Goal: Task Accomplishment & Management: Complete application form

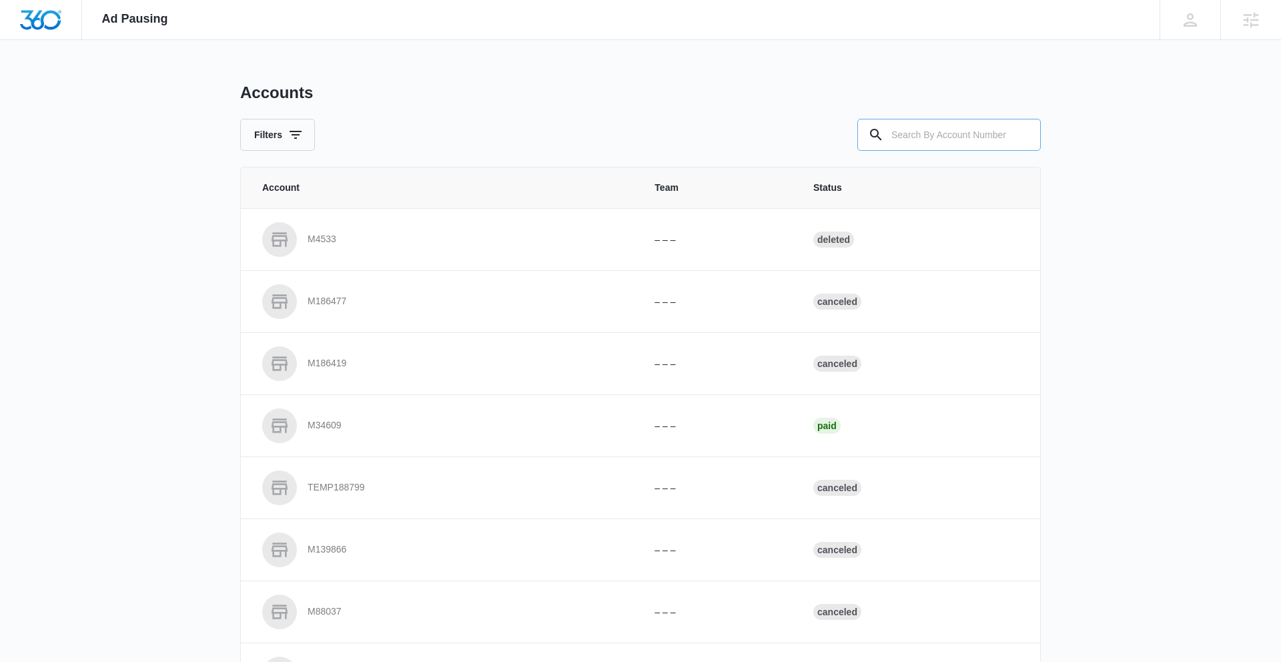
click at [804, 138] on input "text" at bounding box center [948, 135] width 183 height 32
paste input "M333102"
type input "M333102"
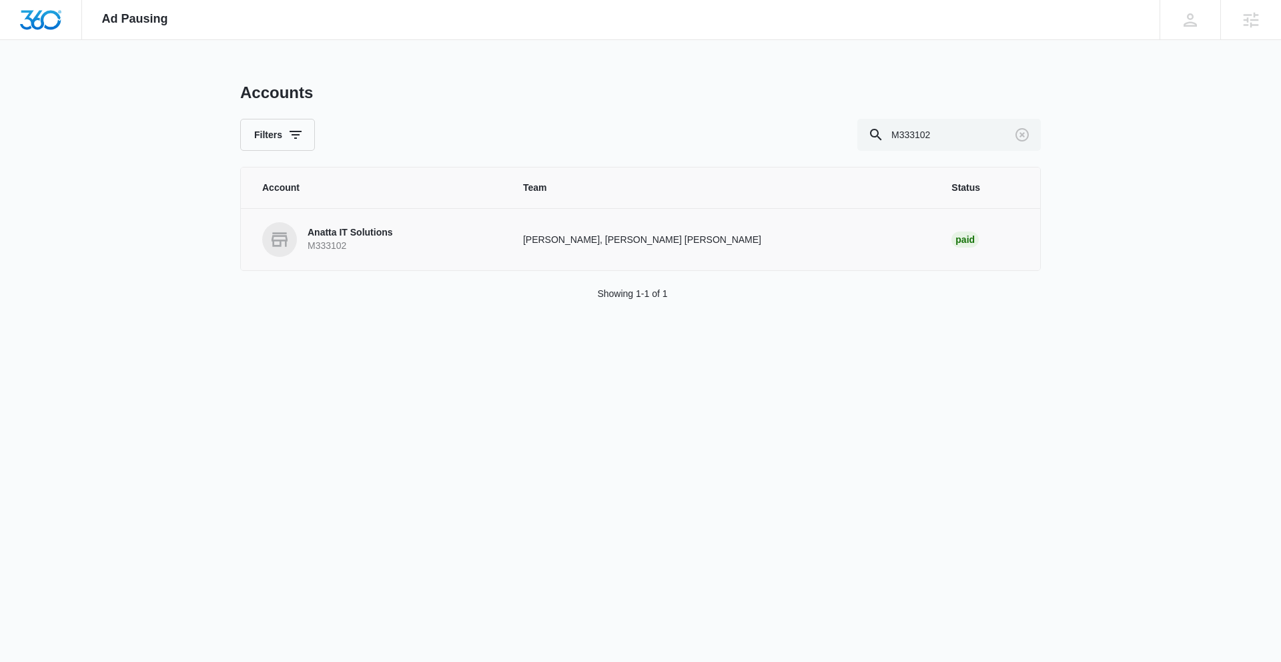
click at [389, 231] on p "Anatta IT Solutions" at bounding box center [350, 232] width 85 height 13
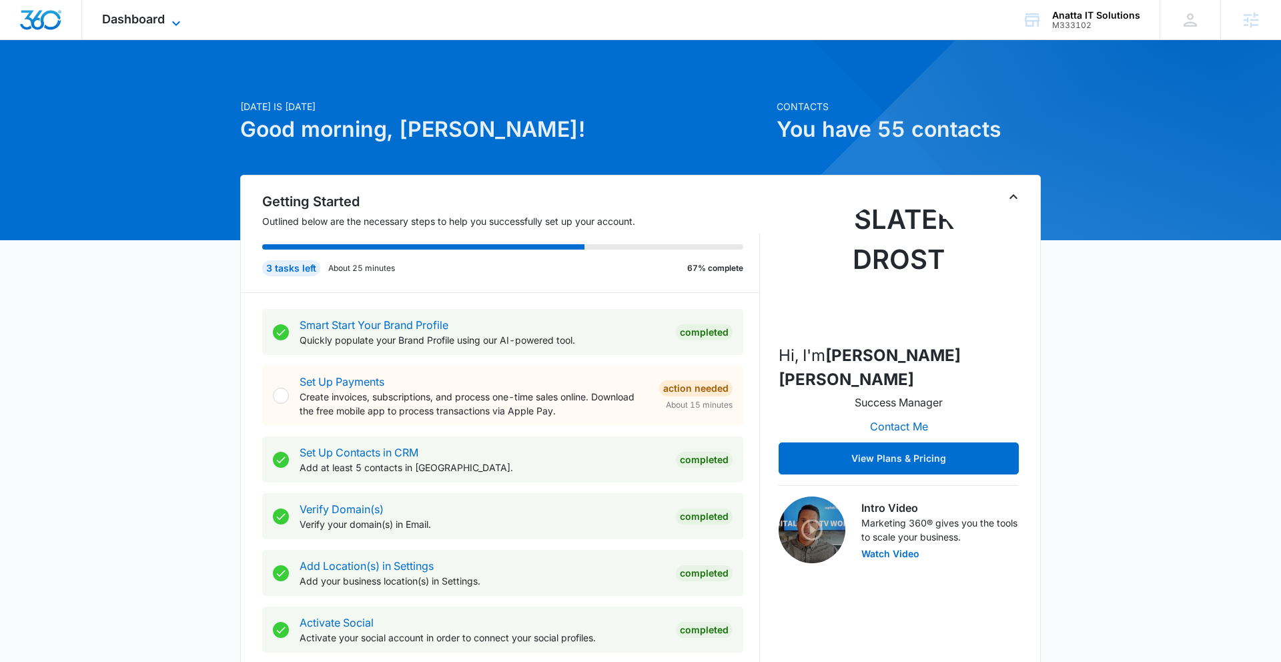
click at [145, 12] on span "Dashboard" at bounding box center [133, 19] width 63 height 14
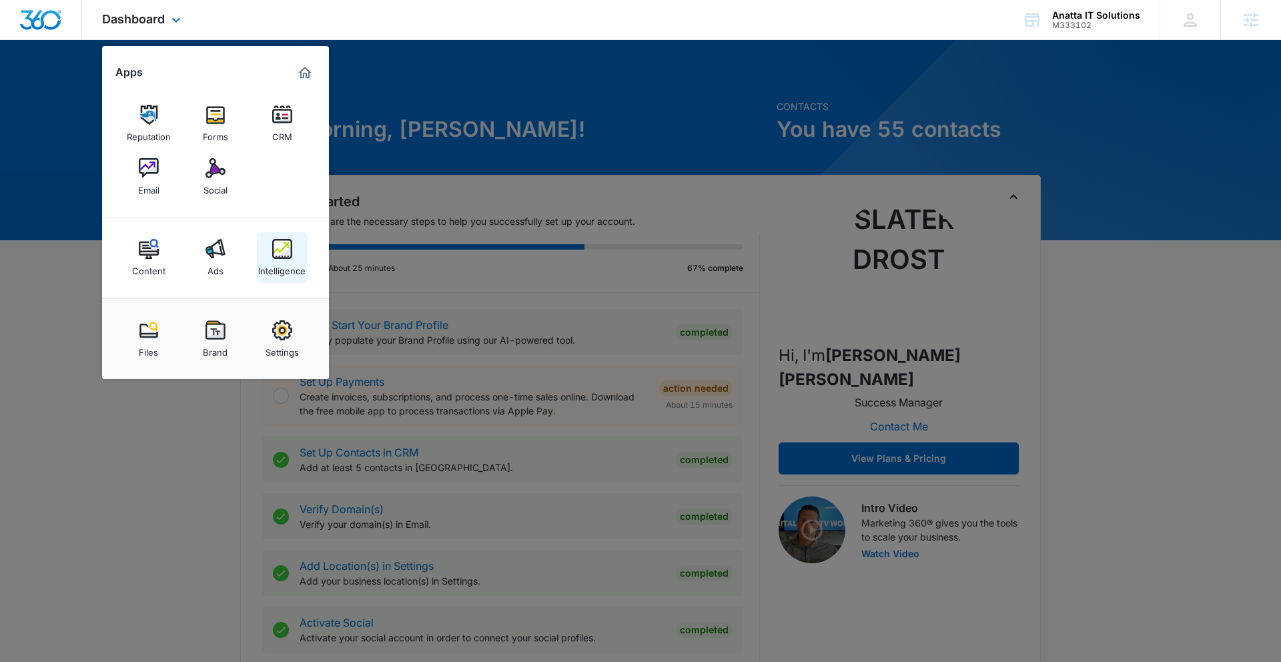
click at [285, 252] on img at bounding box center [282, 249] width 20 height 20
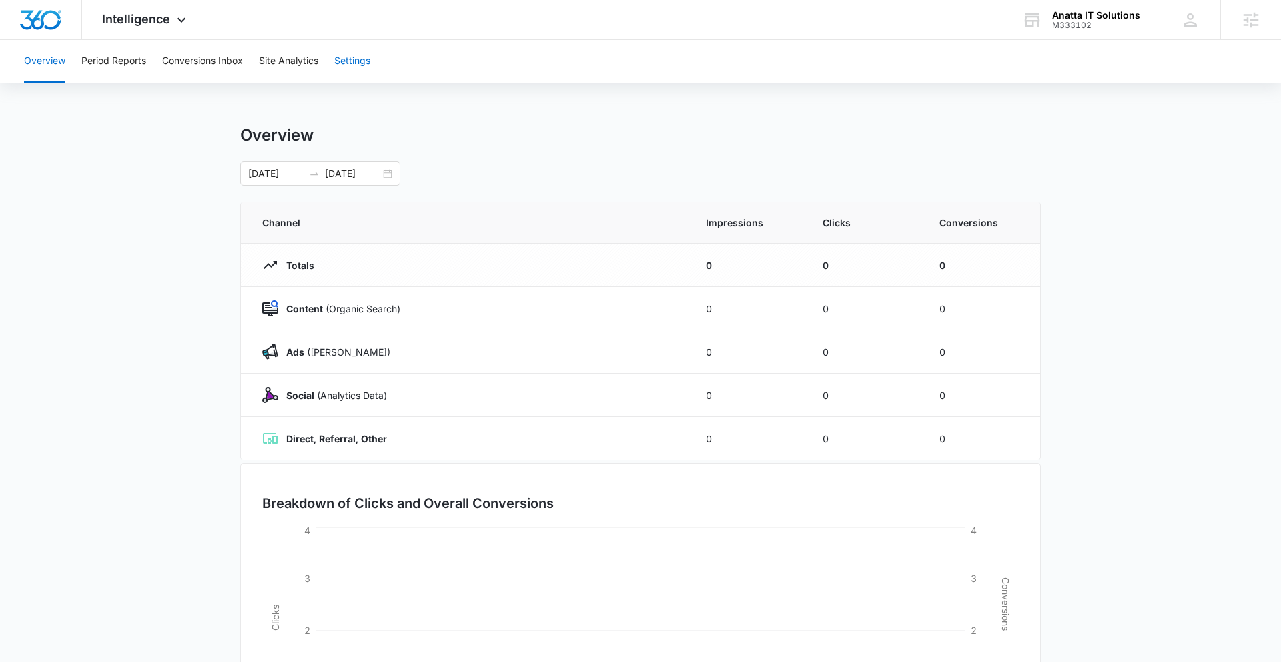
click at [360, 63] on button "Settings" at bounding box center [352, 61] width 36 height 43
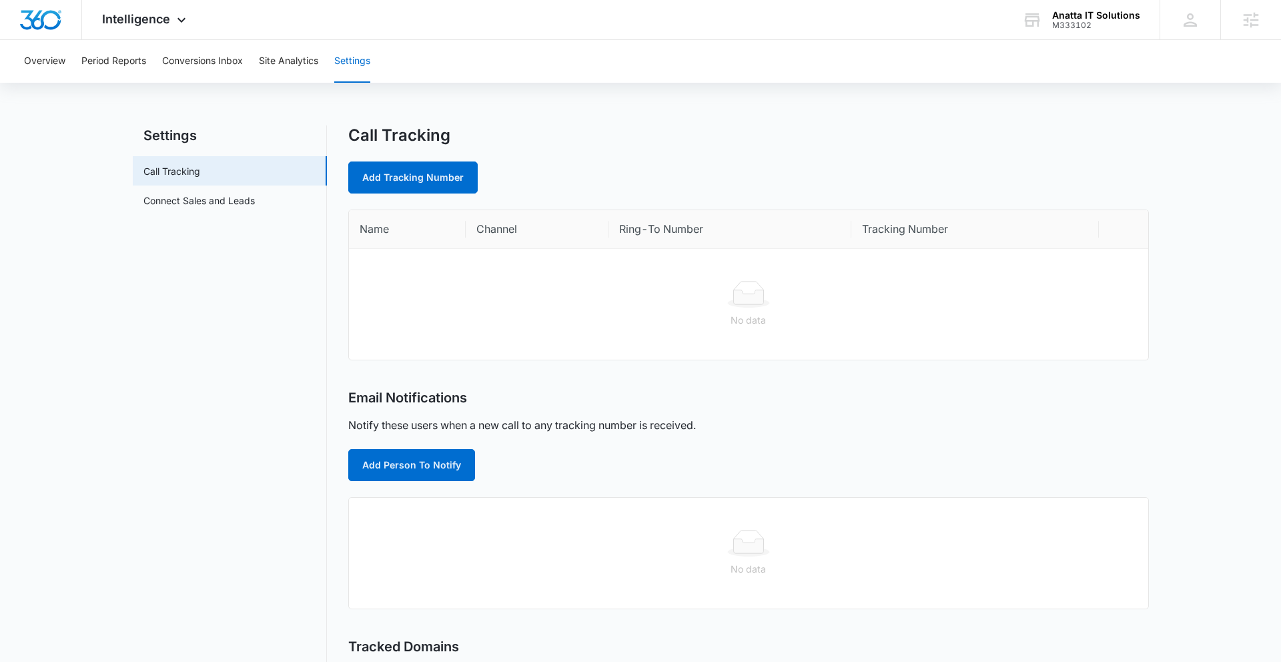
click at [646, 165] on div "Add Tracking Number" at bounding box center [748, 177] width 800 height 32
click at [421, 179] on link "Add Tracking Number" at bounding box center [412, 177] width 129 height 32
select select "by_area_code"
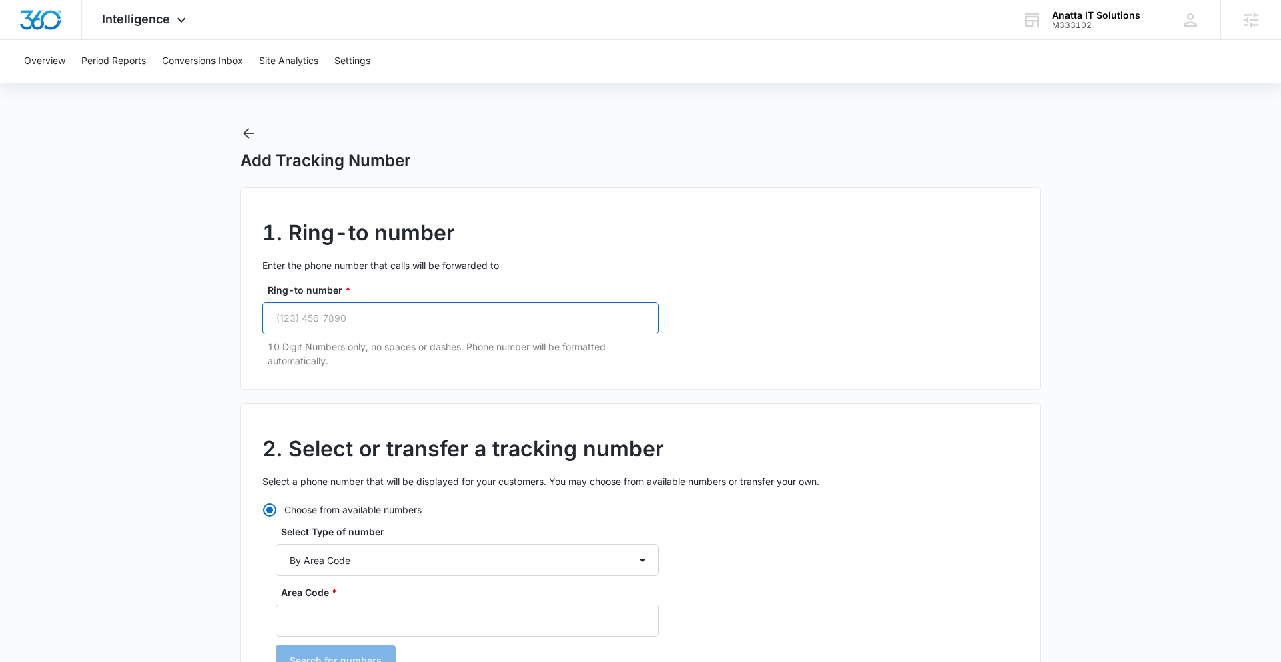
click at [330, 319] on input "Ring-to number *" at bounding box center [460, 318] width 396 height 32
paste input "(470) 692-0524"
type input "(470) 692-0524"
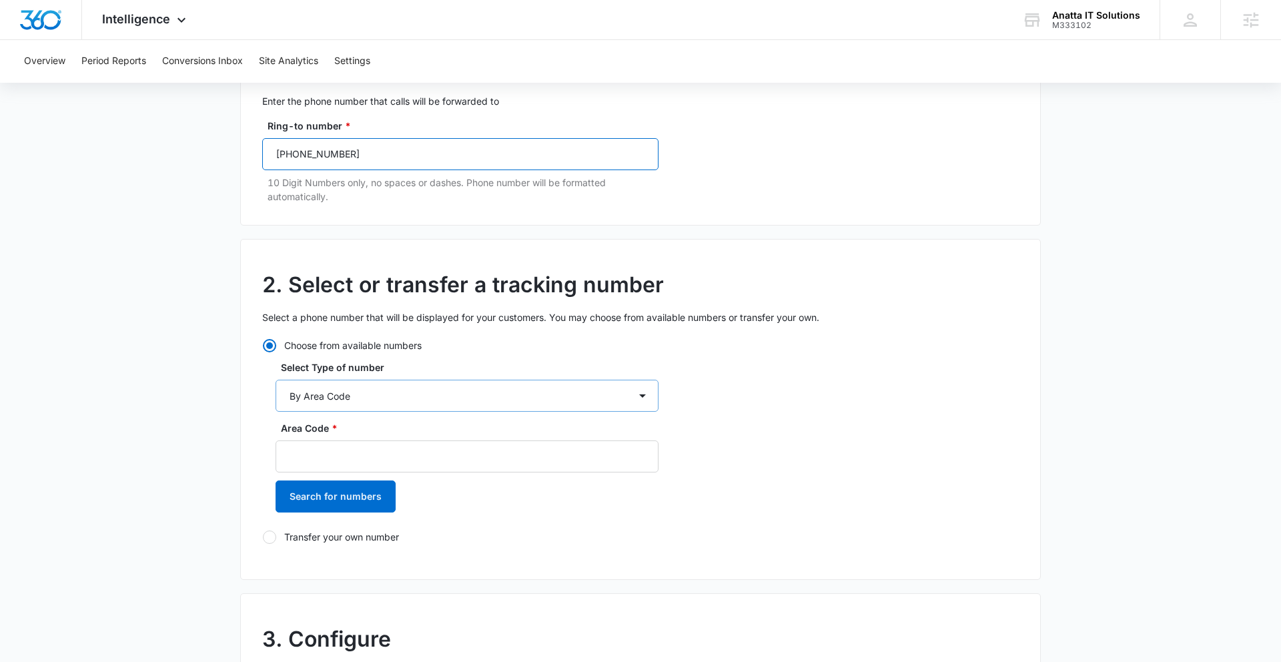
scroll to position [175, 0]
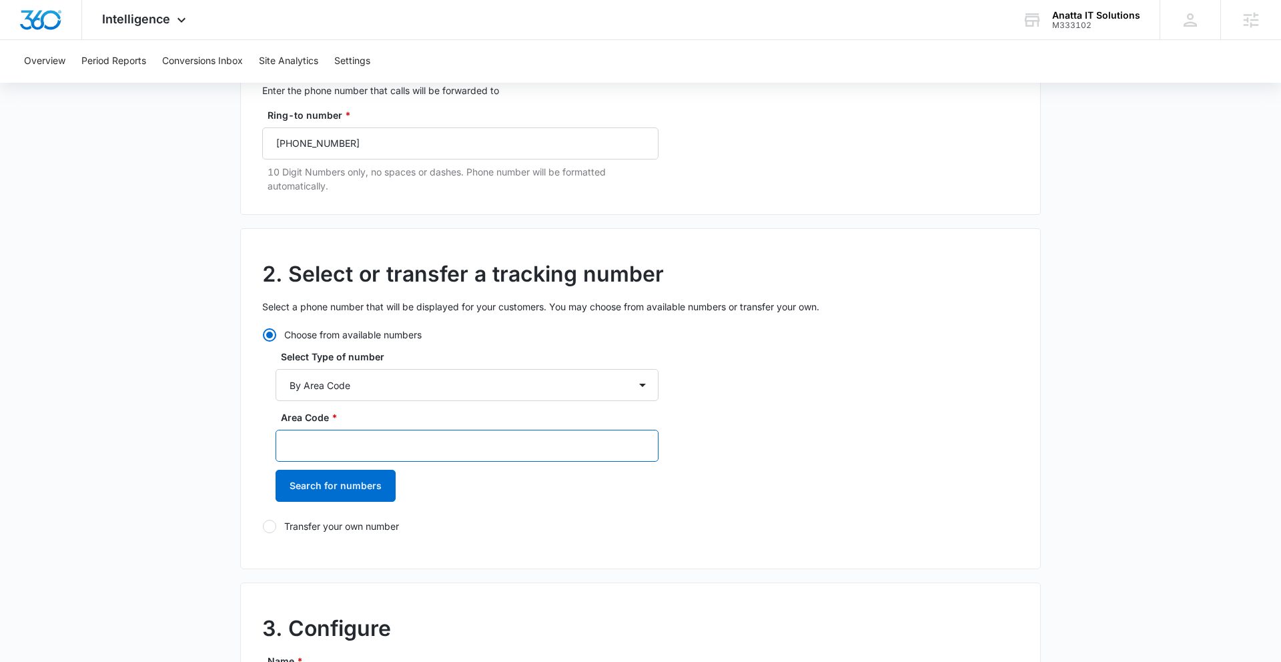
click at [427, 446] on input "Area Code *" at bounding box center [466, 446] width 383 height 32
type input "470"
drag, startPoint x: 364, startPoint y: 484, endPoint x: 615, endPoint y: 163, distance: 407.7
click at [364, 484] on button "Search for numbers" at bounding box center [335, 486] width 120 height 32
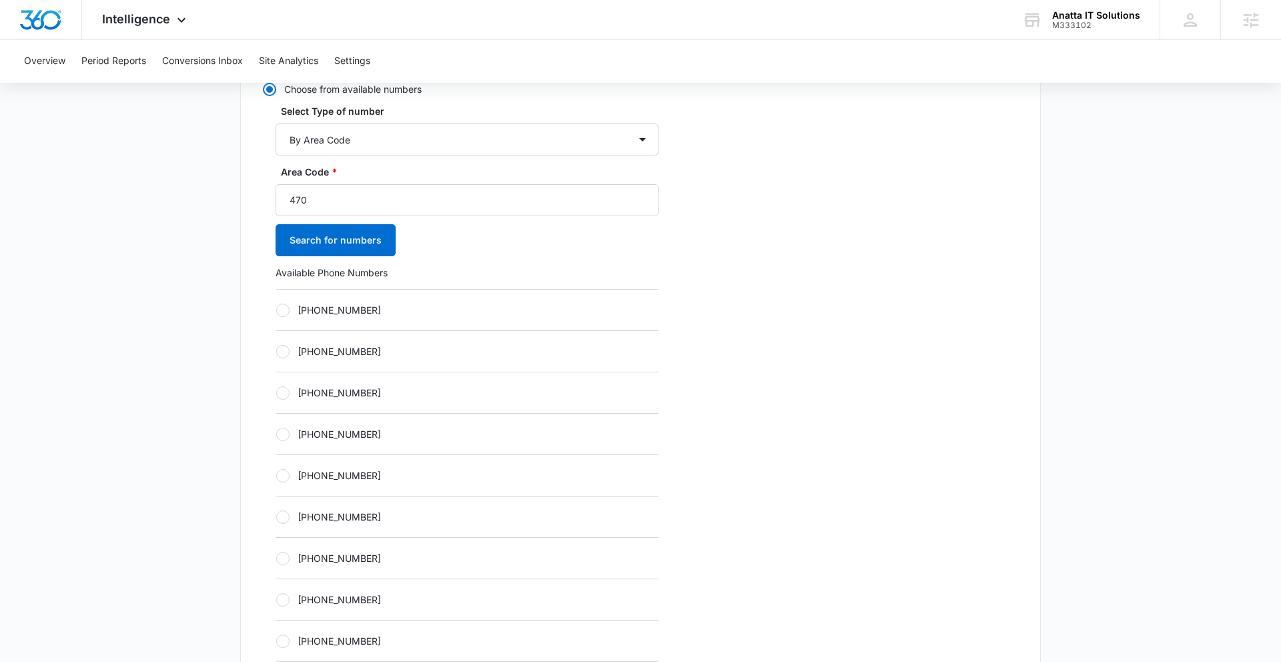
scroll to position [521, 0]
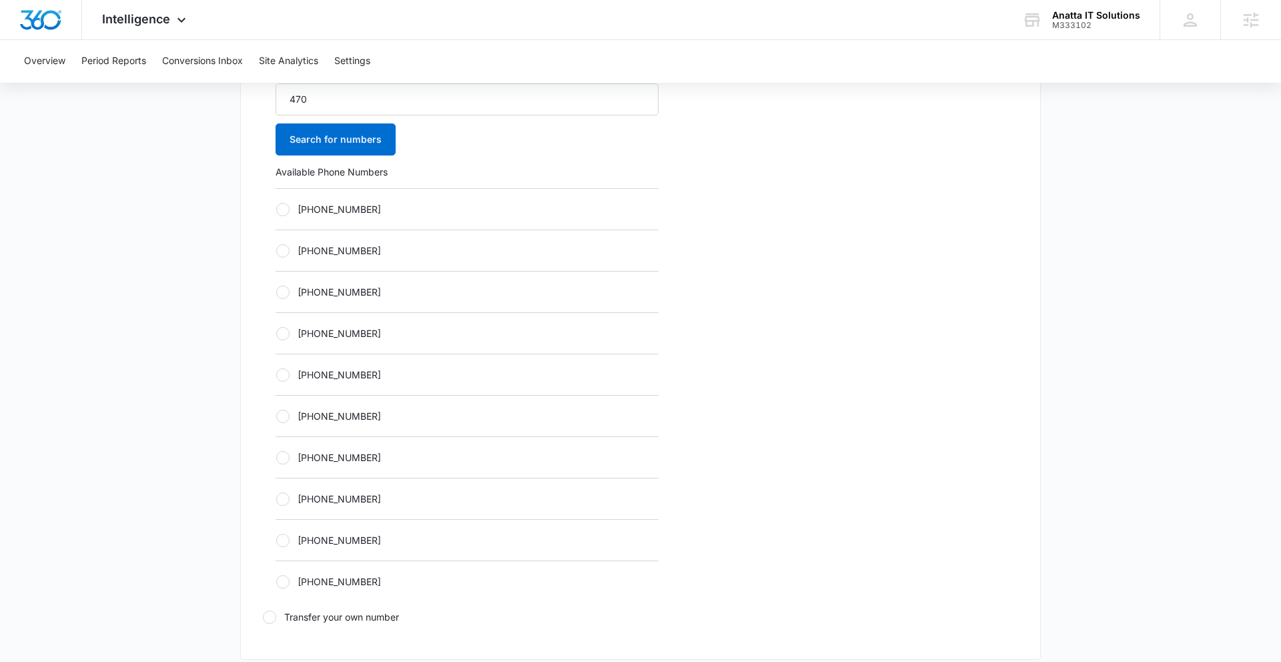
click at [282, 372] on div at bounding box center [282, 374] width 13 height 13
click at [276, 374] on input "+14702052955" at bounding box center [275, 374] width 1 height 1
radio input "true"
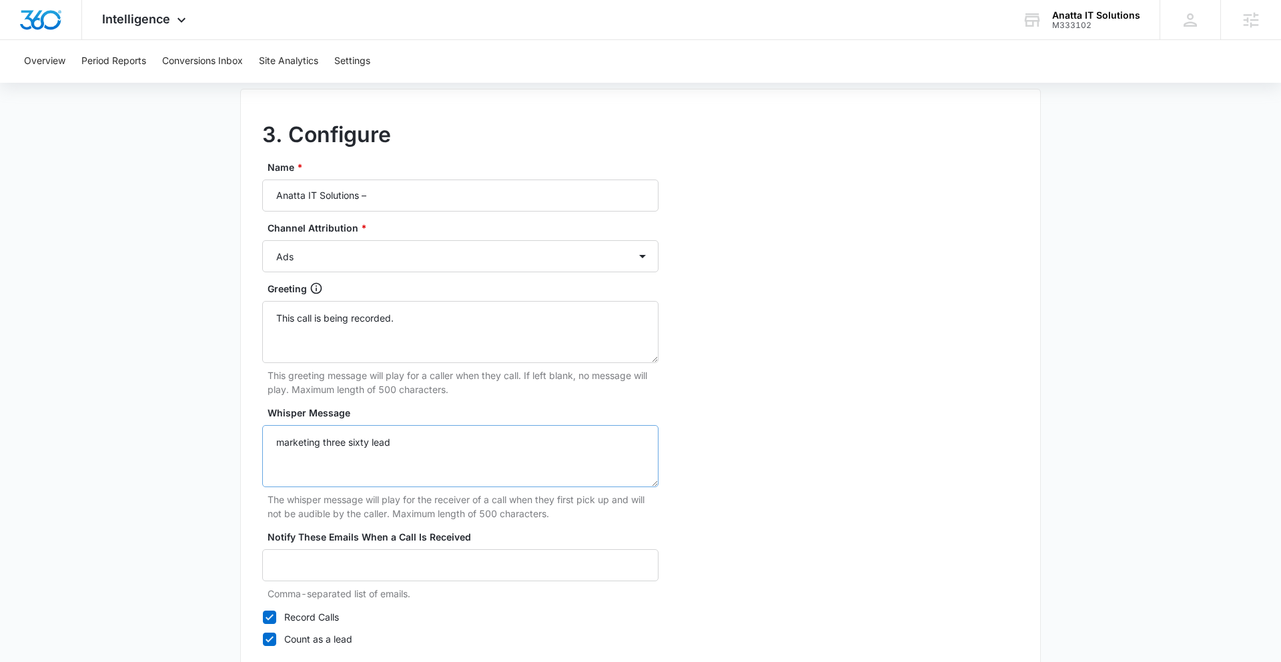
scroll to position [1125, 0]
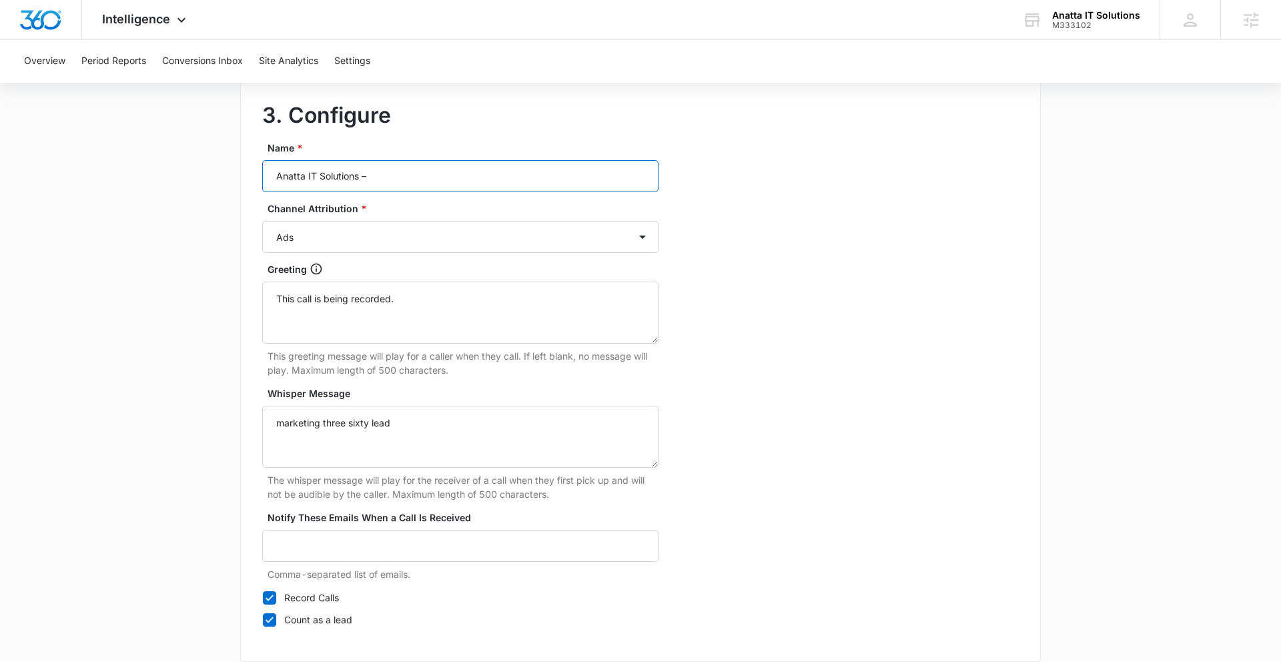
click at [420, 174] on input "Anatta IT Solutions –" at bounding box center [460, 176] width 396 height 32
type input "Anatta IT Solutions – Ads"
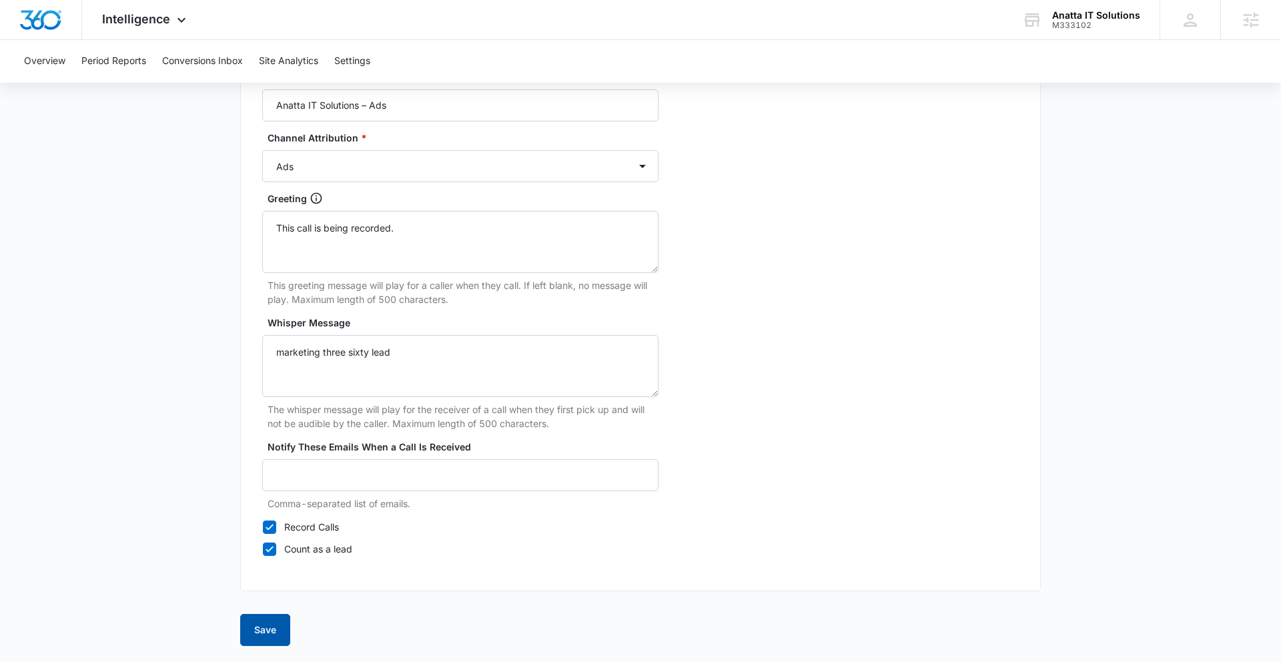
click at [273, 571] on button "Save" at bounding box center [265, 630] width 50 height 32
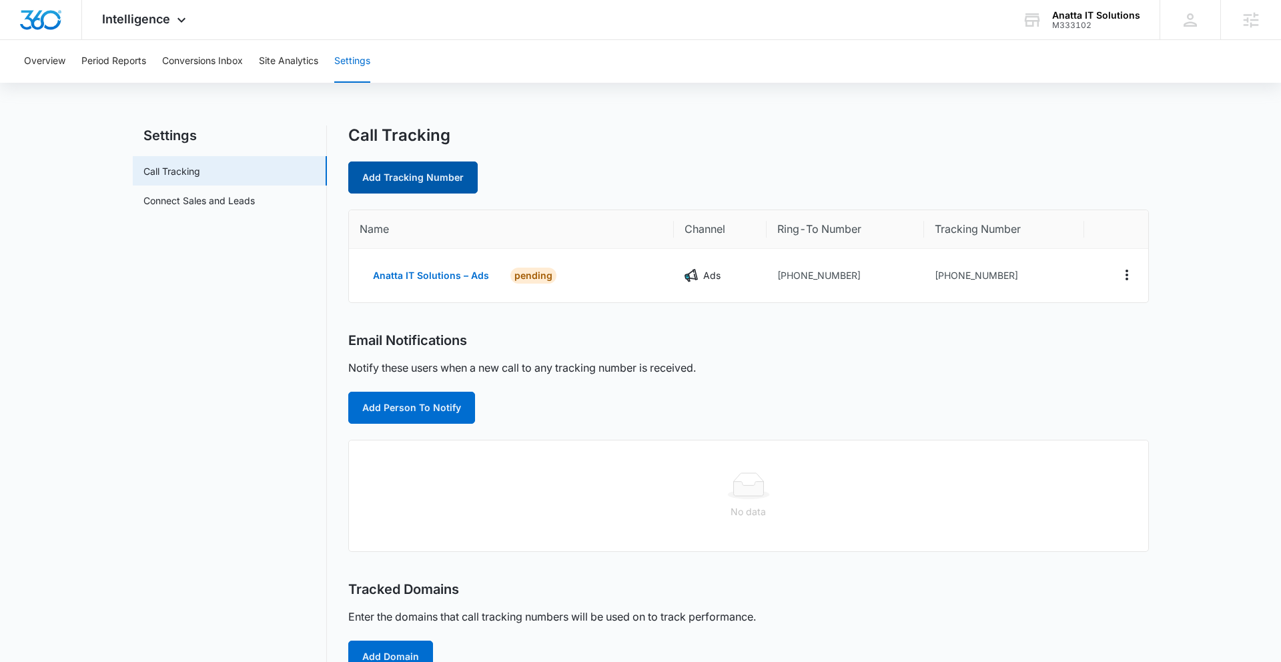
click at [408, 171] on link "Add Tracking Number" at bounding box center [412, 177] width 129 height 32
select select "by_area_code"
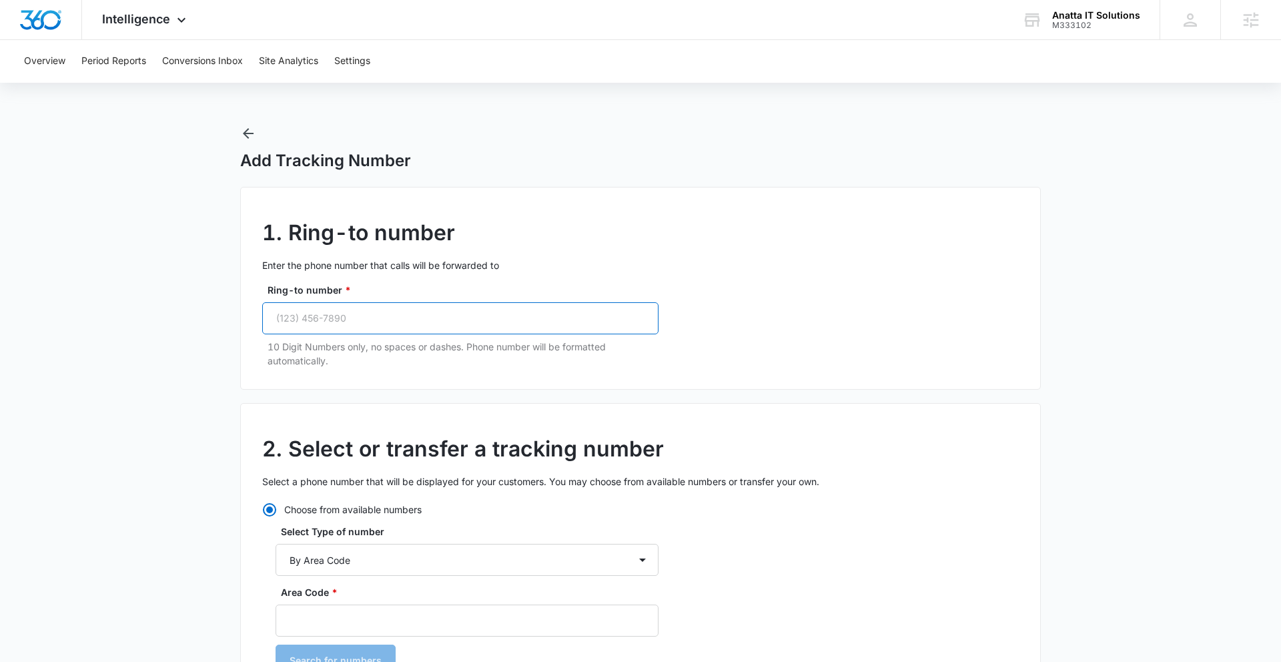
click at [464, 312] on input "Ring-to number *" at bounding box center [460, 318] width 396 height 32
paste input "(470) 692-0524"
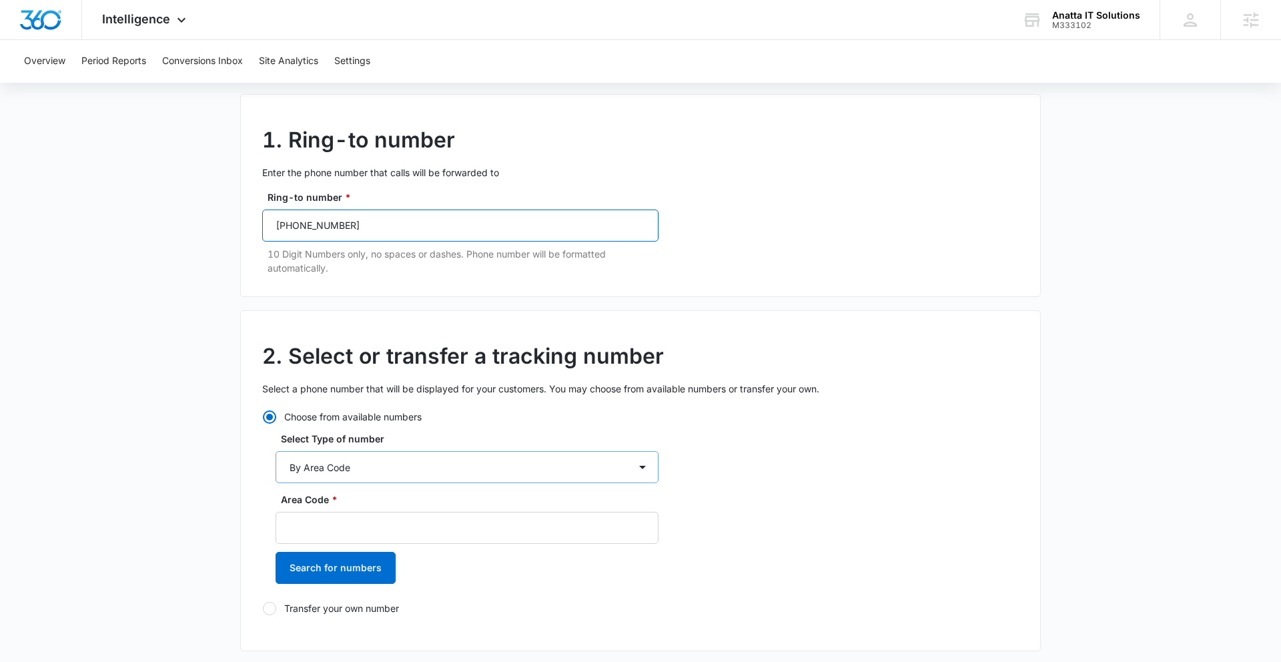
scroll to position [154, 0]
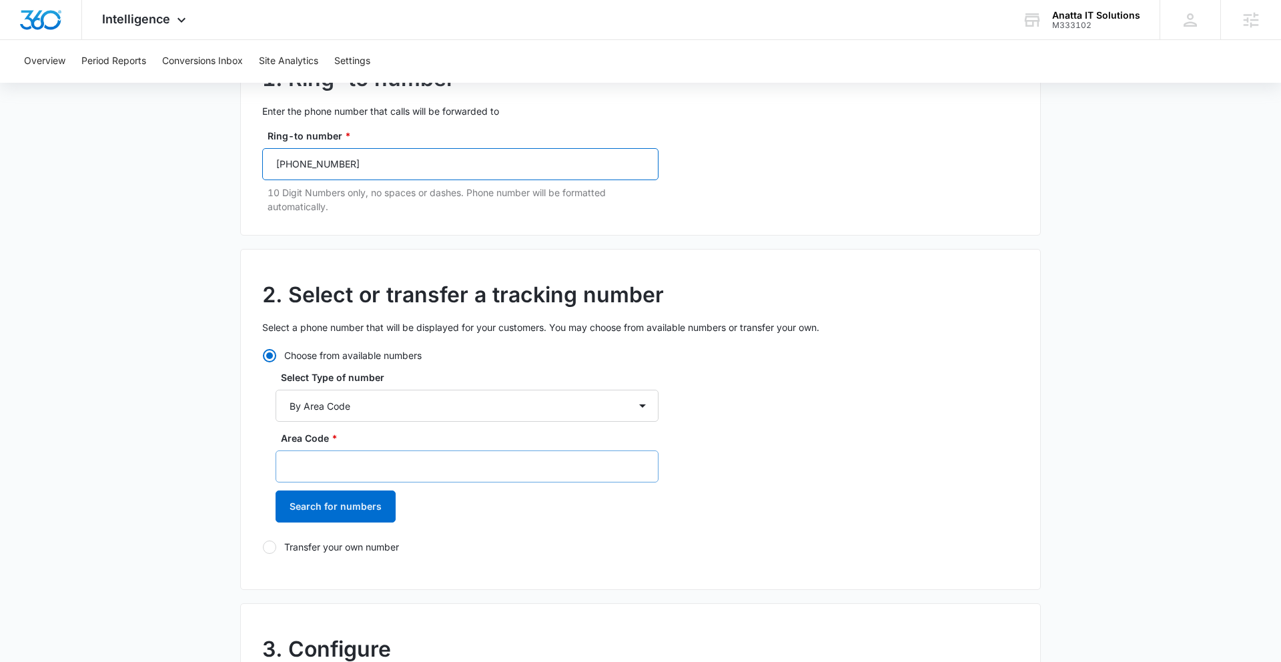
type input "(470) 692-0524"
click at [361, 462] on input "Area Code *" at bounding box center [466, 466] width 383 height 32
type input "470"
click at [330, 507] on button "Search for numbers" at bounding box center [335, 506] width 120 height 32
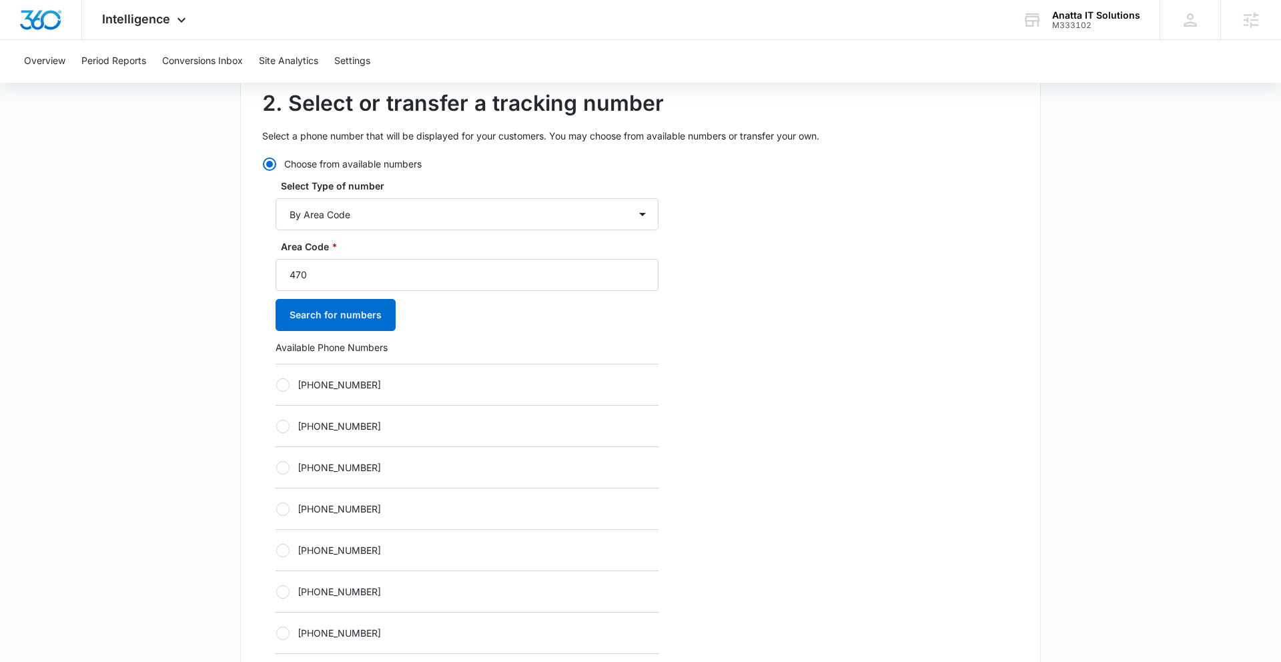
scroll to position [372, 0]
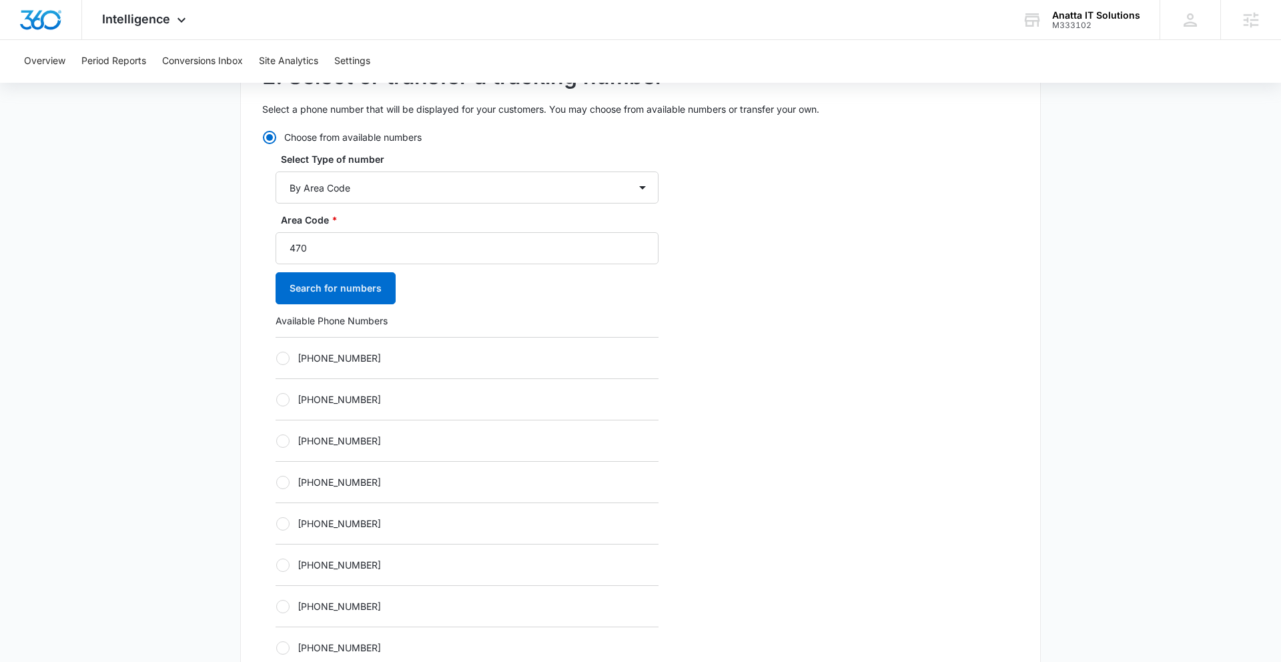
click at [285, 523] on div at bounding box center [282, 523] width 13 height 13
click at [276, 523] on input "[PHONE_NUMBER]" at bounding box center [275, 523] width 1 height 1
radio input "true"
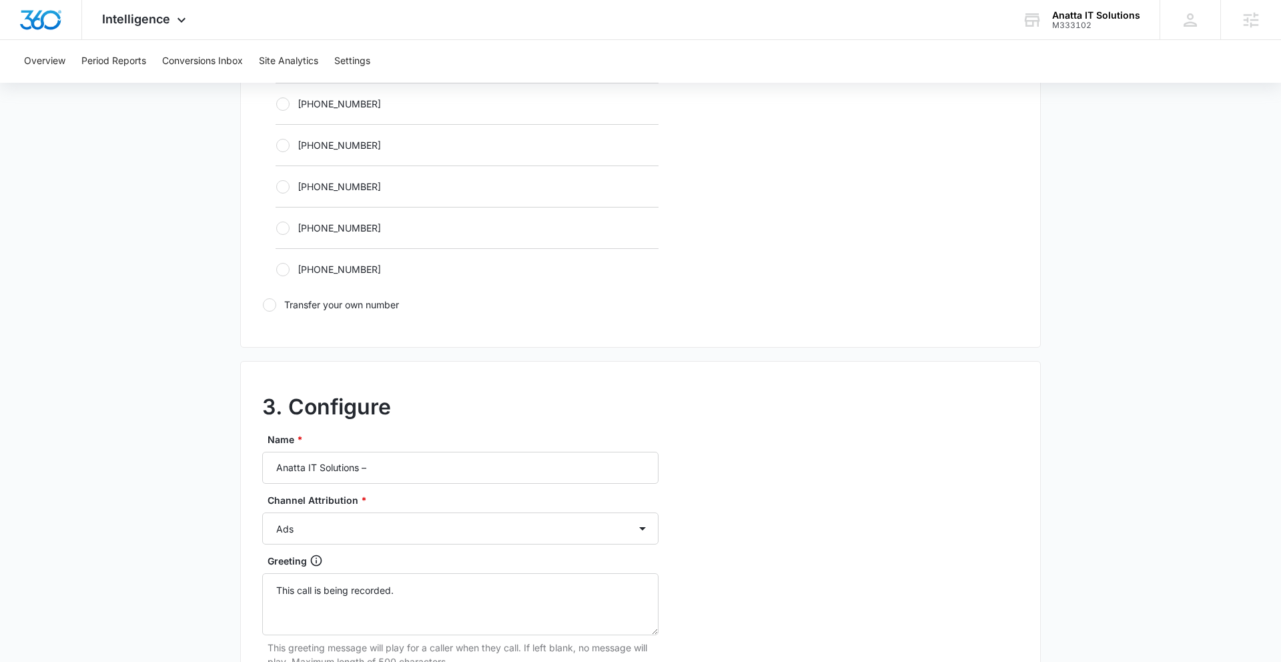
scroll to position [868, 0]
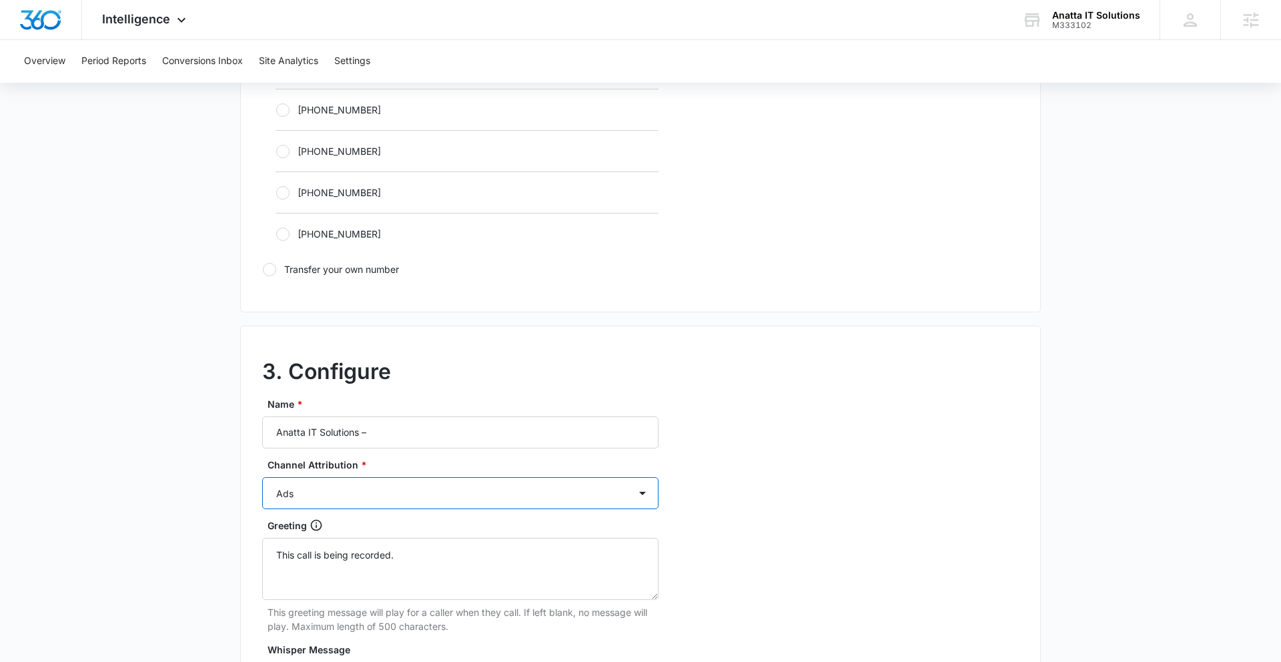
click at [386, 500] on select "Ads Local Service Ads Content Social Other" at bounding box center [460, 493] width 396 height 32
select select "CONTENT"
click at [262, 477] on select "Ads Local Service Ads Content Social Other" at bounding box center [460, 493] width 396 height 32
click at [401, 432] on input "Anatta IT Solutions –" at bounding box center [460, 432] width 396 height 32
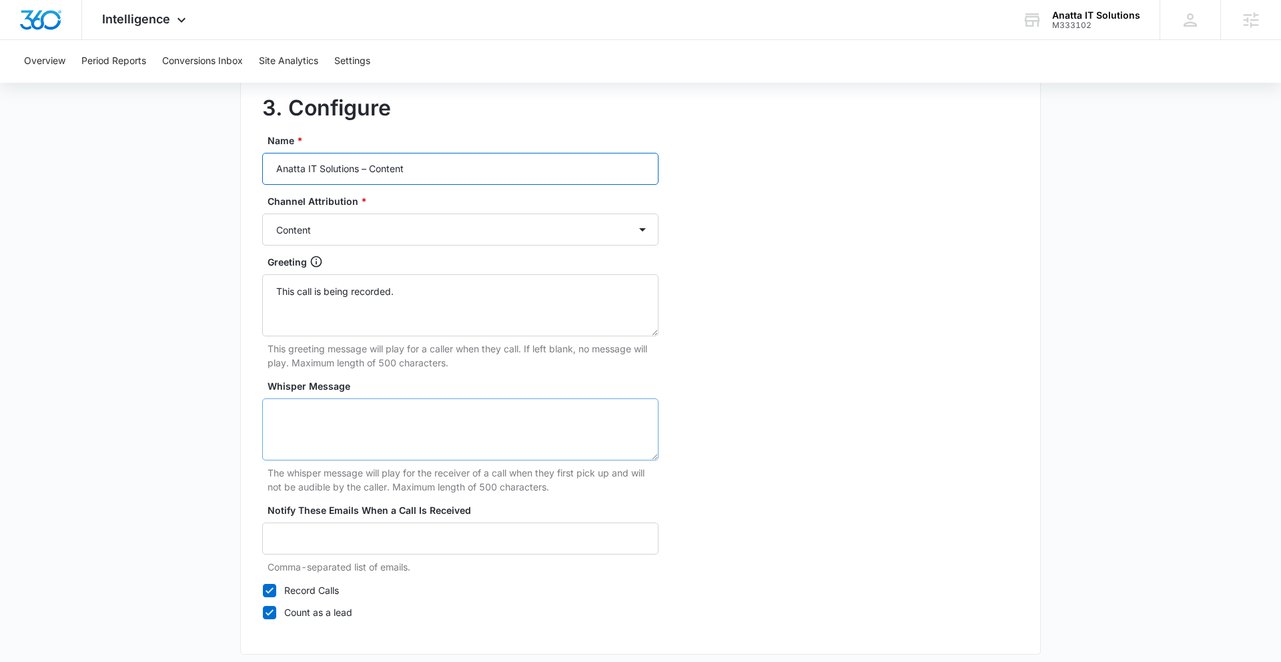
scroll to position [1195, 0]
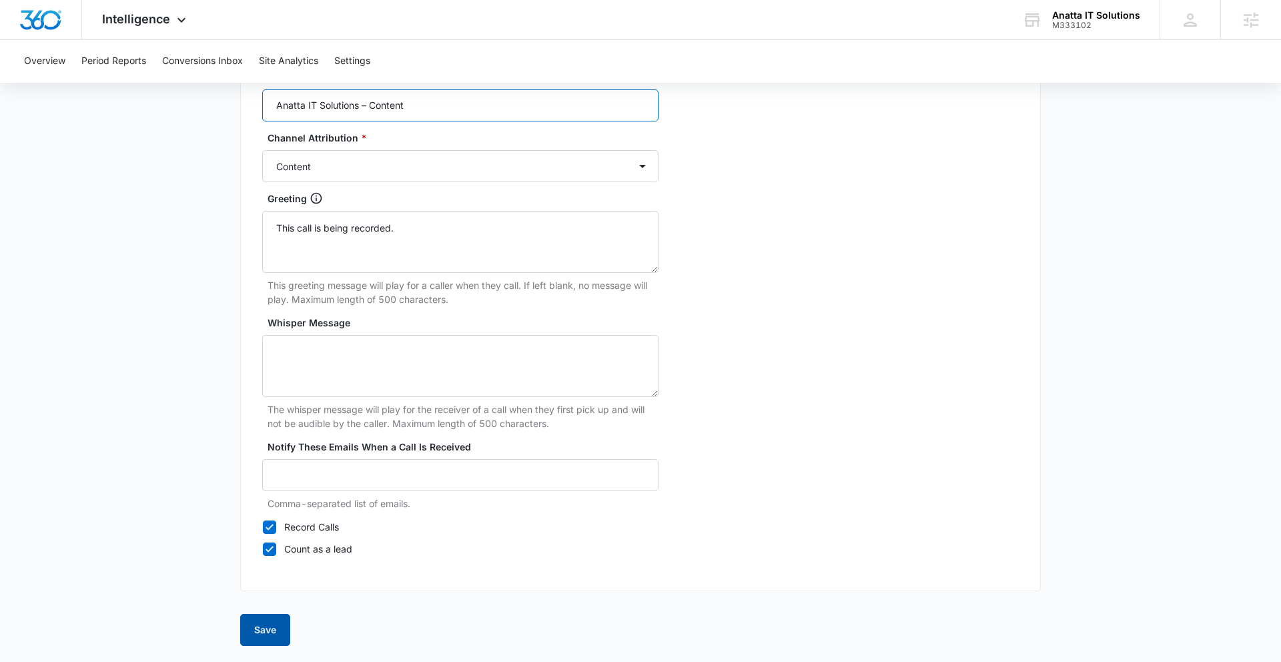
type input "Anatta IT Solutions – Content"
click at [277, 571] on button "Save" at bounding box center [265, 630] width 50 height 32
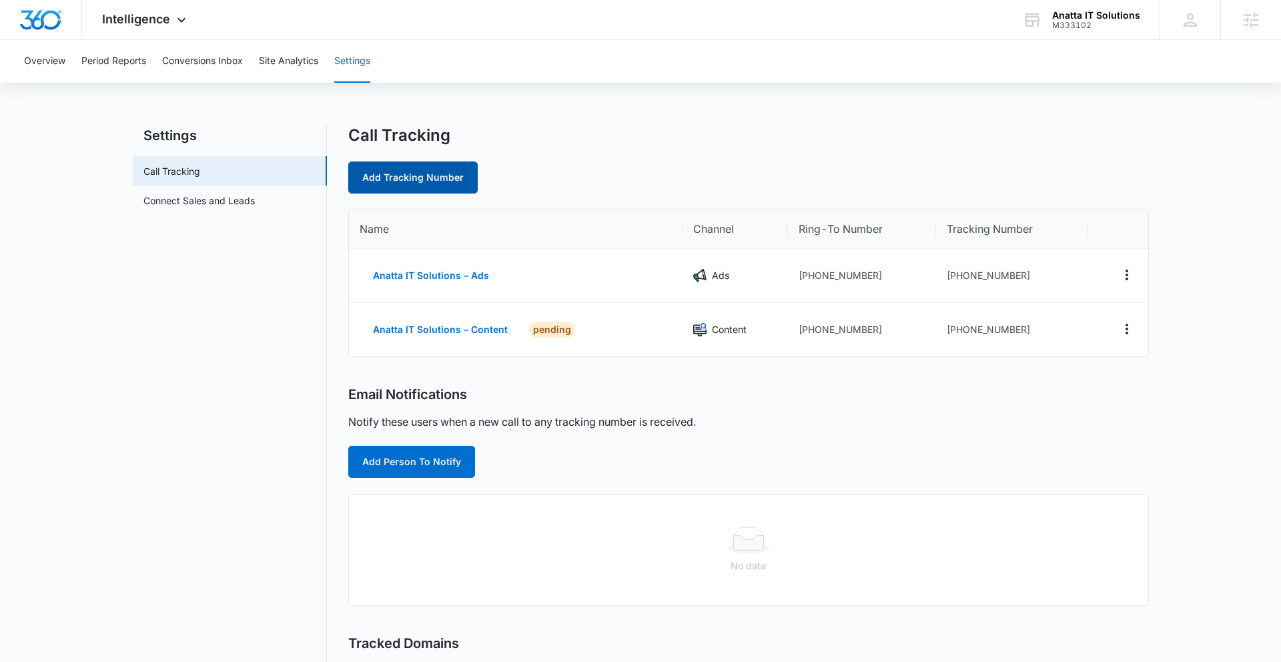
click at [429, 179] on link "Add Tracking Number" at bounding box center [412, 177] width 129 height 32
select select "by_area_code"
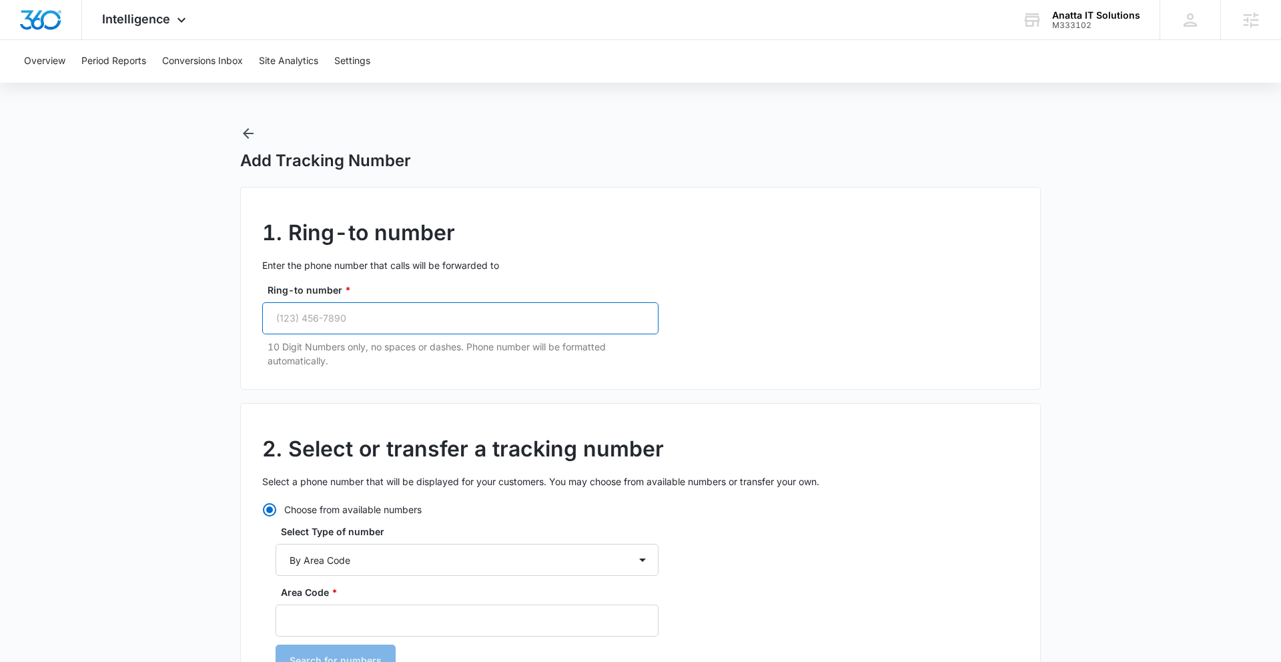
click at [382, 316] on input "Ring-to number *" at bounding box center [460, 318] width 396 height 32
paste input "(470) 692-0524"
type input "(470) 692-0524"
click at [394, 571] on input "Area Code *" at bounding box center [466, 620] width 383 height 32
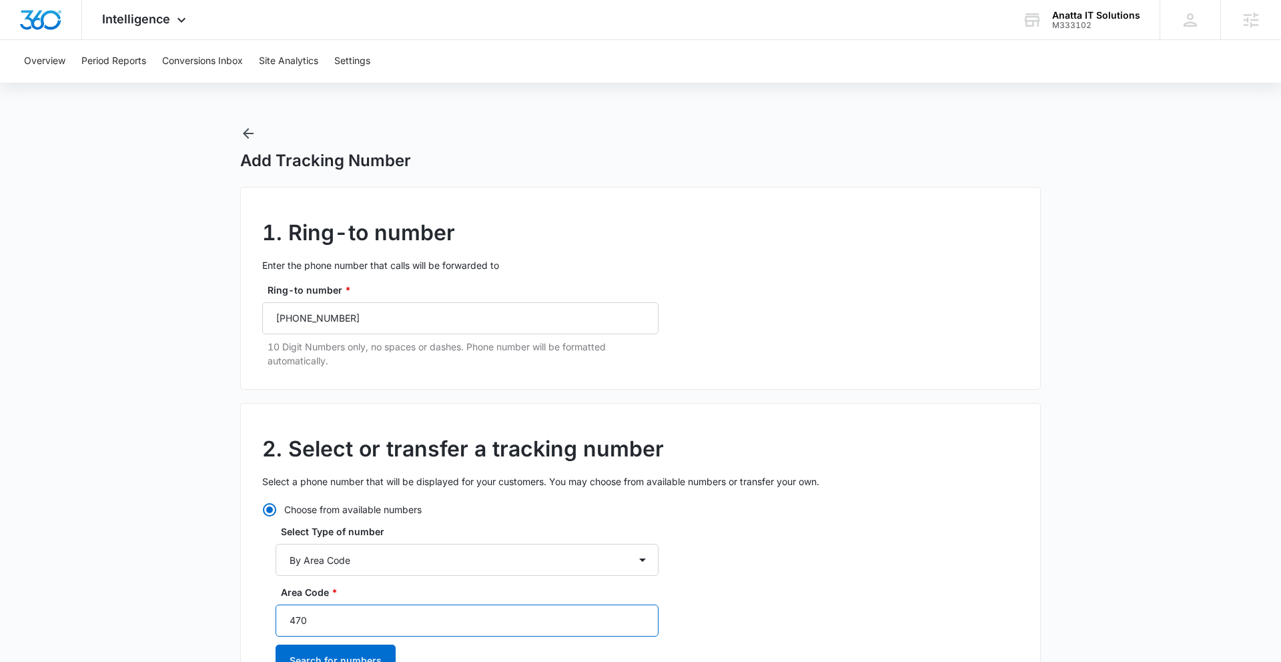
type input "470"
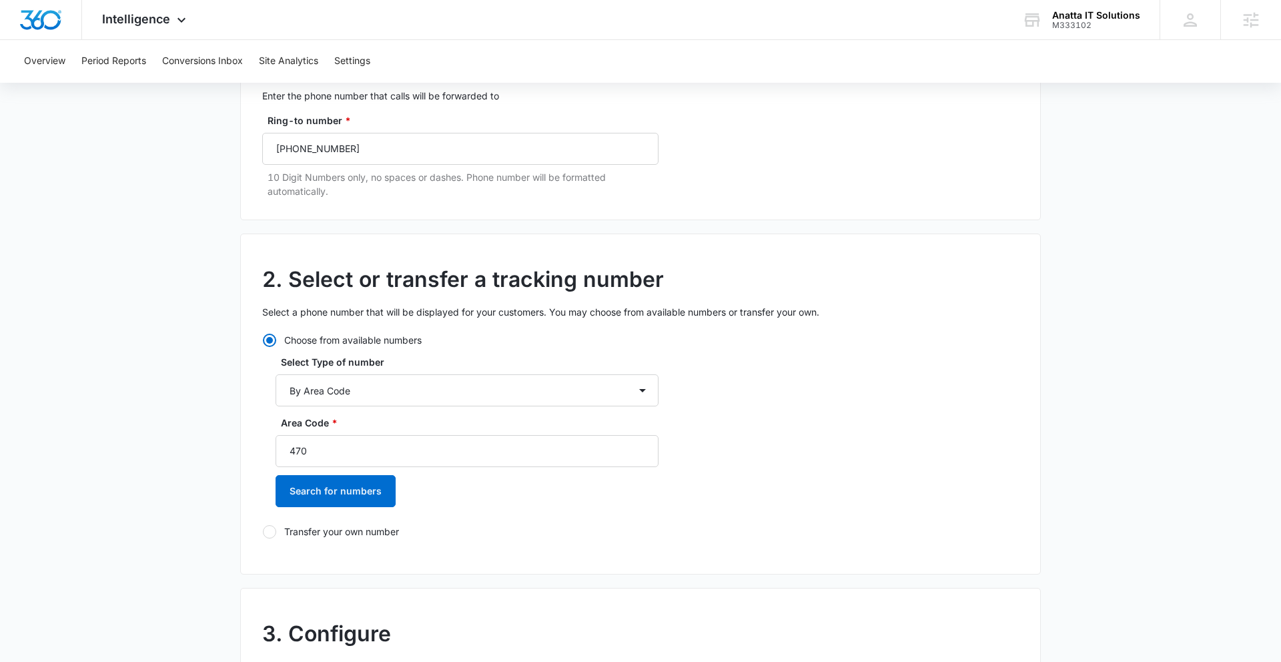
scroll to position [294, 0]
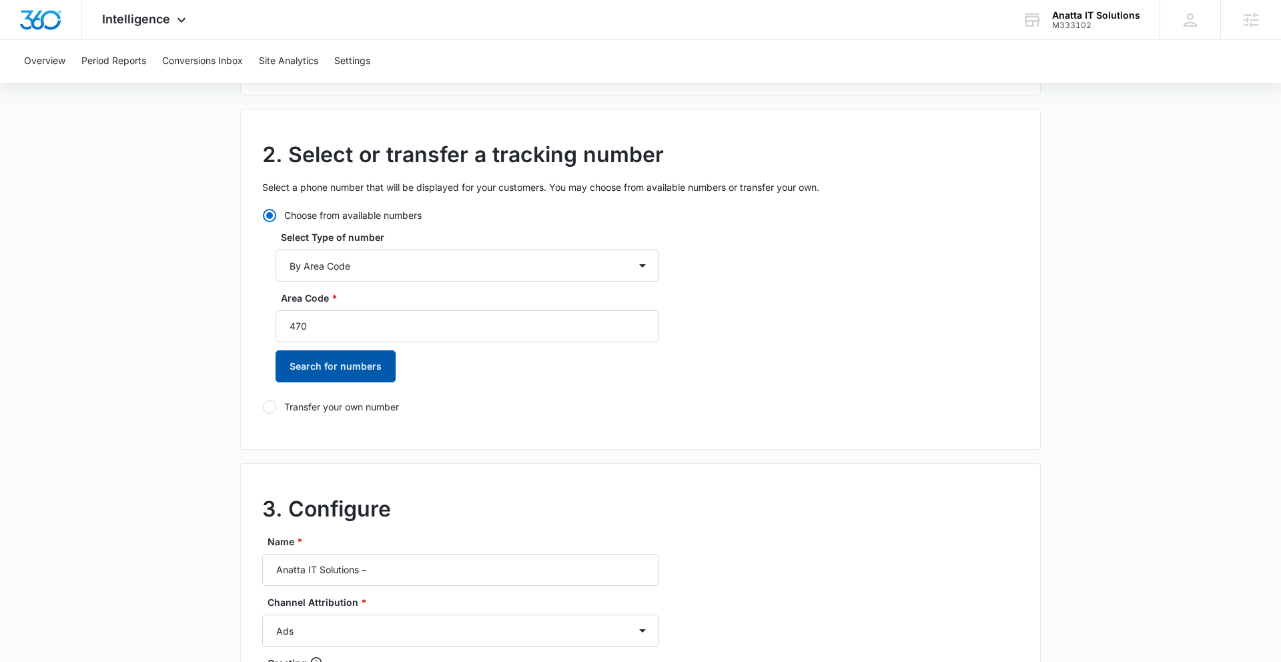
click at [335, 364] on button "Search for numbers" at bounding box center [335, 366] width 120 height 32
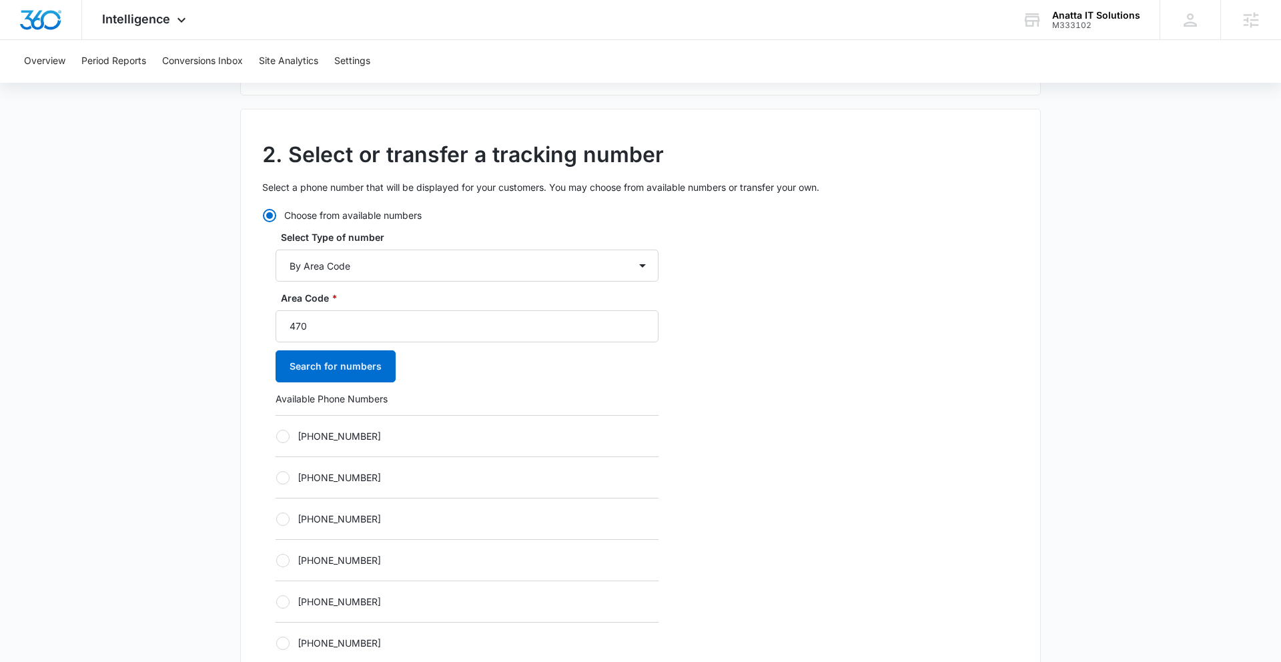
drag, startPoint x: 279, startPoint y: 600, endPoint x: 308, endPoint y: 588, distance: 30.5
click at [280, 571] on div at bounding box center [282, 601] width 13 height 13
click at [276, 571] on input "[PHONE_NUMBER]" at bounding box center [275, 601] width 1 height 1
radio input "true"
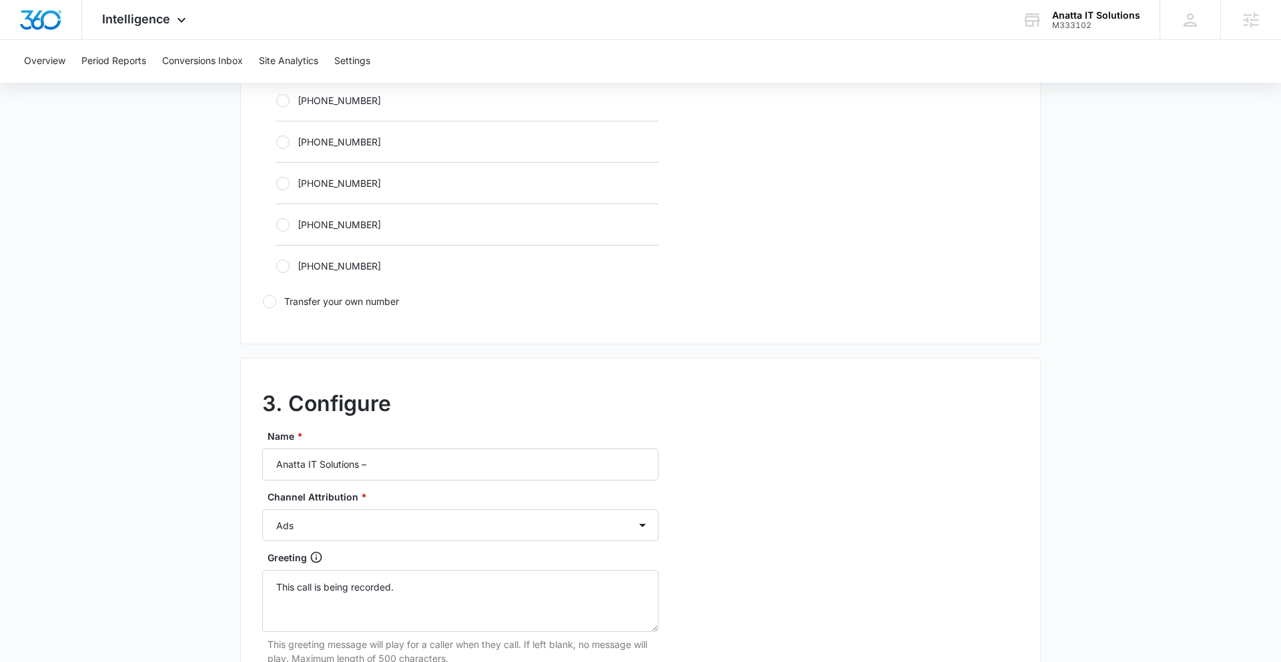
scroll to position [856, 0]
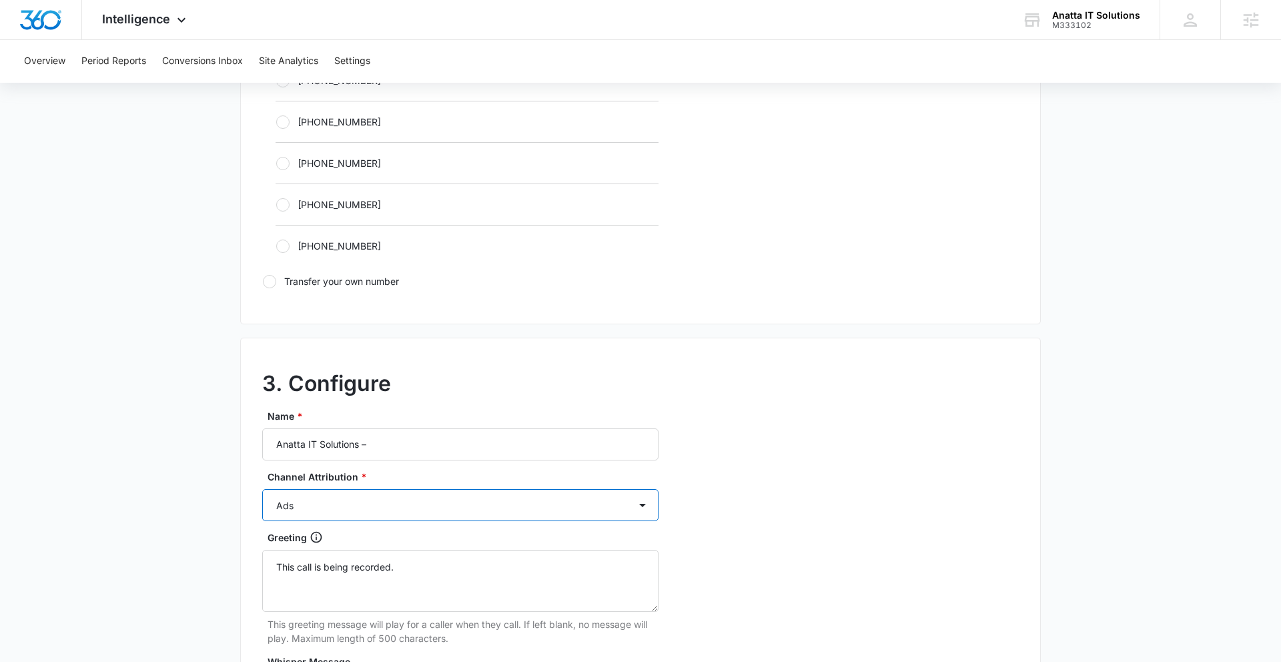
click at [394, 502] on select "Ads Local Service Ads Content Social Other" at bounding box center [460, 505] width 396 height 32
select select "SOCIAL"
click at [262, 489] on select "Ads Local Service Ads Content Social Other" at bounding box center [460, 505] width 396 height 32
click at [408, 444] on input "Anatta IT Solutions –" at bounding box center [460, 444] width 396 height 32
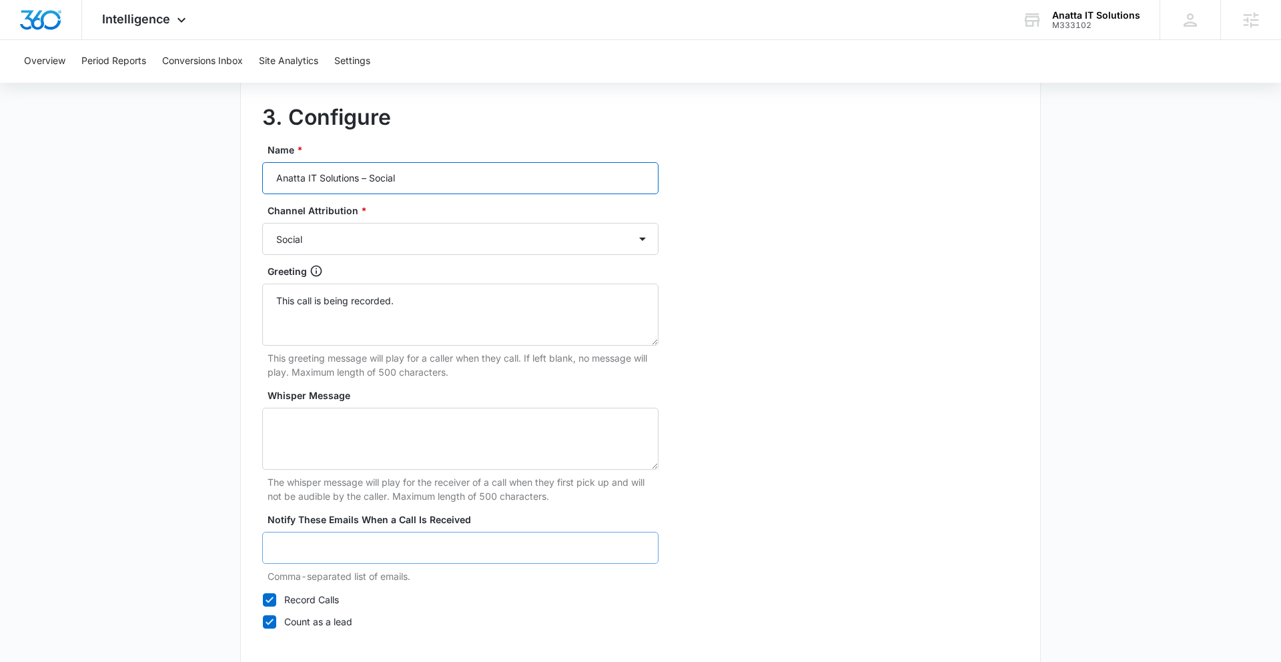
scroll to position [1195, 0]
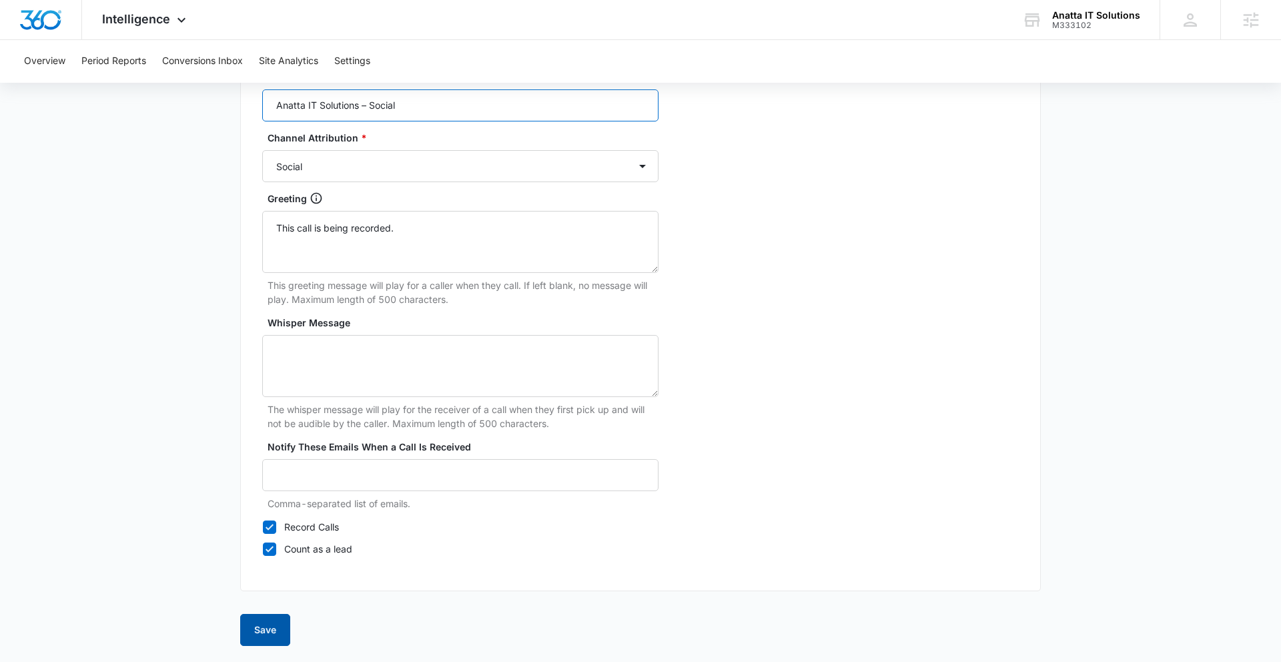
type input "Anatta IT Solutions – Social"
click at [273, 571] on button "Save" at bounding box center [265, 630] width 50 height 32
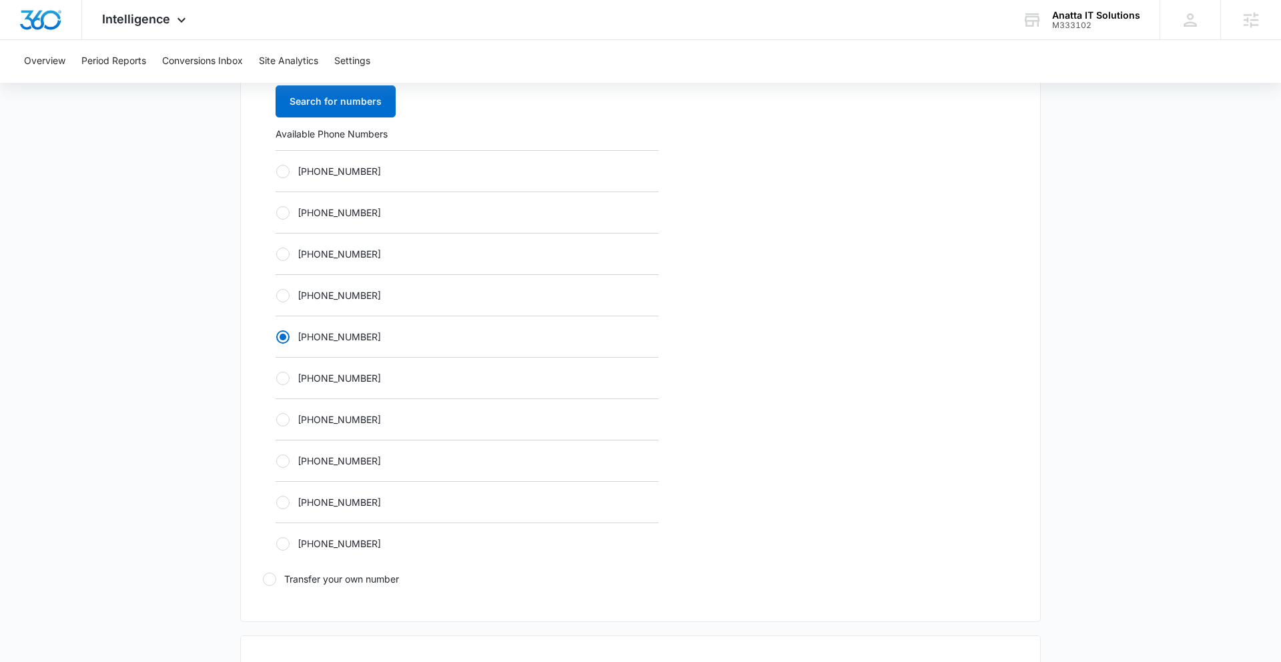
scroll to position [537, 0]
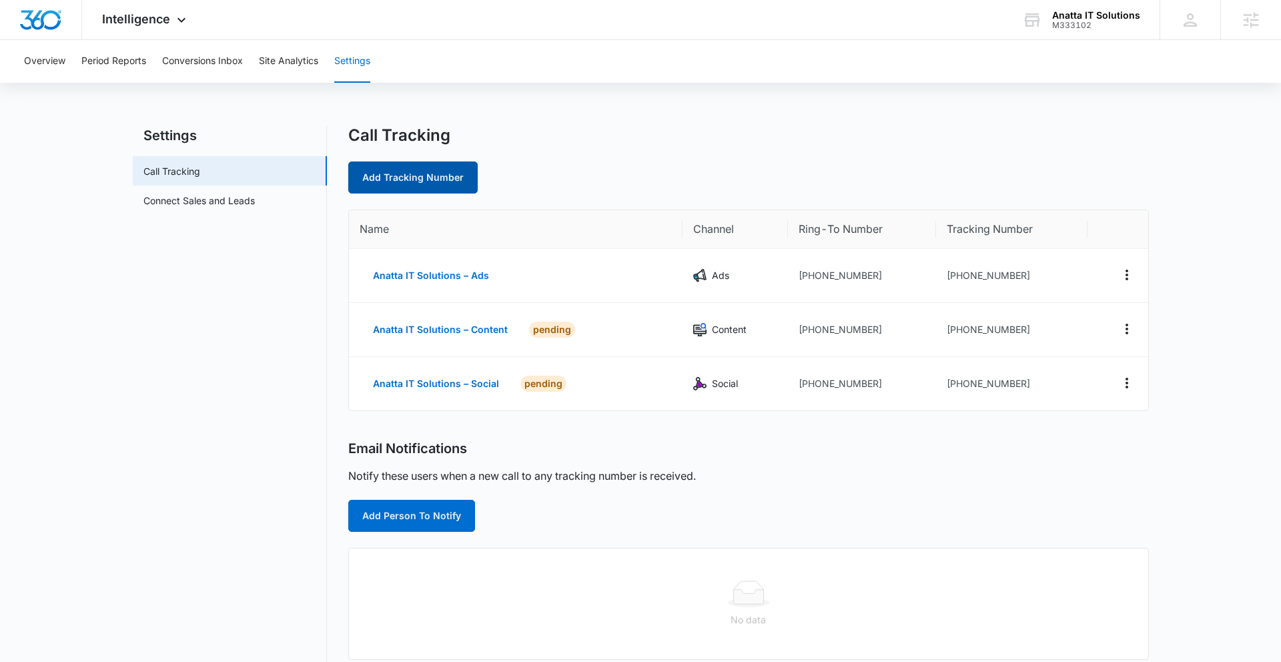
click at [428, 184] on link "Add Tracking Number" at bounding box center [412, 177] width 129 height 32
select select "by_area_code"
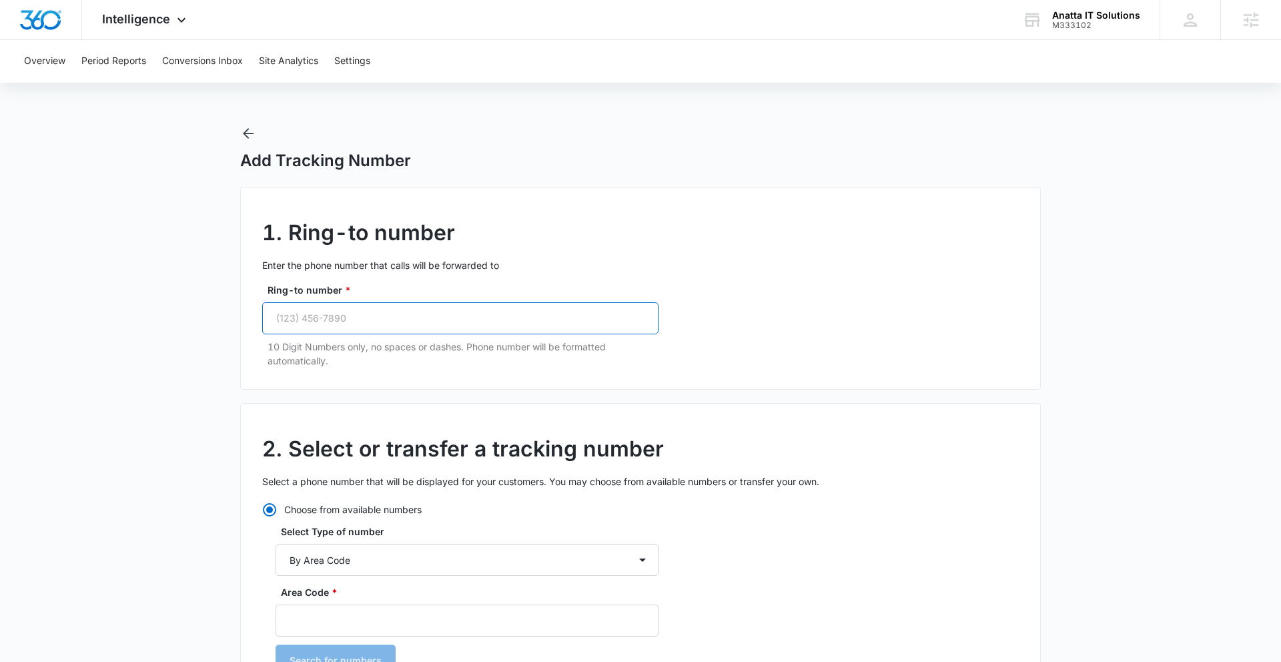
click at [342, 320] on input "Ring-to number *" at bounding box center [460, 318] width 396 height 32
paste input "(470) 692-0524"
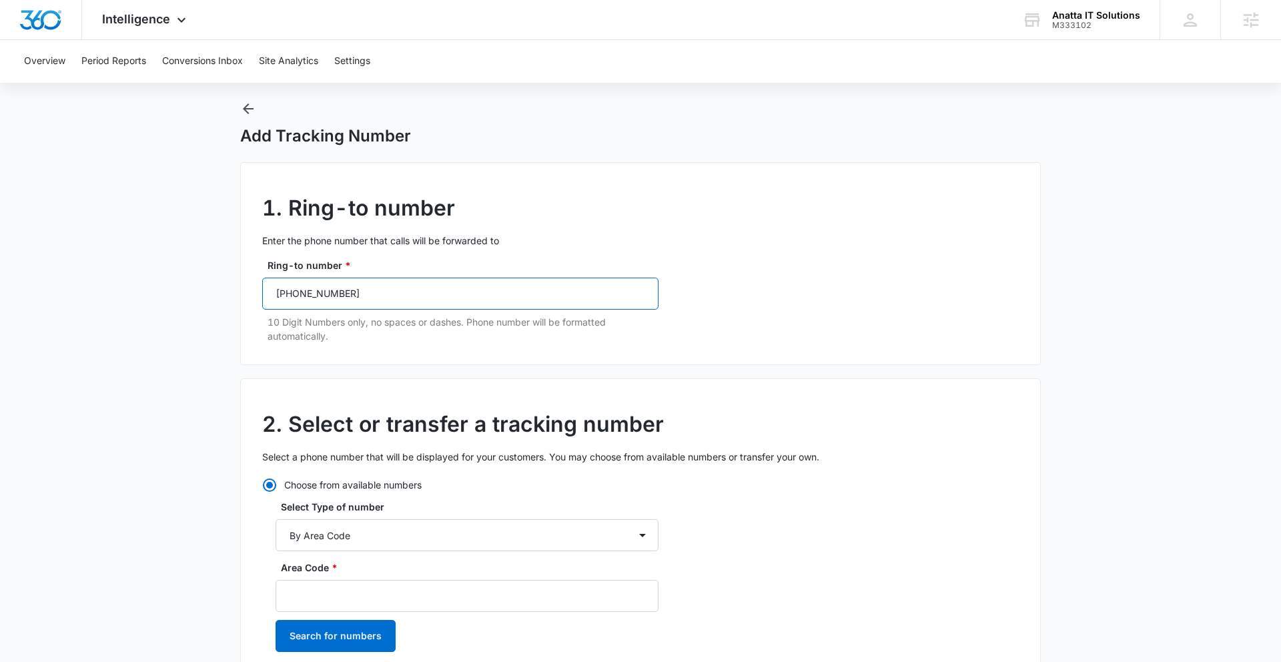
scroll to position [27, 0]
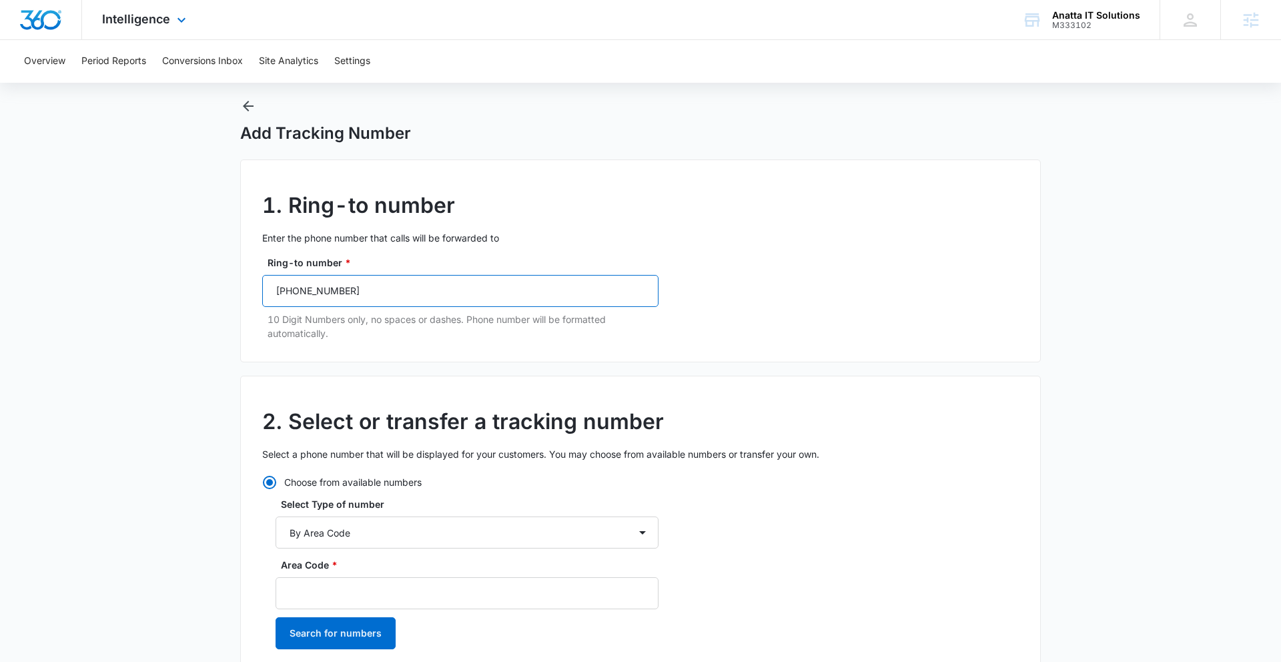
type input "(470) 692-0524"
click at [384, 571] on input "Area Code *" at bounding box center [466, 593] width 383 height 32
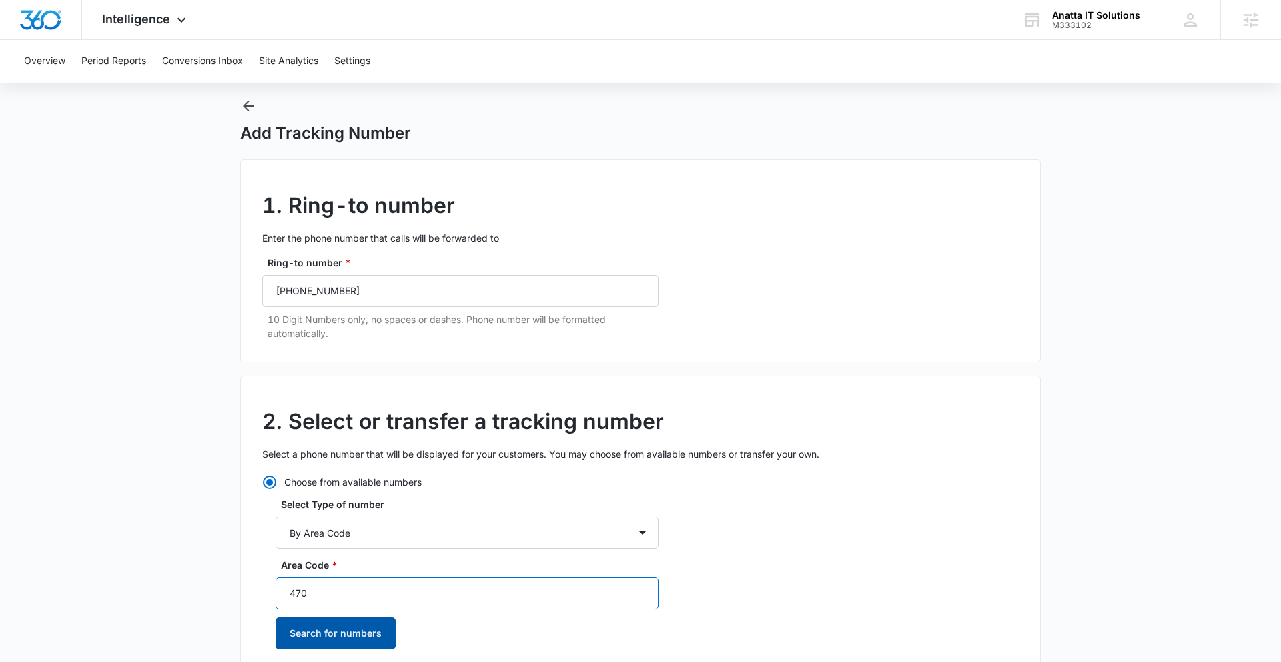
type input "470"
click at [351, 571] on button "Search for numbers" at bounding box center [335, 633] width 120 height 32
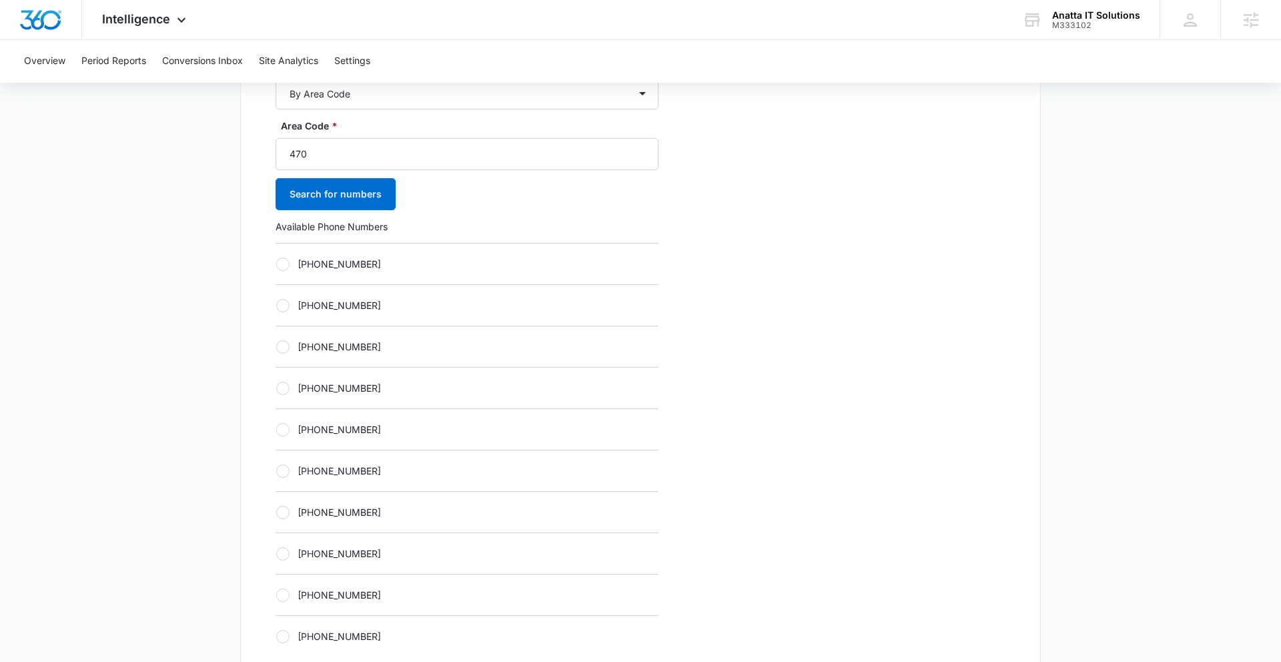
scroll to position [482, 0]
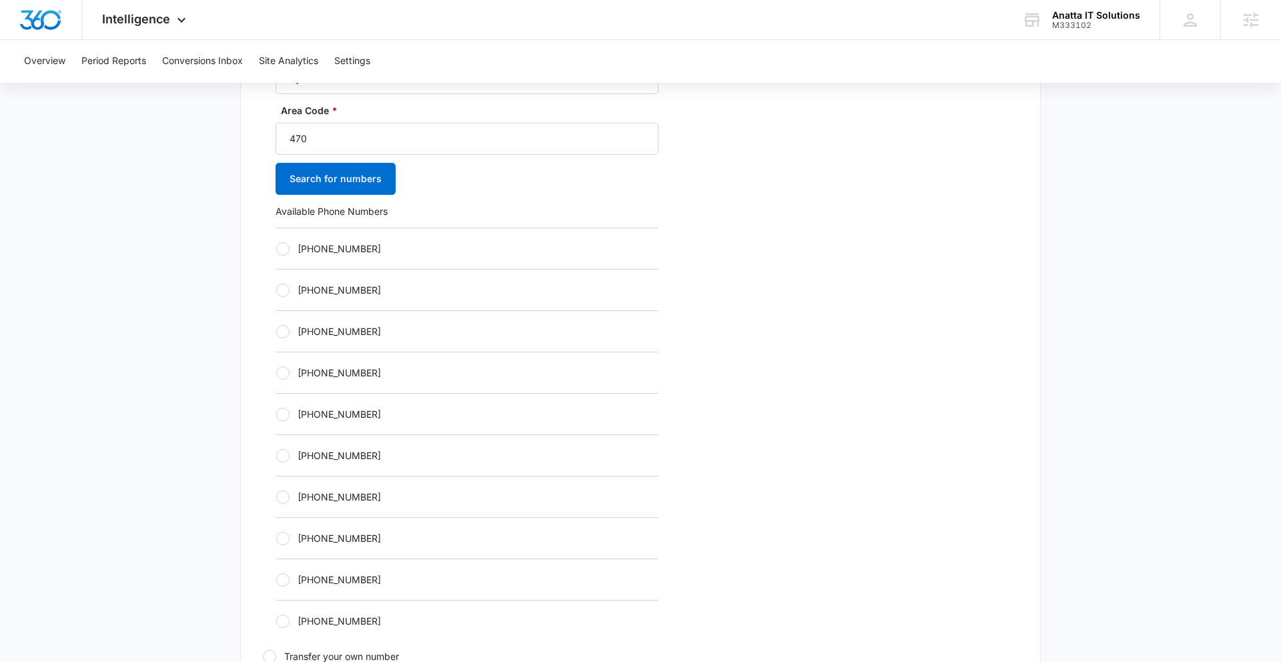
click at [286, 418] on div at bounding box center [282, 414] width 13 height 13
click at [276, 414] on input "+14702059018" at bounding box center [275, 414] width 1 height 1
radio input "true"
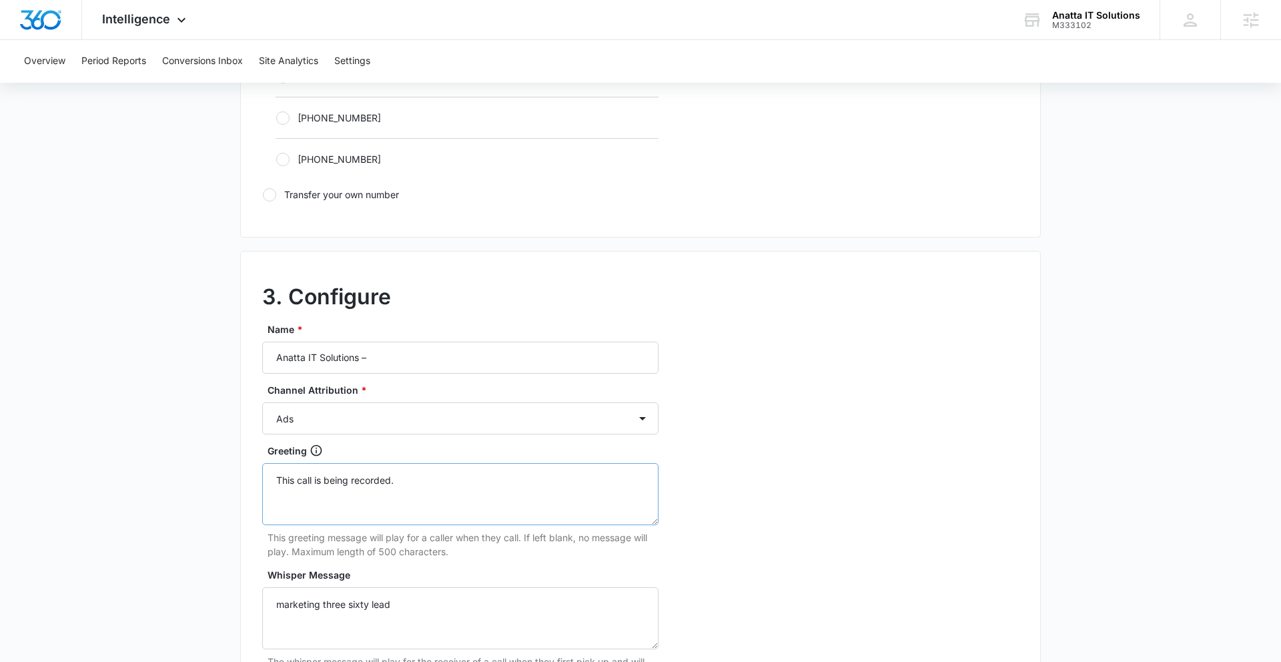
scroll to position [941, 0]
click at [384, 417] on select "Ads Local Service Ads Content Social Other" at bounding box center [460, 420] width 396 height 32
select select "OTHER"
click at [262, 404] on select "Ads Local Service Ads Content Social Other" at bounding box center [460, 420] width 396 height 32
click at [404, 351] on input "Anatta IT Solutions –" at bounding box center [460, 360] width 396 height 32
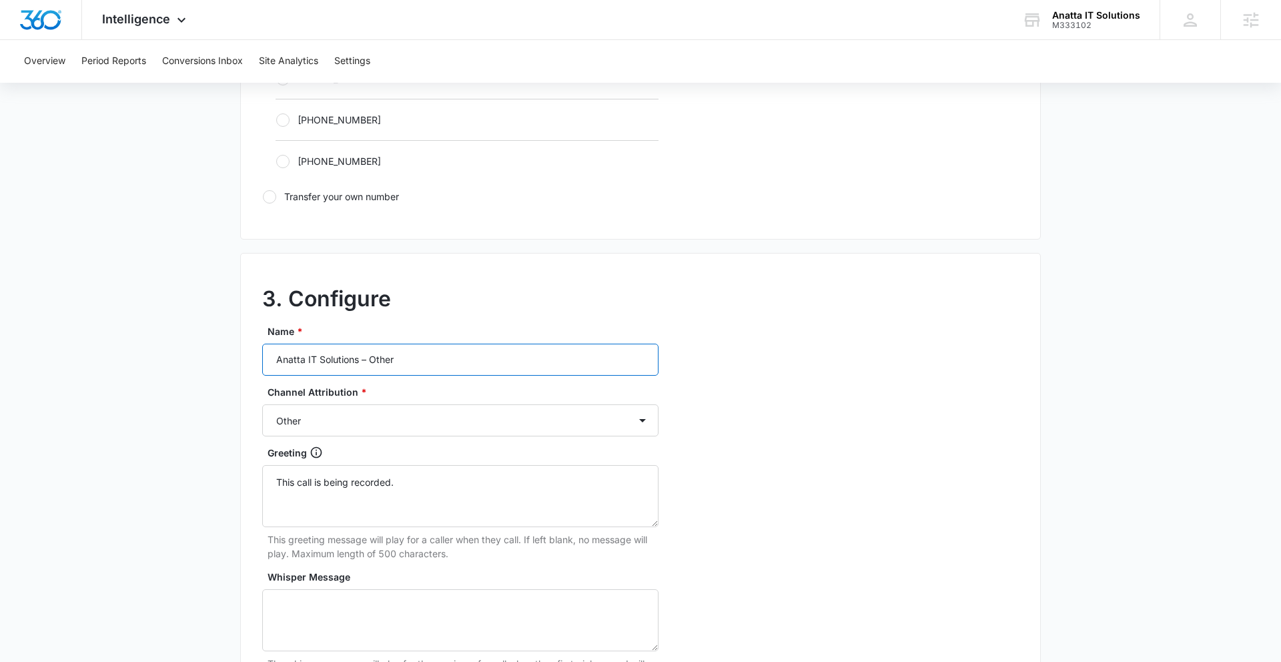
scroll to position [1195, 0]
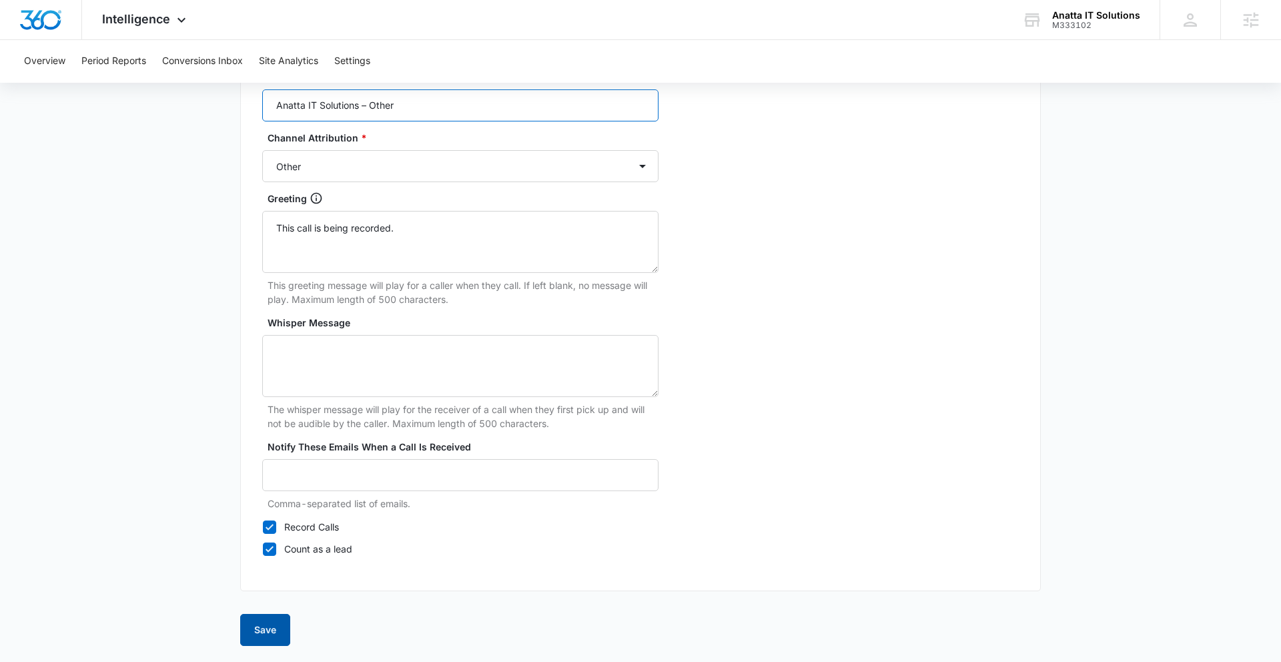
type input "Anatta IT Solutions – Other"
click at [273, 571] on button "Save" at bounding box center [265, 630] width 50 height 32
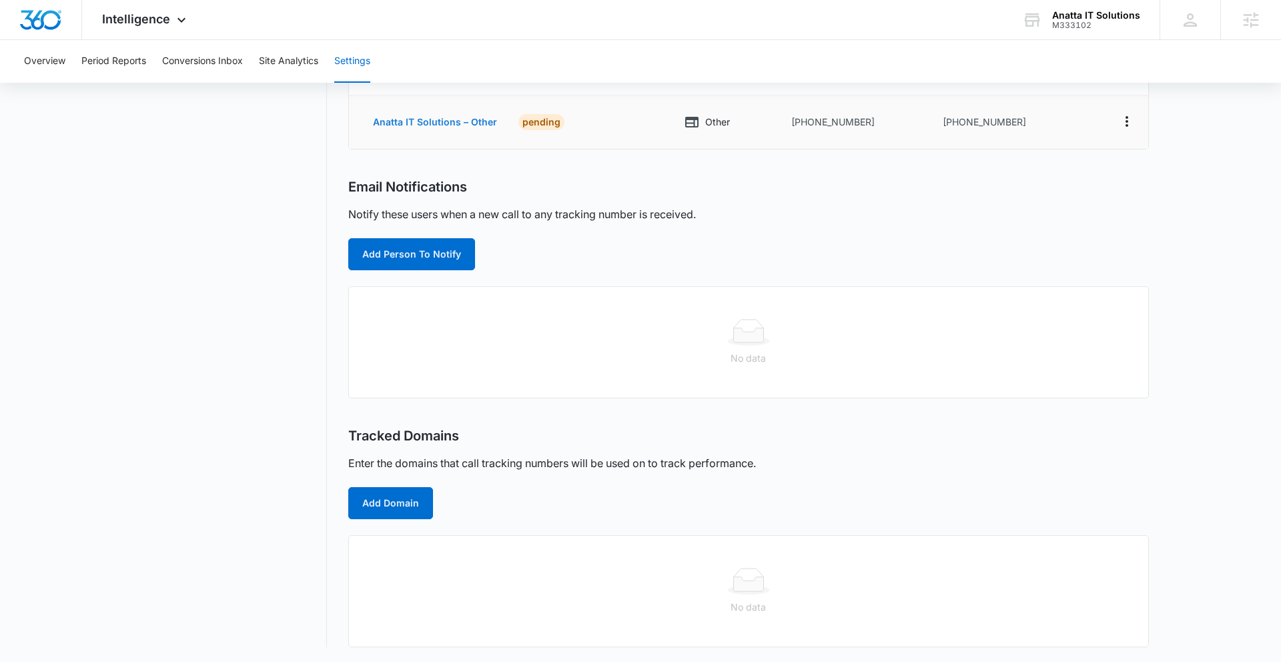
scroll to position [317, 0]
click at [425, 256] on button "Add Person To Notify" at bounding box center [411, 253] width 127 height 32
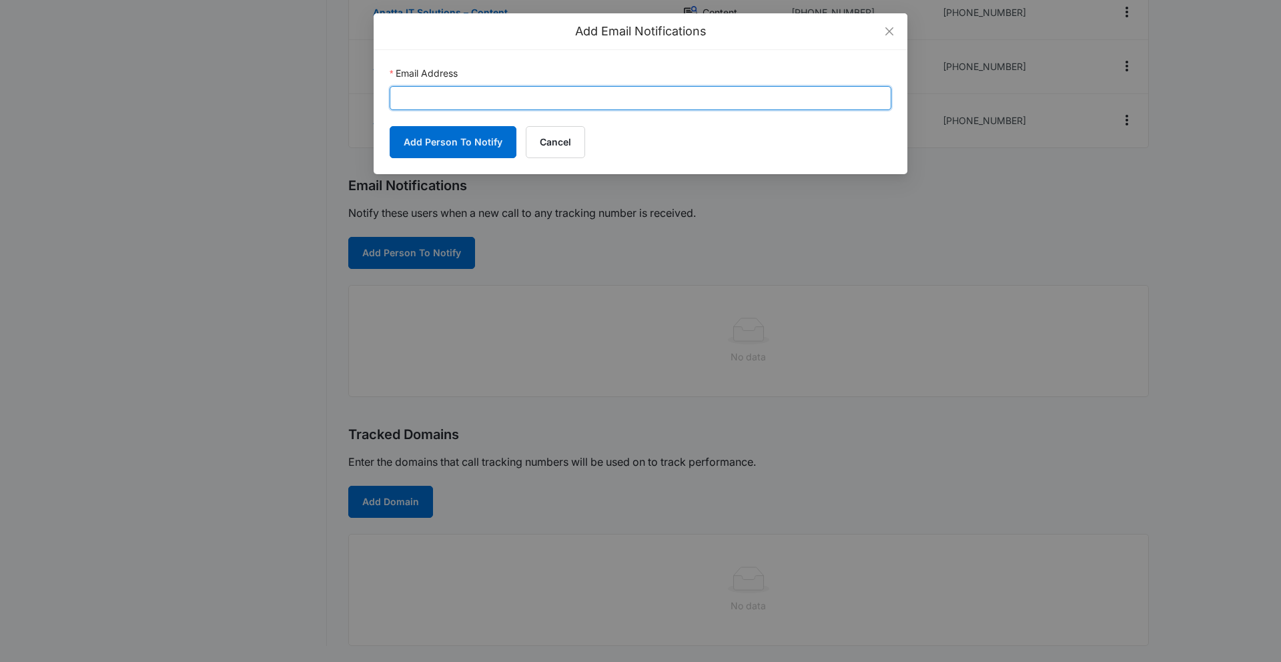
click at [415, 95] on input "Email Address" at bounding box center [641, 98] width 502 height 24
paste input "[PERSON_NAME][EMAIL_ADDRESS][DOMAIN_NAME]"
type input "[PERSON_NAME][EMAIL_ADDRESS][DOMAIN_NAME]"
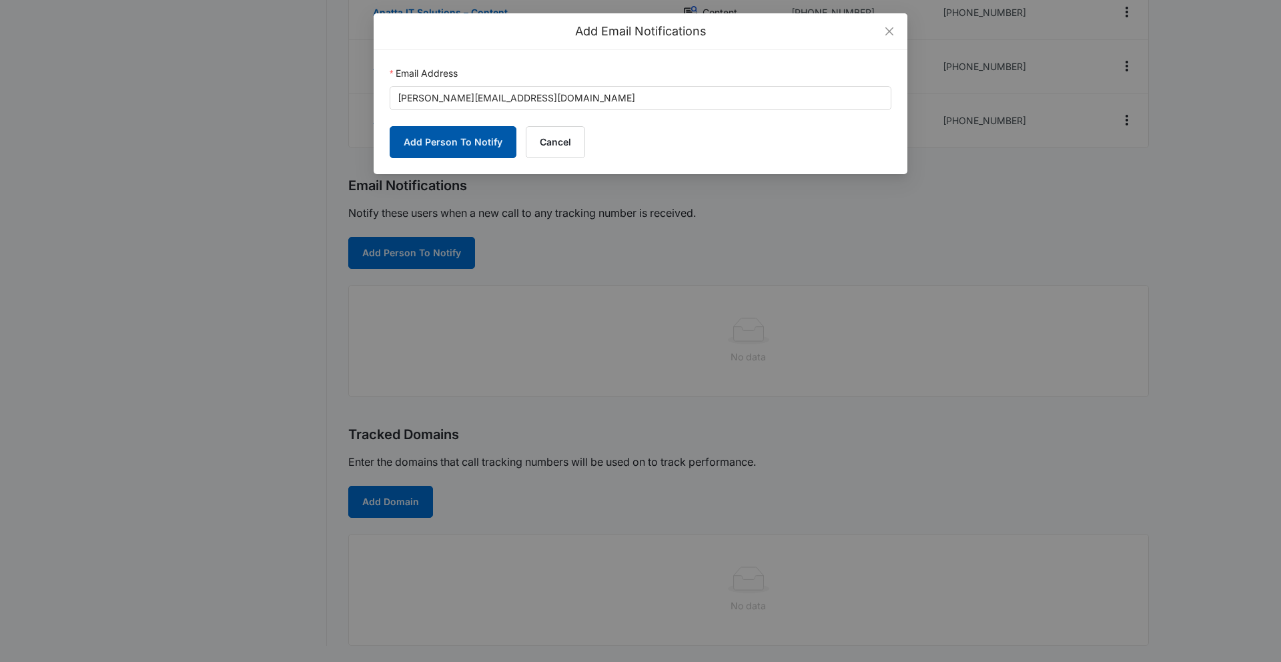
click at [446, 147] on button "Add Person To Notify" at bounding box center [453, 142] width 127 height 32
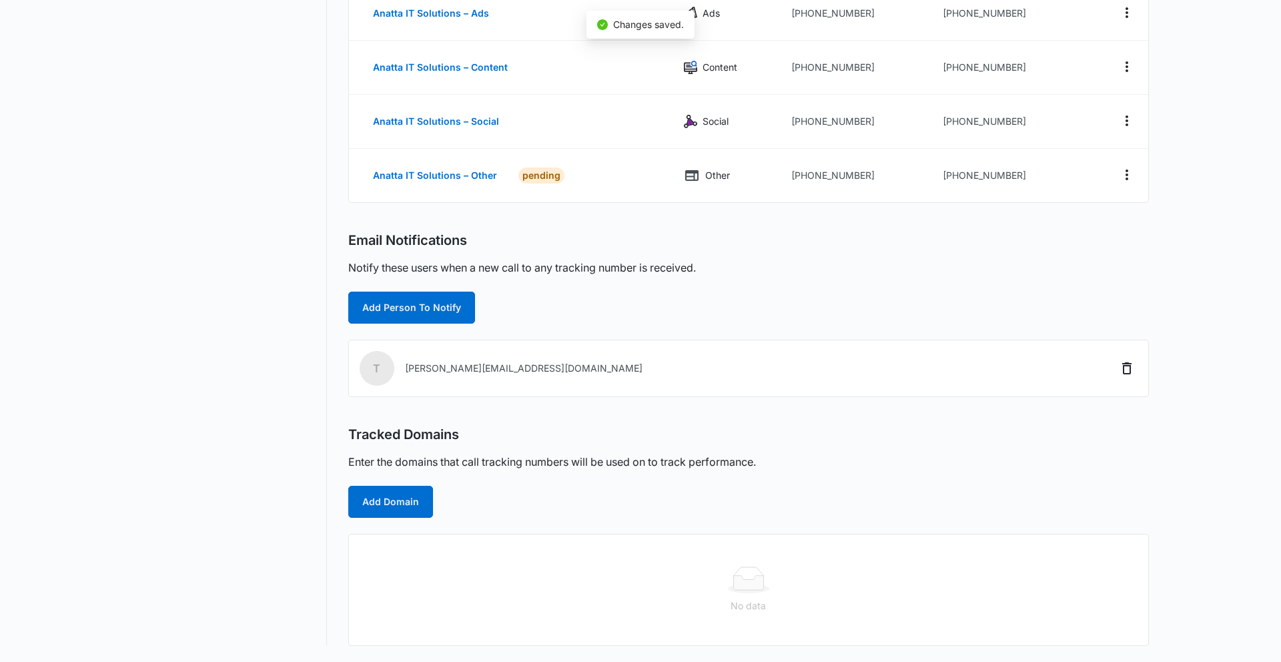
scroll to position [262, 0]
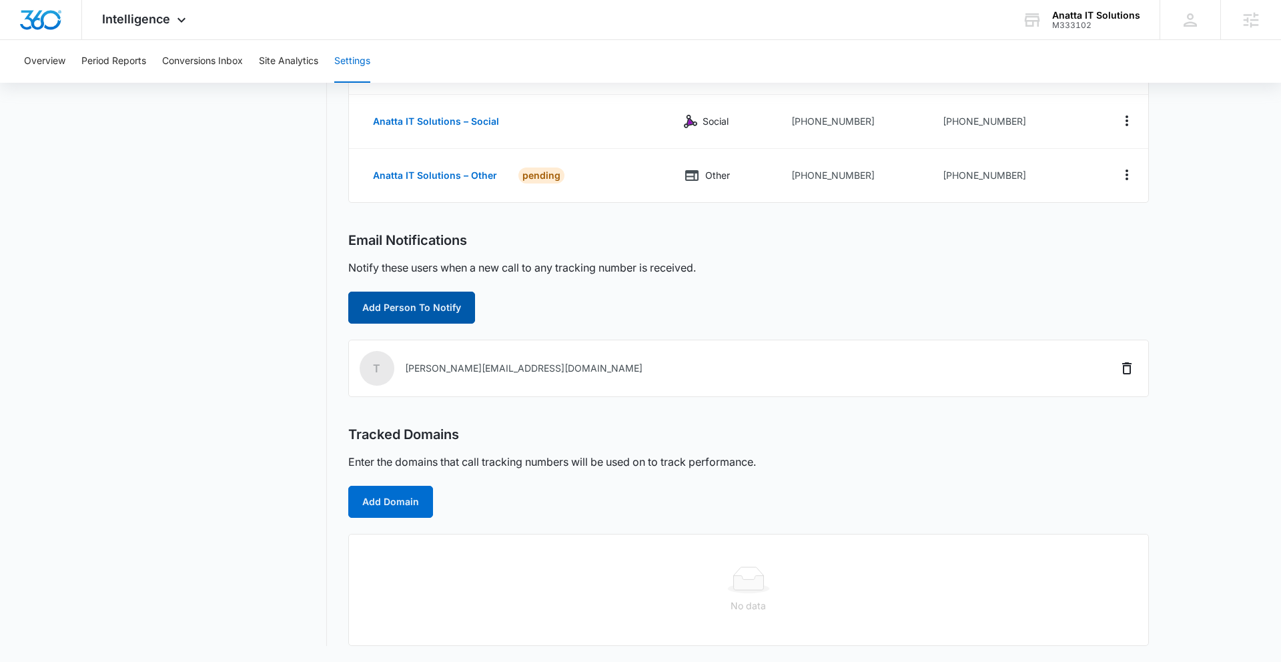
click at [402, 308] on button "Add Person To Notify" at bounding box center [411, 307] width 127 height 32
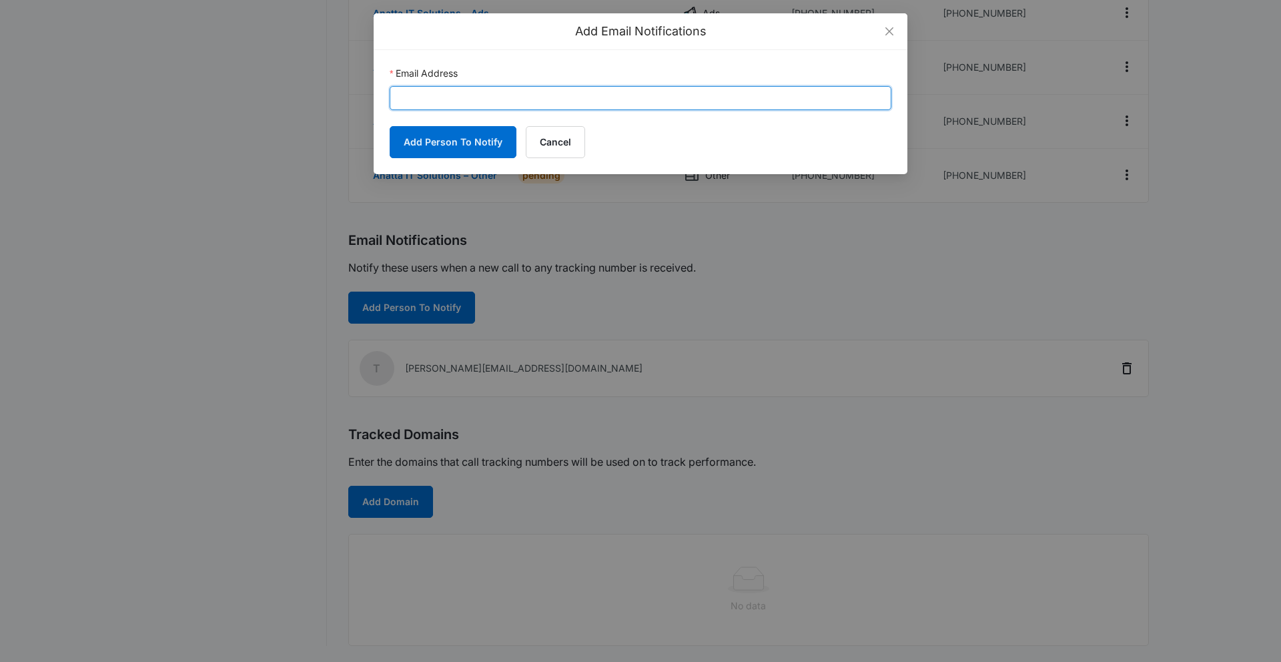
click at [500, 96] on input "Email Address" at bounding box center [641, 98] width 502 height 24
paste input "slater.drost@madwire.com"
type input "slater.drost@madwire.com"
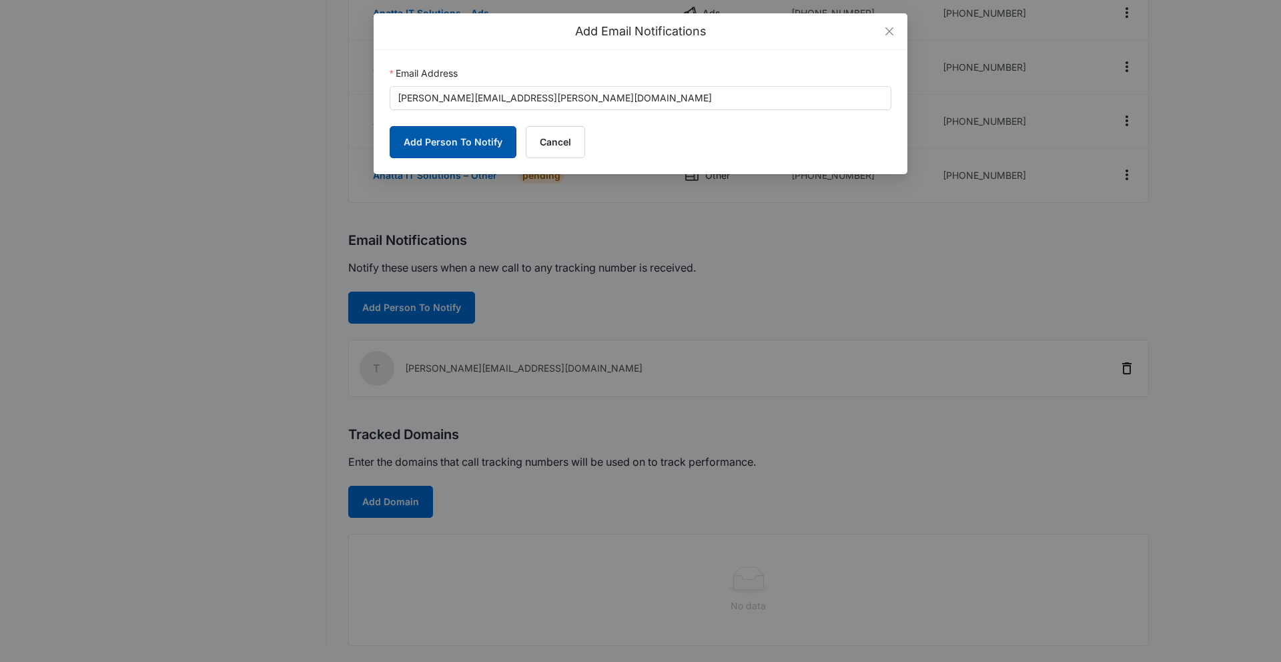
click at [448, 141] on button "Add Person To Notify" at bounding box center [453, 142] width 127 height 32
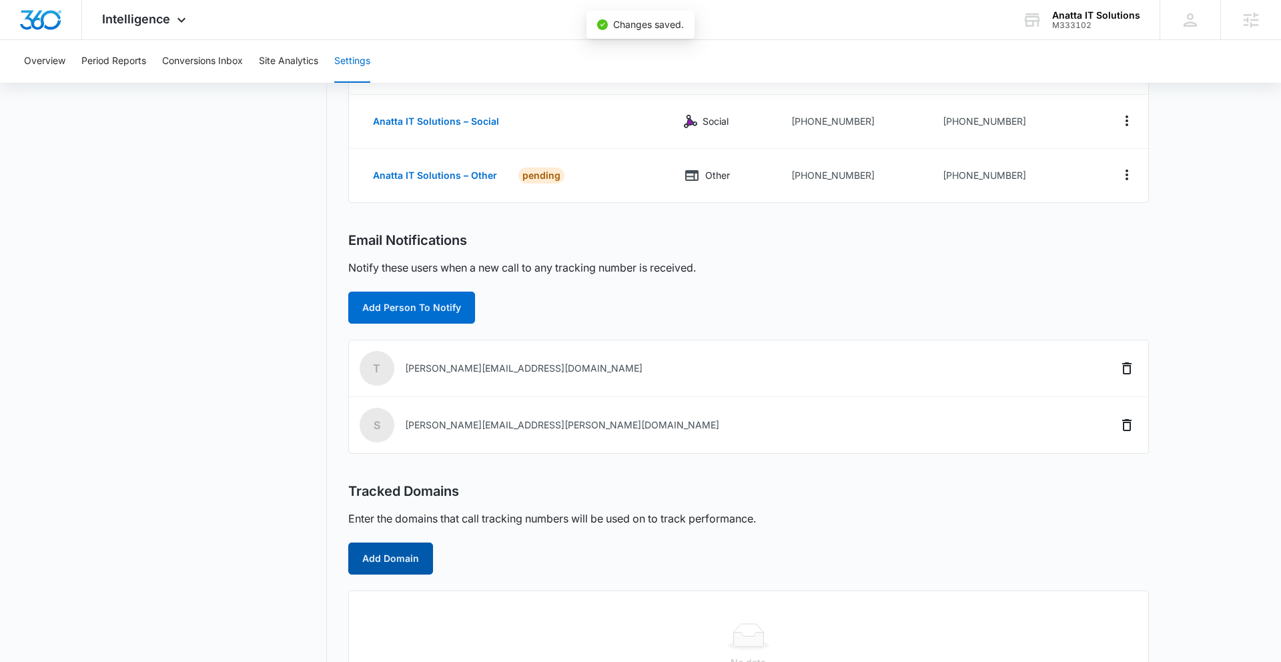
click at [397, 558] on button "Add Domain" at bounding box center [390, 558] width 85 height 32
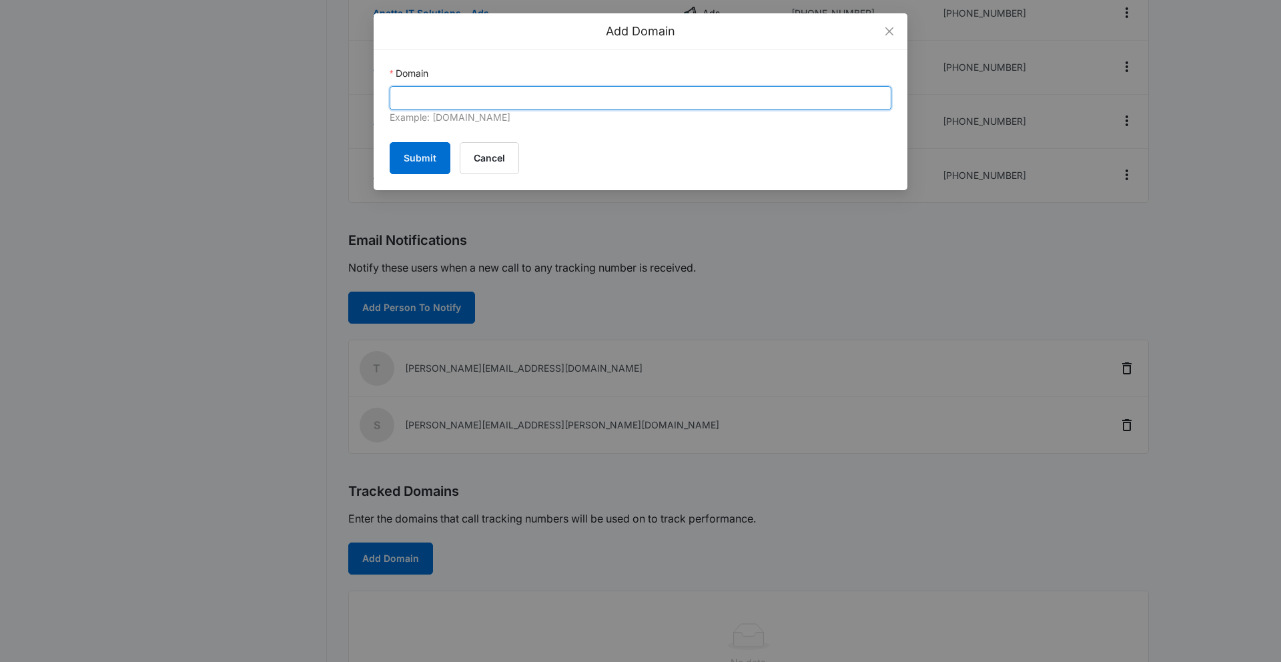
drag, startPoint x: 452, startPoint y: 97, endPoint x: 439, endPoint y: 104, distance: 14.9
click at [452, 97] on input "Domain" at bounding box center [641, 98] width 502 height 24
paste input "enlitedu.com"
type input "enlitedu.com"
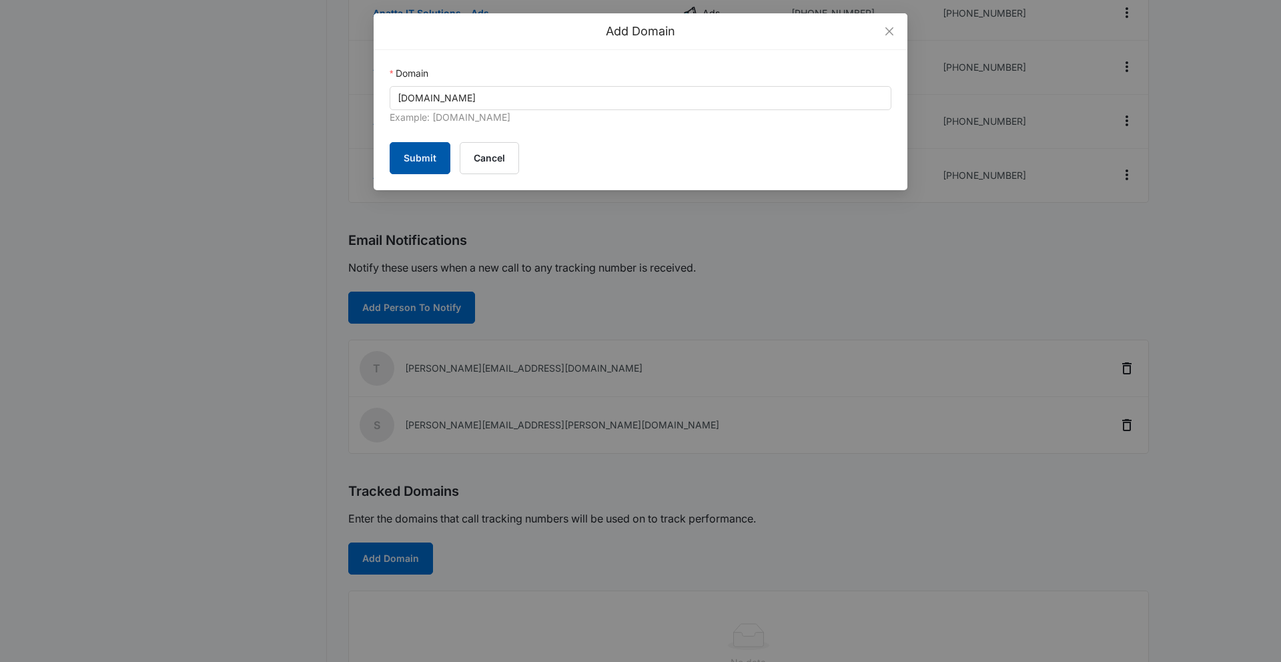
click at [432, 151] on button "Submit" at bounding box center [420, 158] width 61 height 32
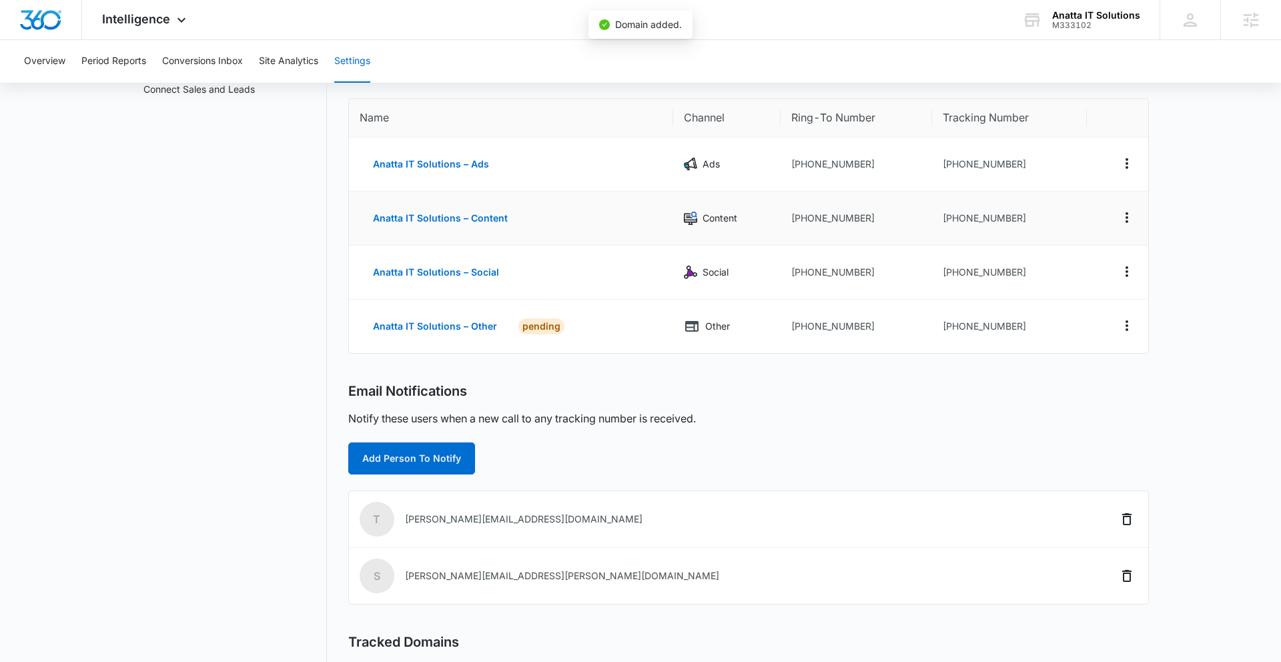
scroll to position [0, 0]
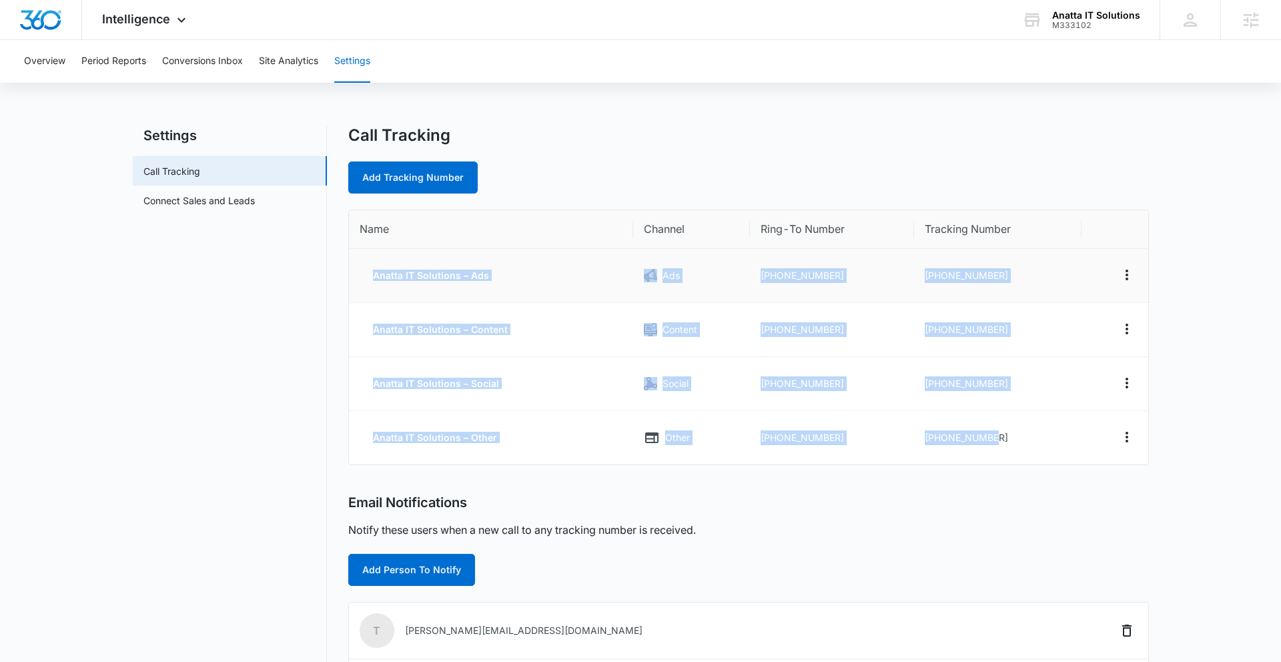
drag, startPoint x: 989, startPoint y: 441, endPoint x: 371, endPoint y: 277, distance: 638.9
click at [371, 277] on tbody "Anatta IT Solutions – Ads Ads +14706920524 +14702052955 Anatta IT Solutions – C…" at bounding box center [748, 356] width 799 height 215
copy tbody "Anatta IT Solutions – Ads Ads +14706920524 +14702052955 Anatta IT Solutions – C…"
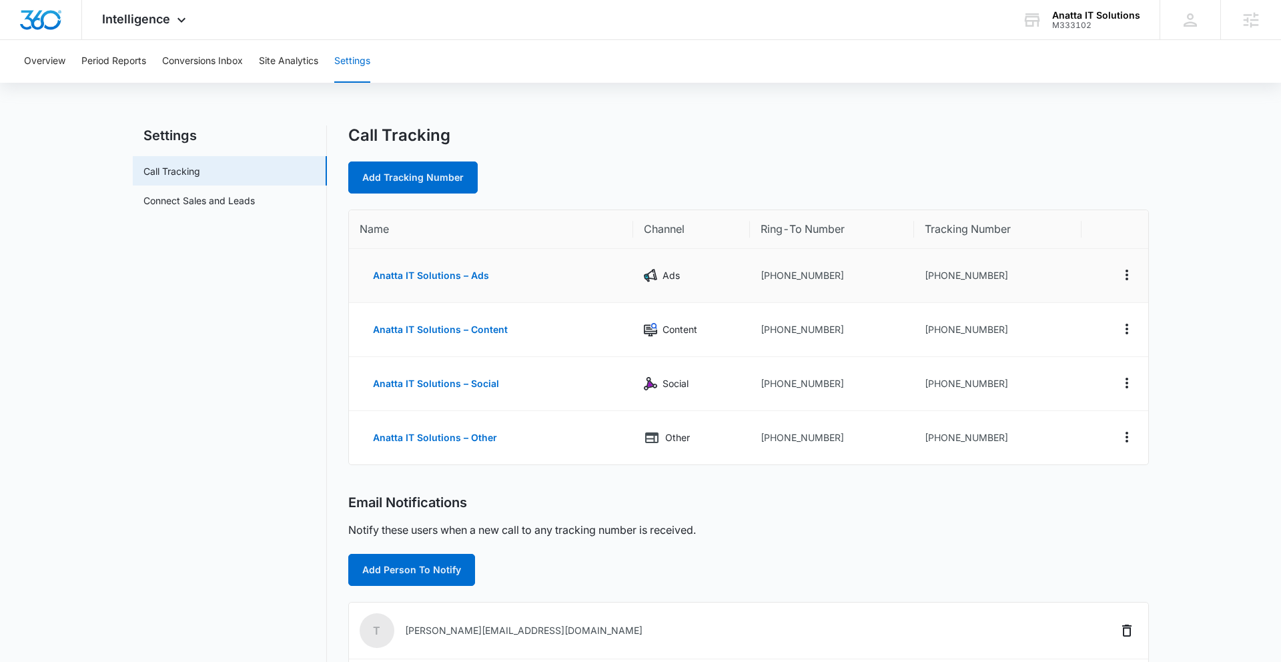
click at [580, 277] on td "Anatta IT Solutions – Ads" at bounding box center [491, 276] width 285 height 54
click at [930, 271] on td "+14702052955" at bounding box center [997, 276] width 167 height 54
click at [936, 274] on td "+14702052955" at bounding box center [997, 276] width 167 height 54
drag, startPoint x: 935, startPoint y: 275, endPoint x: 989, endPoint y: 274, distance: 54.7
click at [995, 273] on td "+14702052955" at bounding box center [997, 276] width 167 height 54
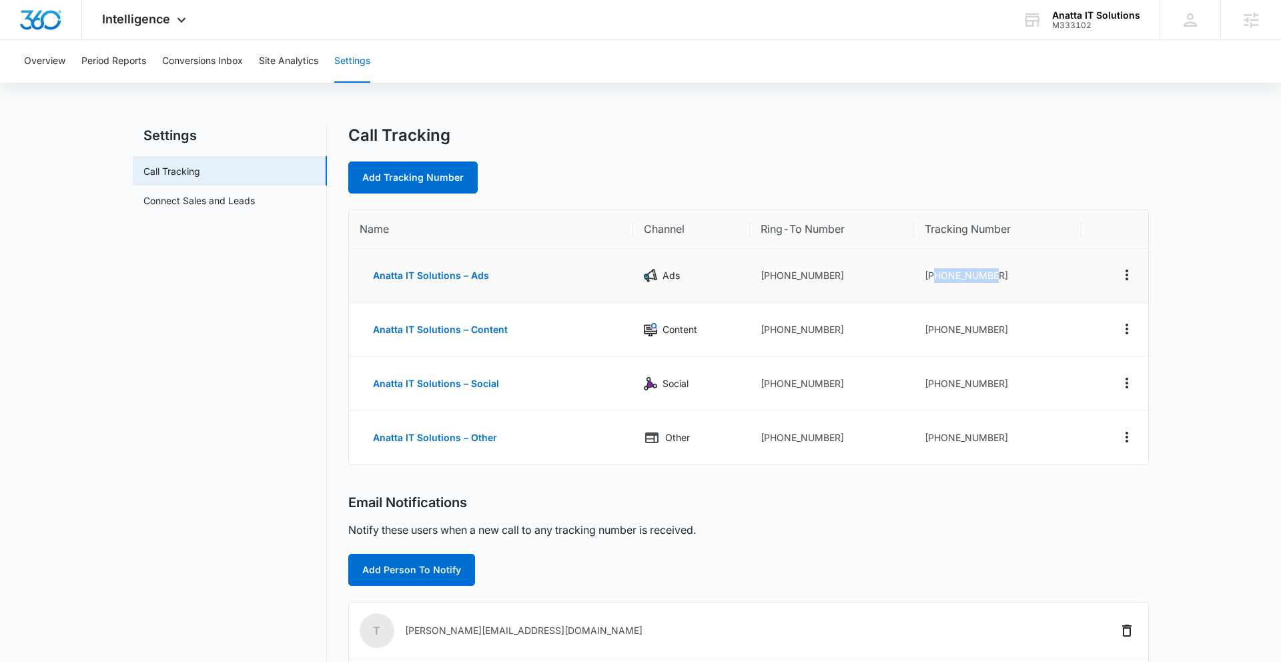
copy td "4702052955"
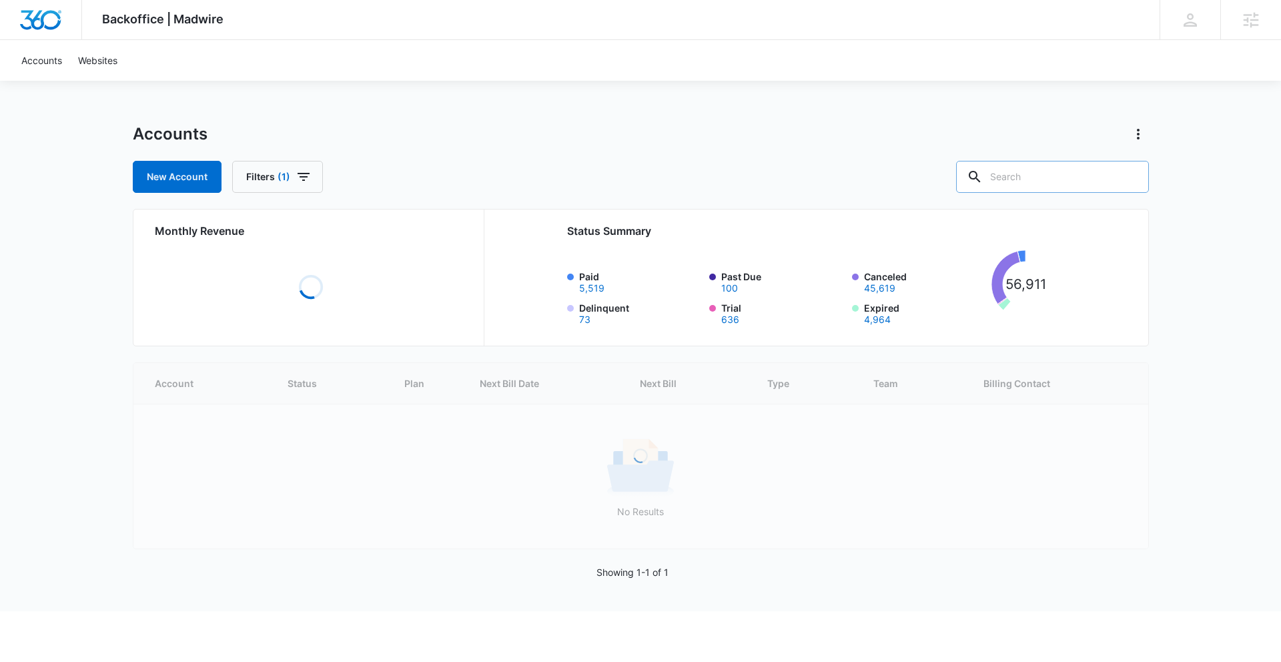
click at [1063, 172] on input "text" at bounding box center [1052, 177] width 193 height 32
paste input "M333102"
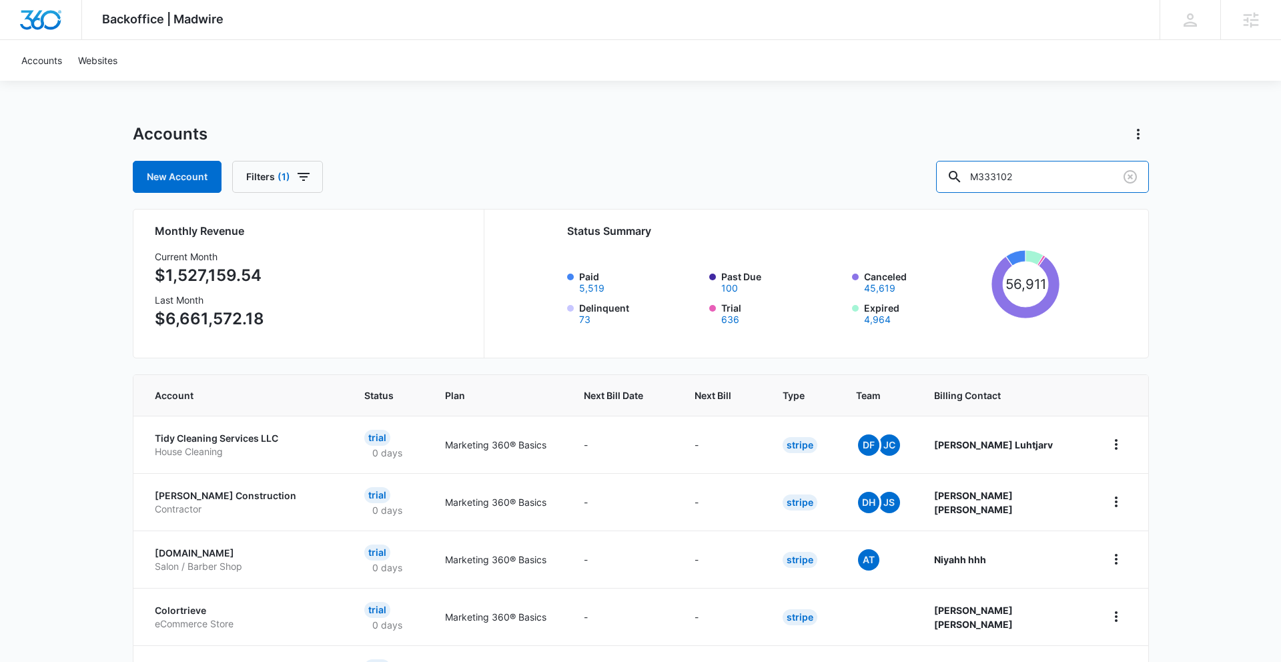
type input "M333102"
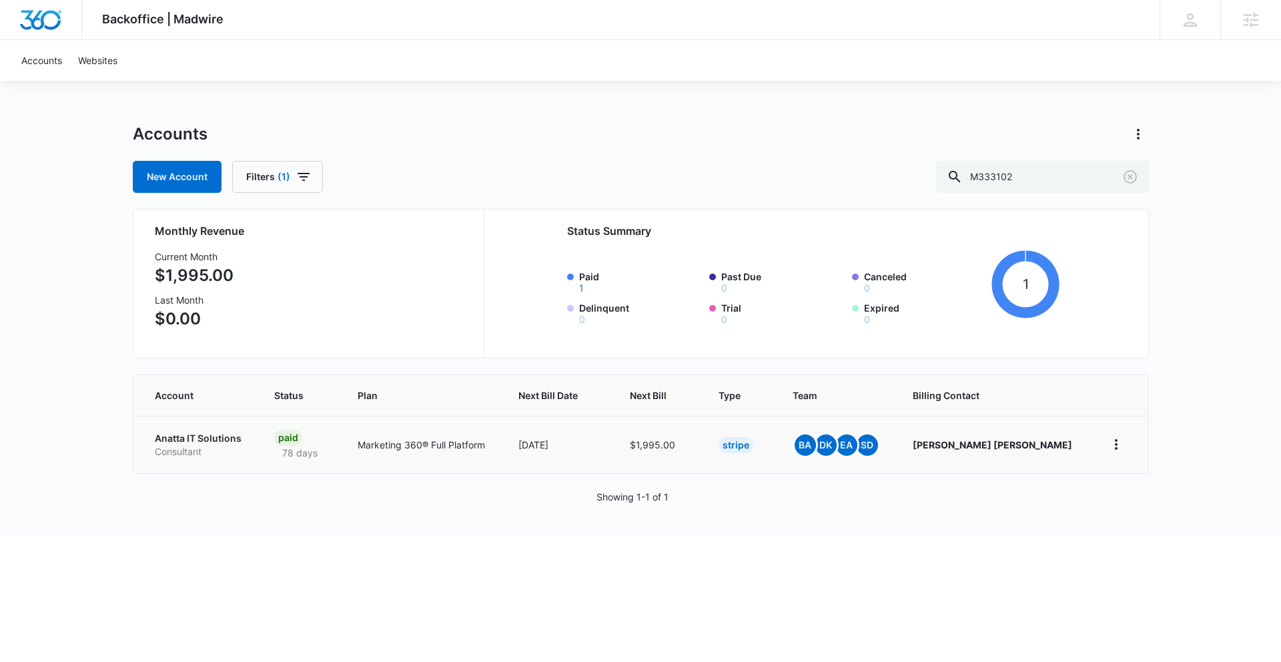
click at [242, 438] on p "Anatta IT Solutions" at bounding box center [198, 438] width 87 height 13
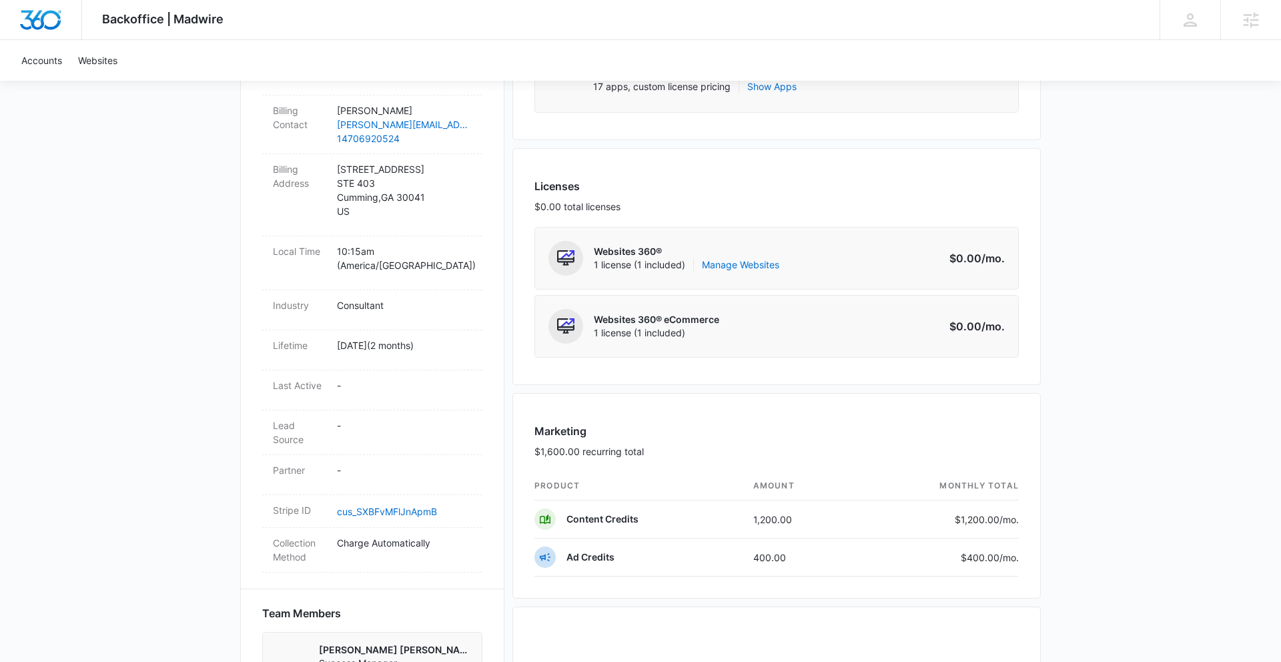
scroll to position [482, 0]
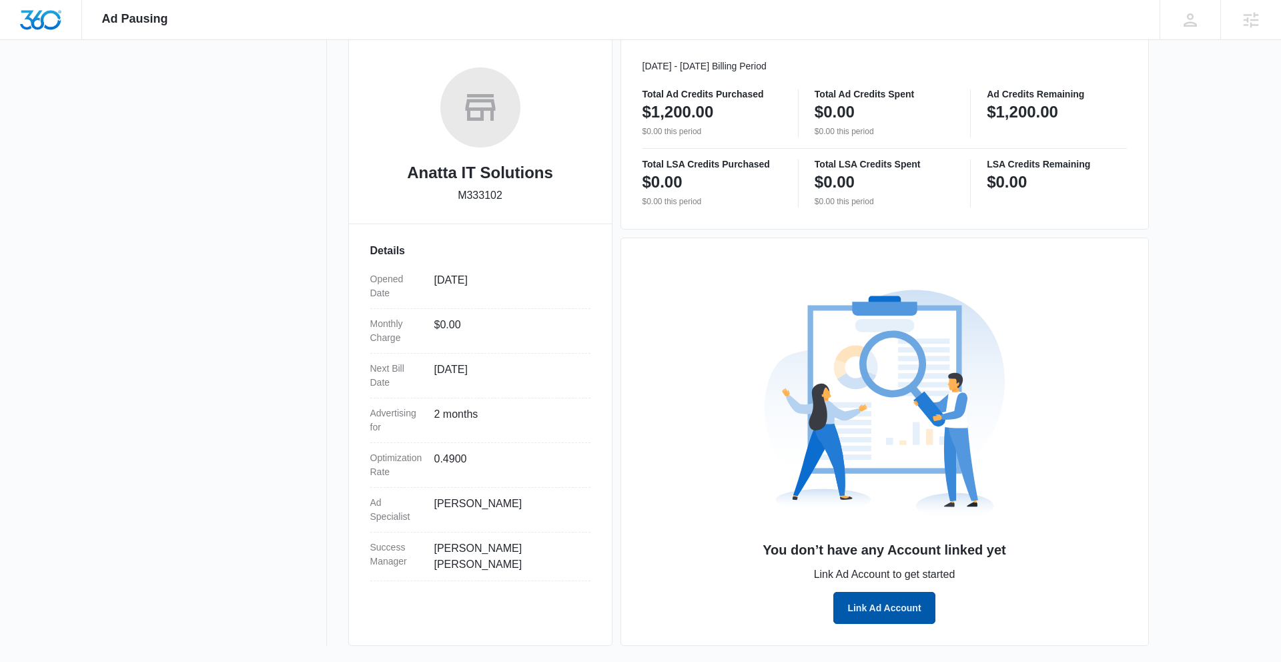
click at [872, 606] on button "Link Ad Account" at bounding box center [883, 608] width 101 height 32
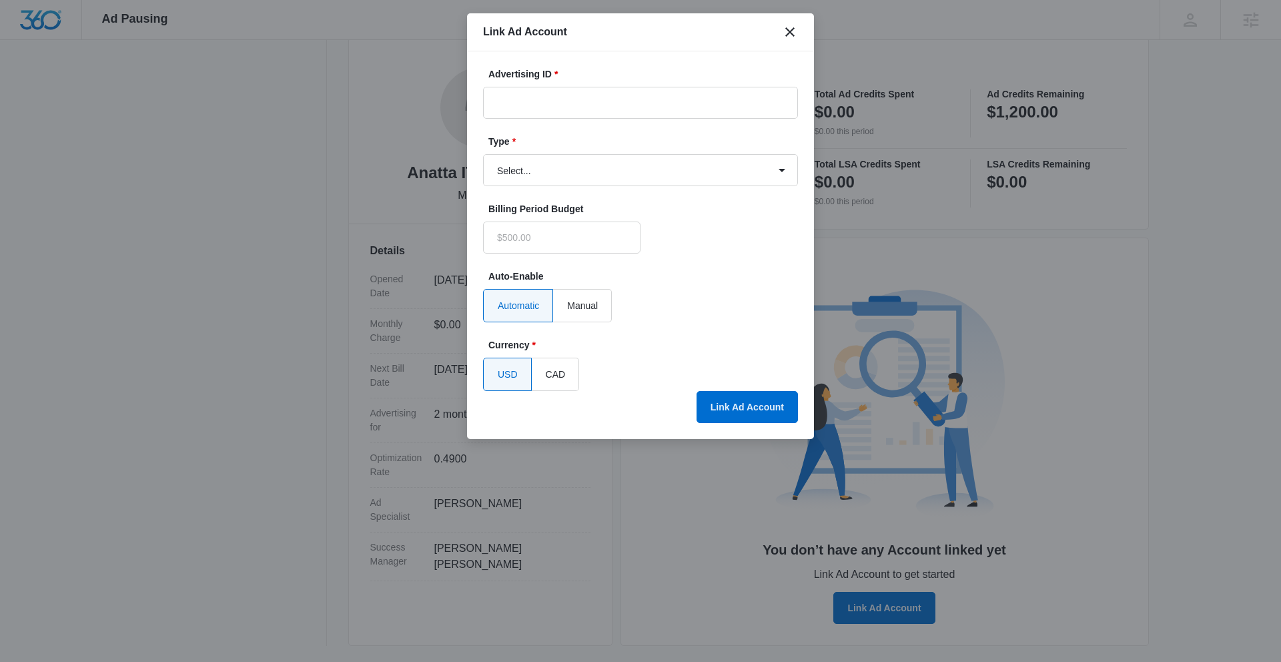
type input "$0.00"
click at [582, 103] on input "Advertising ID *" at bounding box center [640, 103] width 315 height 32
paste input "[PHONE_NUMBER]"
type input "[PHONE_NUMBER]"
click at [636, 170] on select "Select... Bing Ads Facebook Ads Google Ads" at bounding box center [640, 170] width 315 height 32
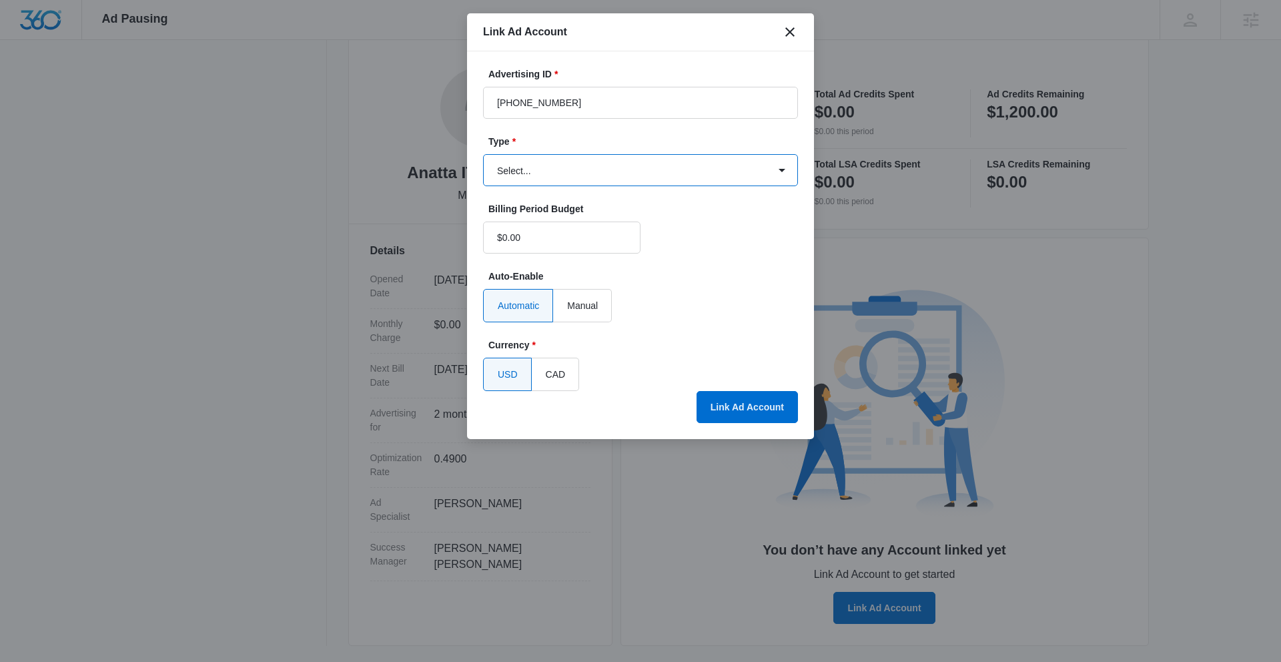
select select "google"
click at [483, 154] on select "Select... Bing Ads Facebook Ads Google Ads" at bounding box center [640, 170] width 315 height 32
click at [756, 405] on button "Link Ad Account" at bounding box center [746, 407] width 101 height 32
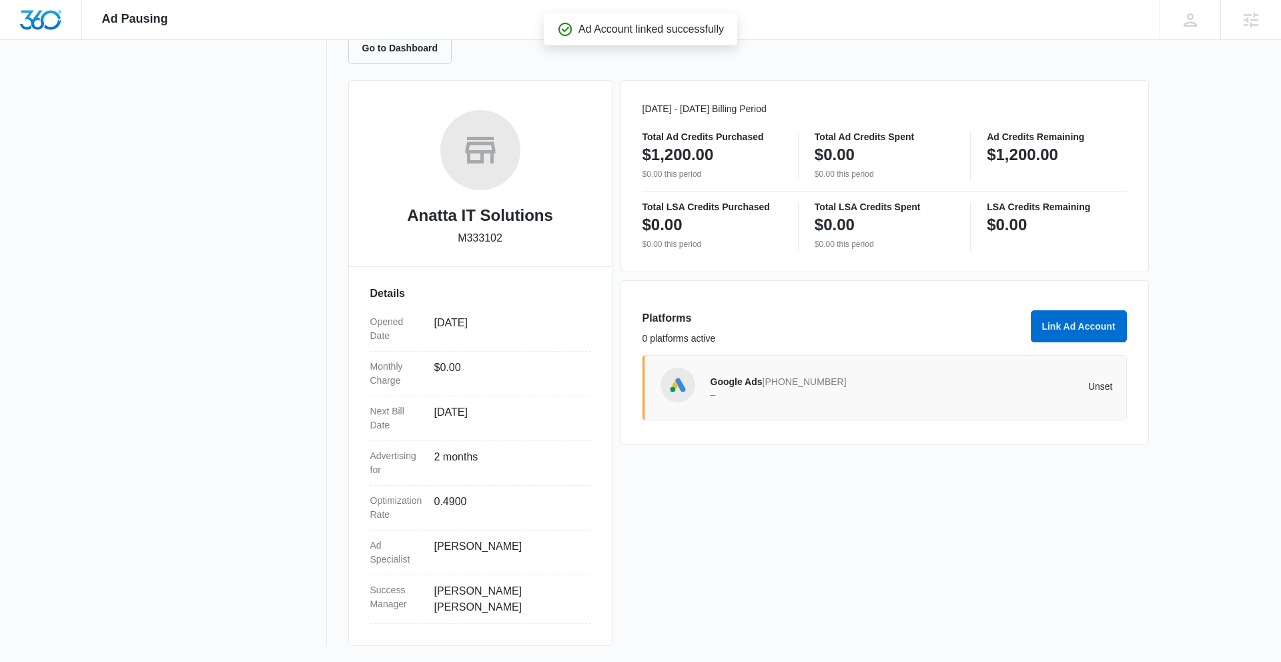
scroll to position [141, 0]
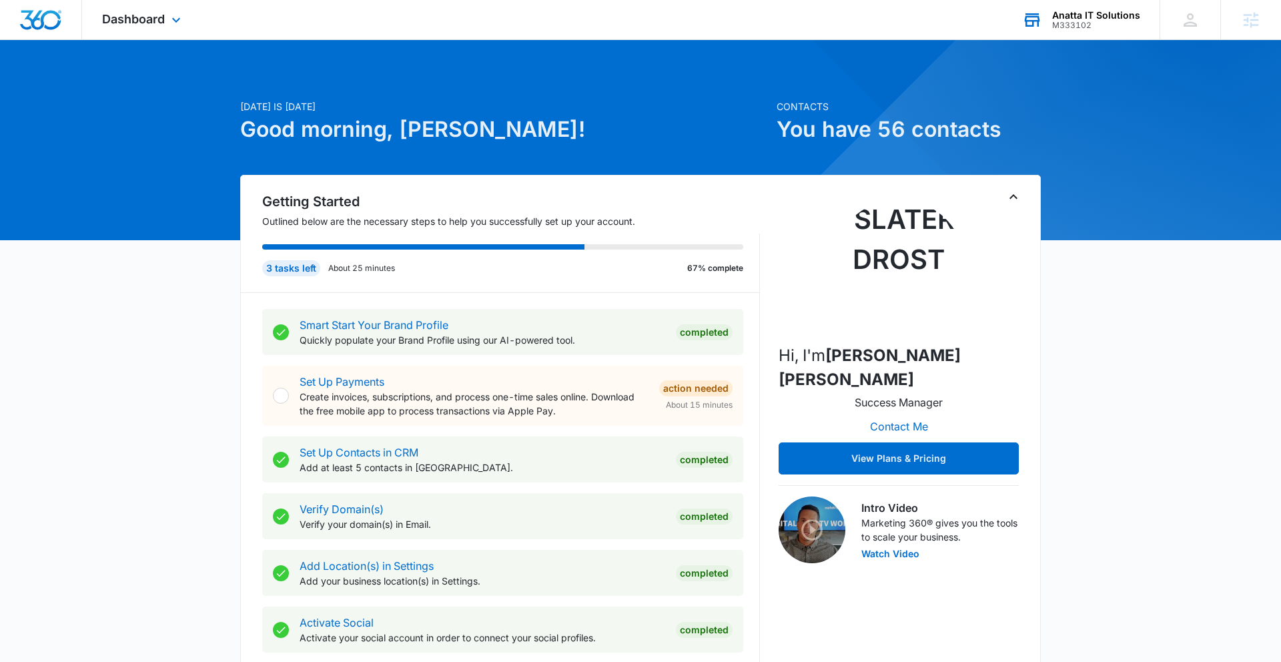
click at [1091, 19] on div "Anatta IT Solutions" at bounding box center [1096, 15] width 88 height 11
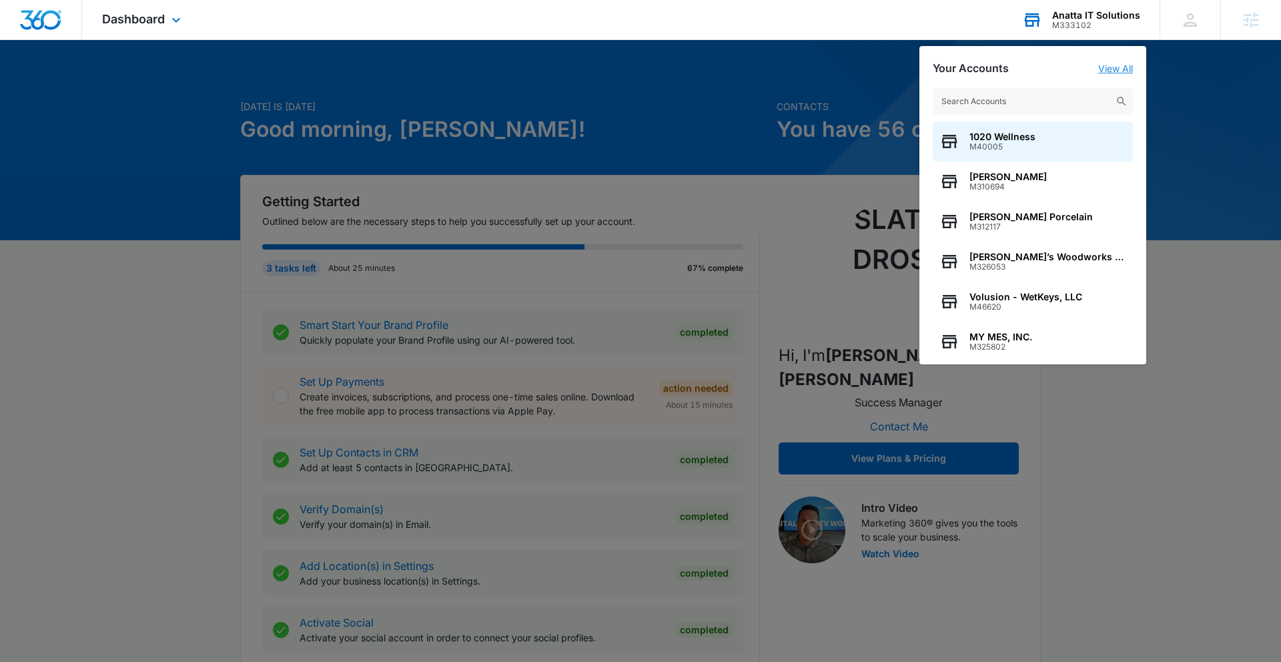
click at [1118, 67] on link "View All" at bounding box center [1115, 68] width 35 height 11
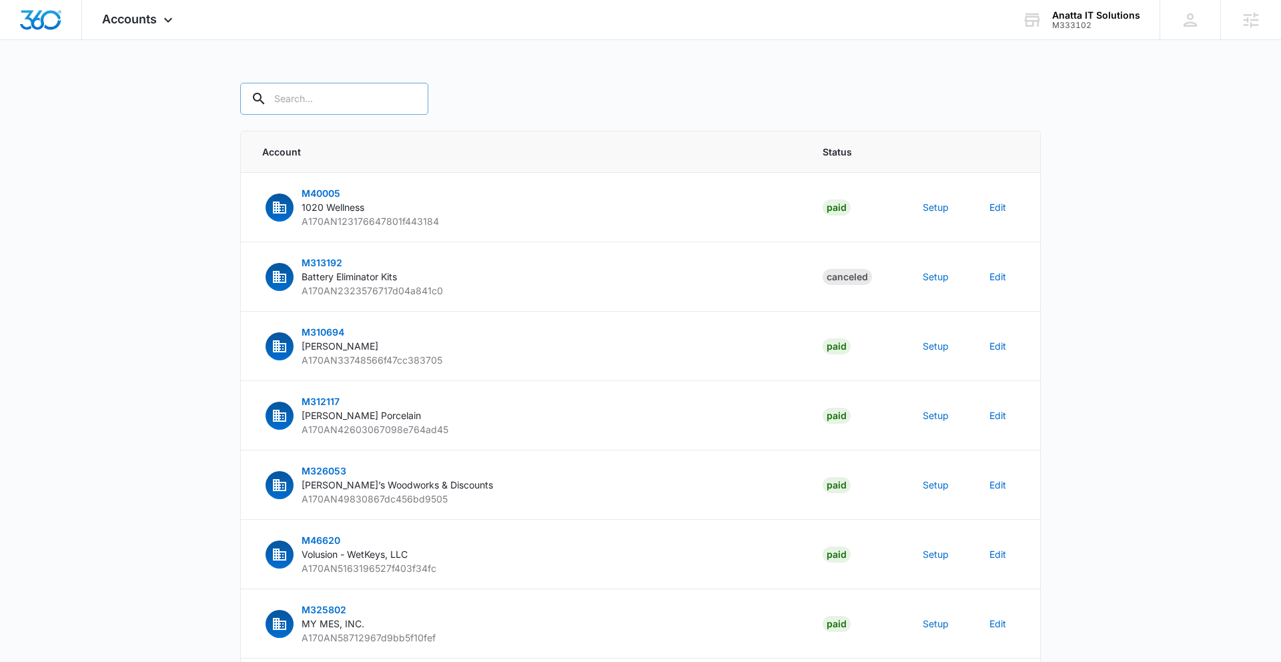
click at [350, 103] on input "text" at bounding box center [334, 99] width 188 height 32
paste input "M333102"
type input "M333102"
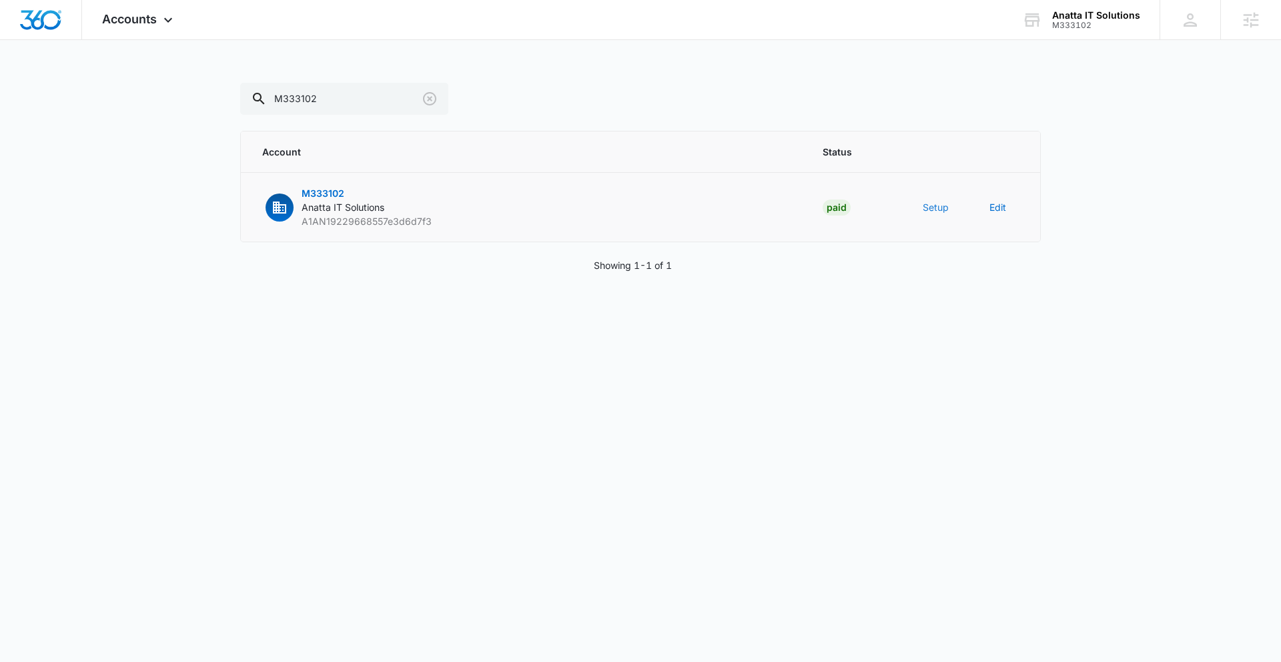
click at [932, 208] on button "Setup" at bounding box center [936, 207] width 26 height 14
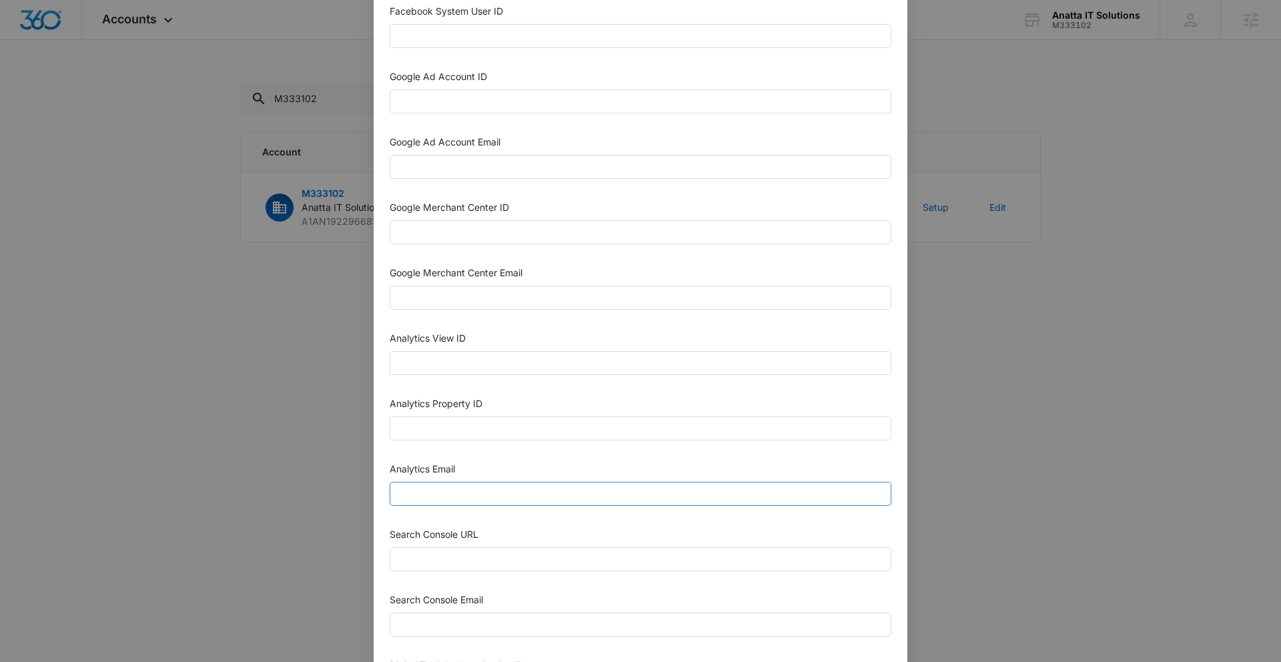
scroll to position [528, 0]
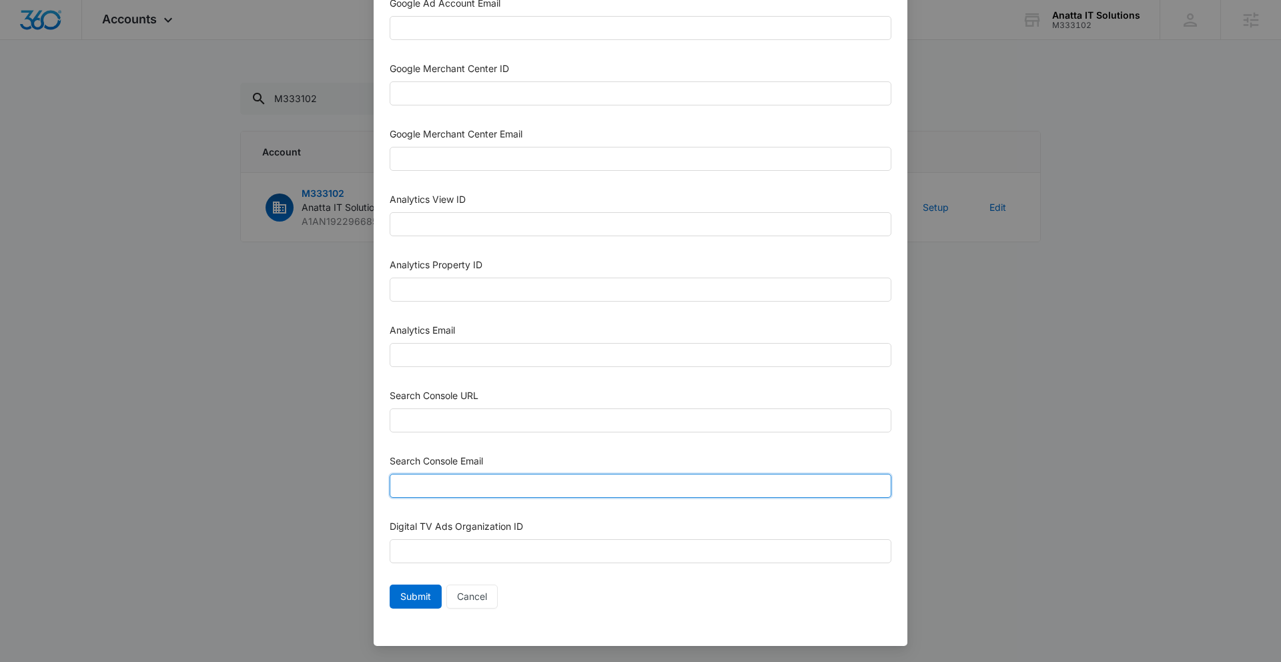
click at [480, 480] on input "Search Console Email" at bounding box center [641, 486] width 502 height 24
paste input "[EMAIL_ADDRESS][DOMAIN_NAME]"
type input "[EMAIL_ADDRESS][DOMAIN_NAME]"
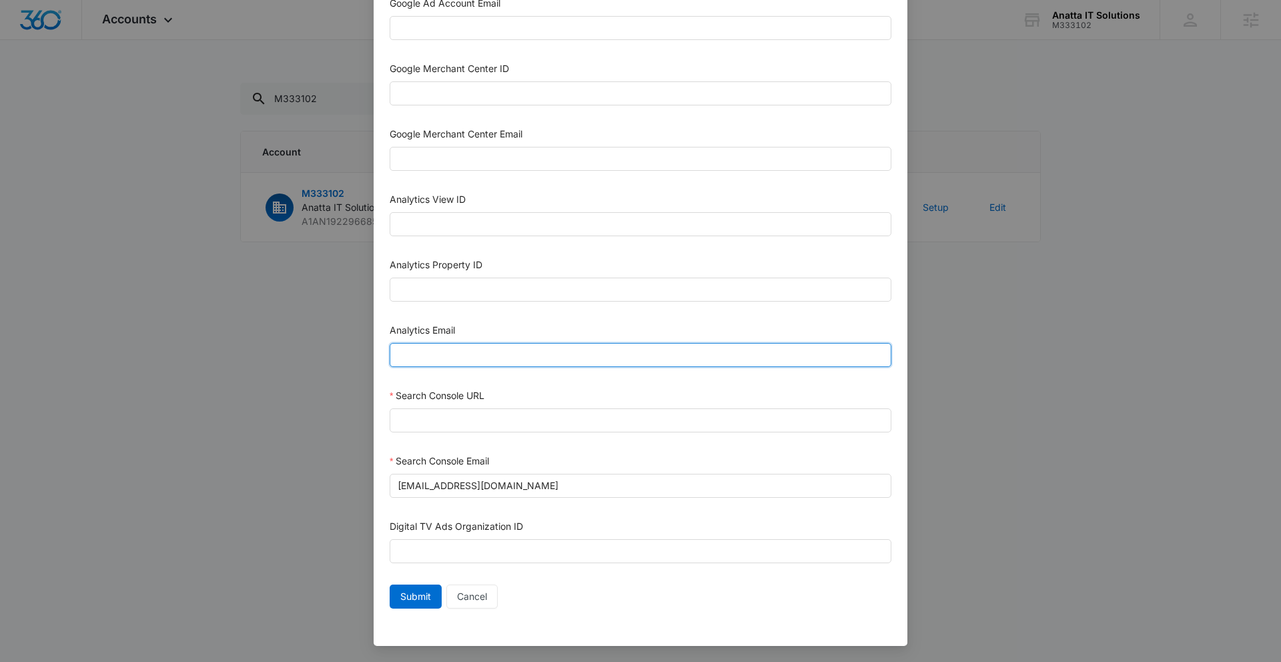
click at [506, 356] on input "Analytics Email" at bounding box center [641, 355] width 502 height 24
paste input "[EMAIL_ADDRESS][DOMAIN_NAME]"
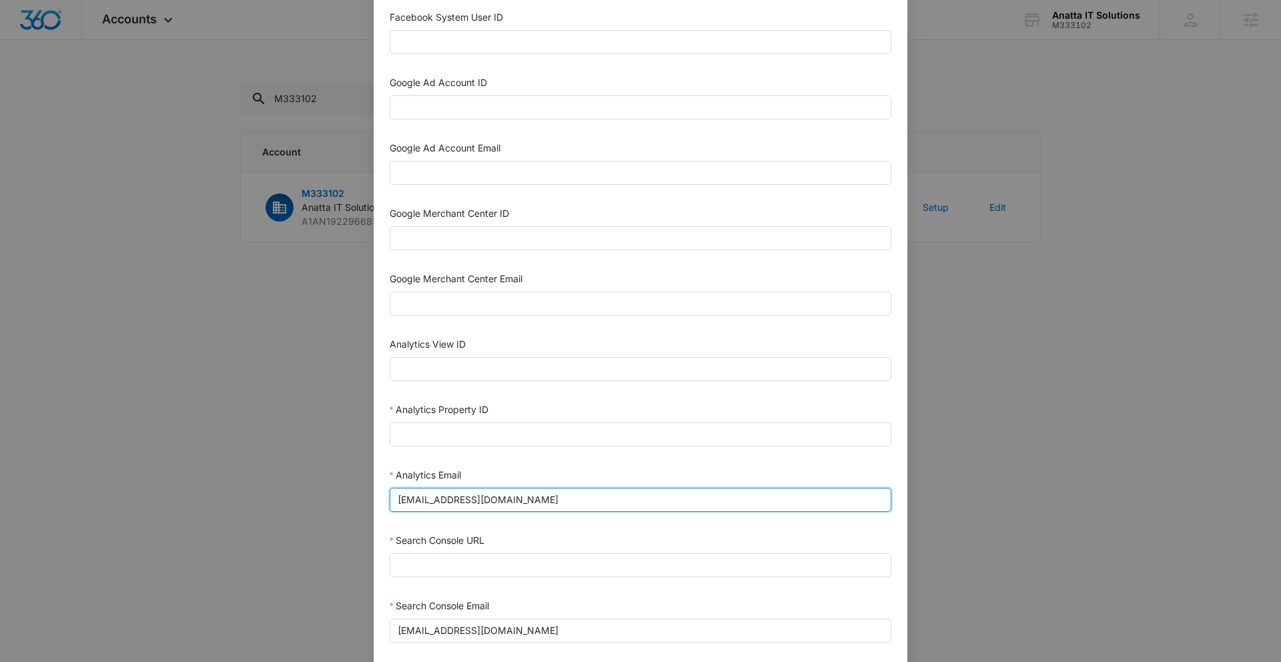
scroll to position [380, 0]
type input "[EMAIL_ADDRESS][DOMAIN_NAME]"
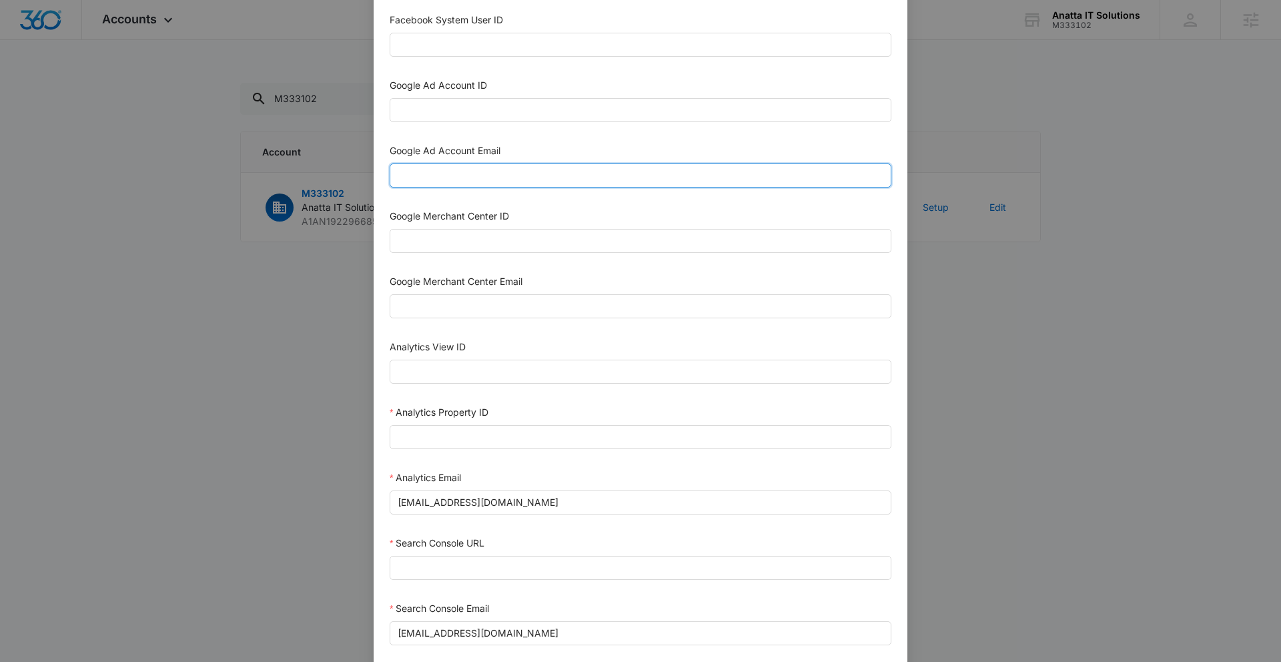
click at [478, 182] on input "Google Ad Account Email" at bounding box center [641, 175] width 502 height 24
paste input "[EMAIL_ADDRESS][DOMAIN_NAME]"
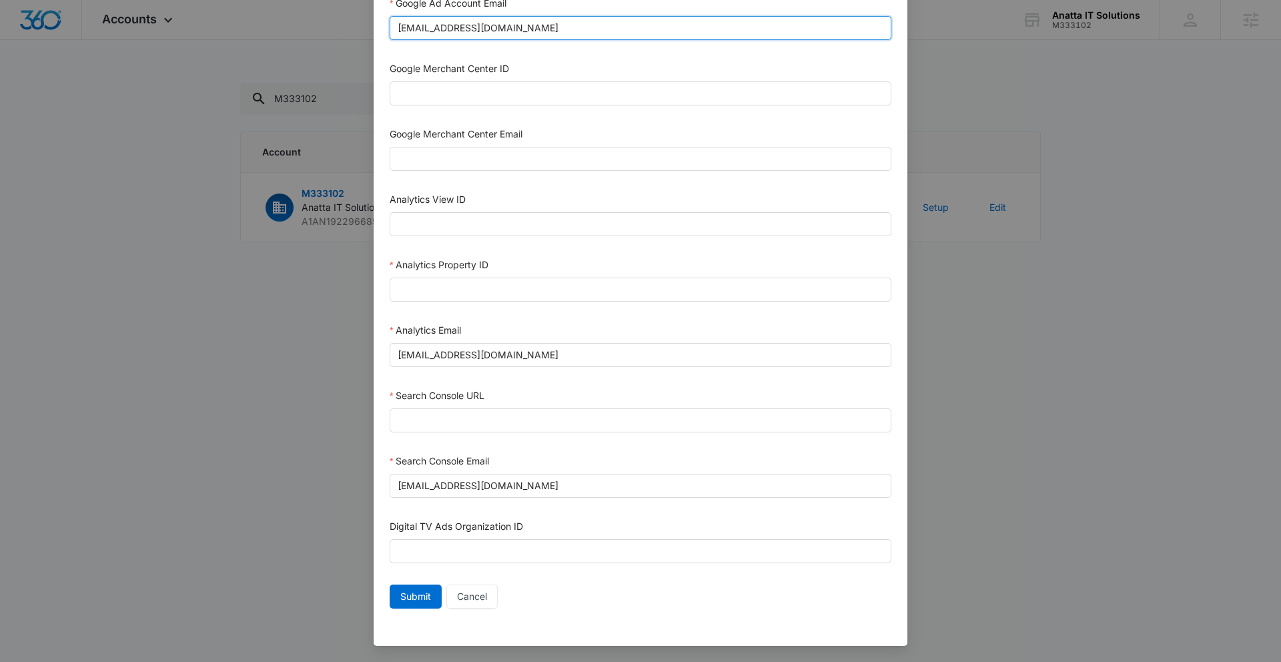
type input "[EMAIL_ADDRESS][DOMAIN_NAME]"
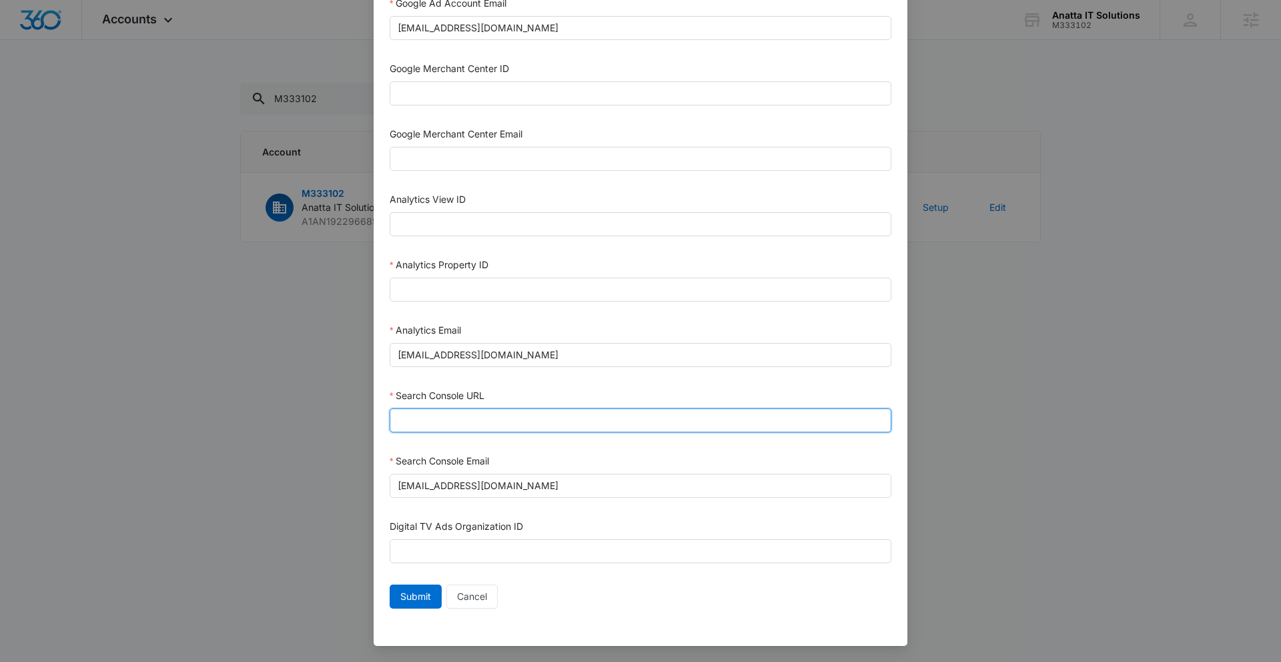
click at [452, 425] on input "Search Console URL" at bounding box center [641, 420] width 502 height 24
paste input "[URL][DOMAIN_NAME]"
type input "[URL][DOMAIN_NAME]"
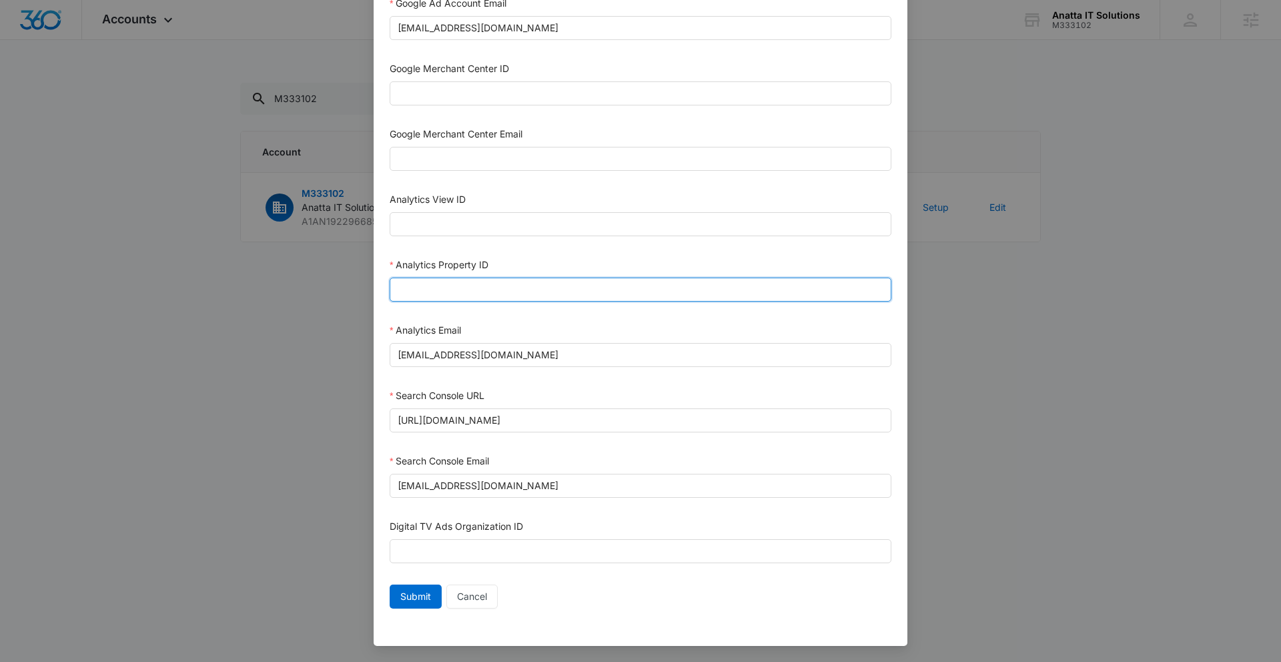
click at [497, 289] on input "Analytics Property ID" at bounding box center [641, 289] width 502 height 24
paste input "504384381"
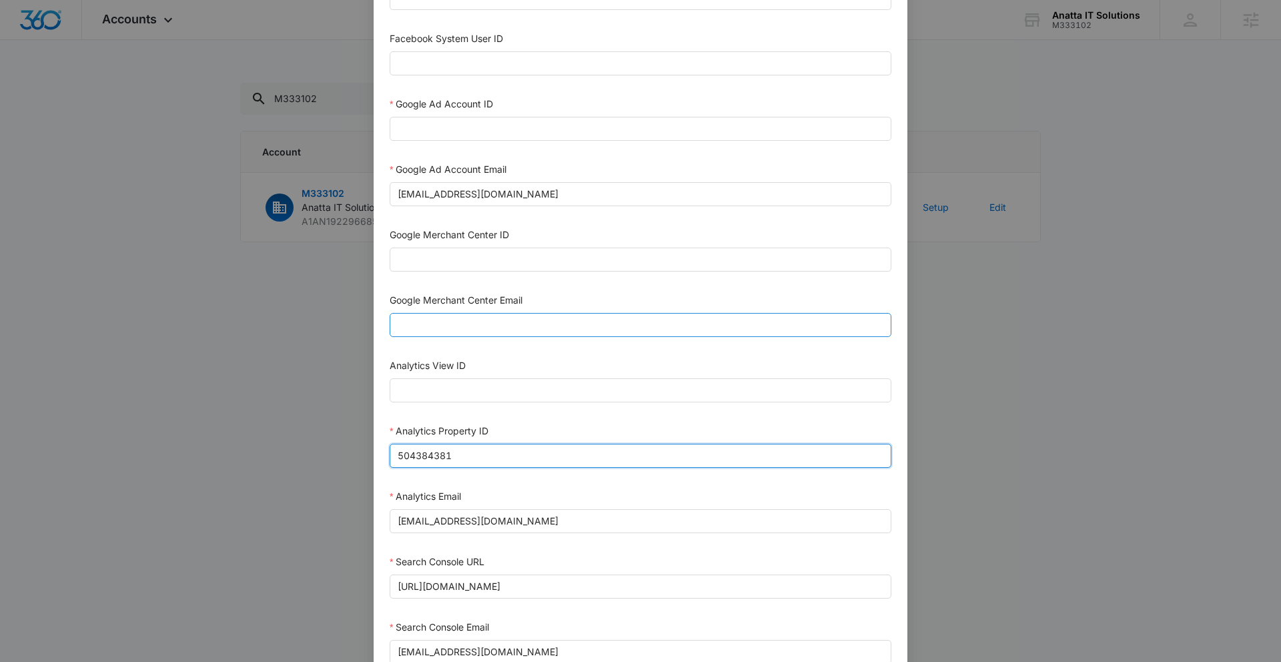
scroll to position [342, 0]
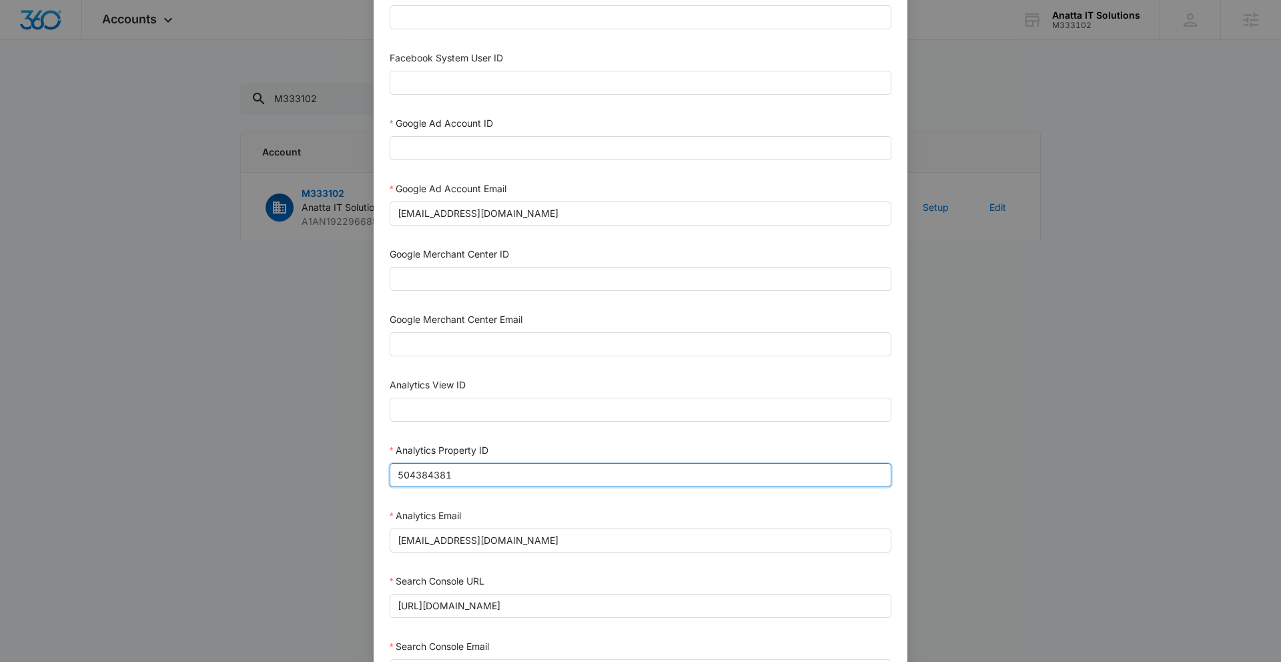
type input "504384381"
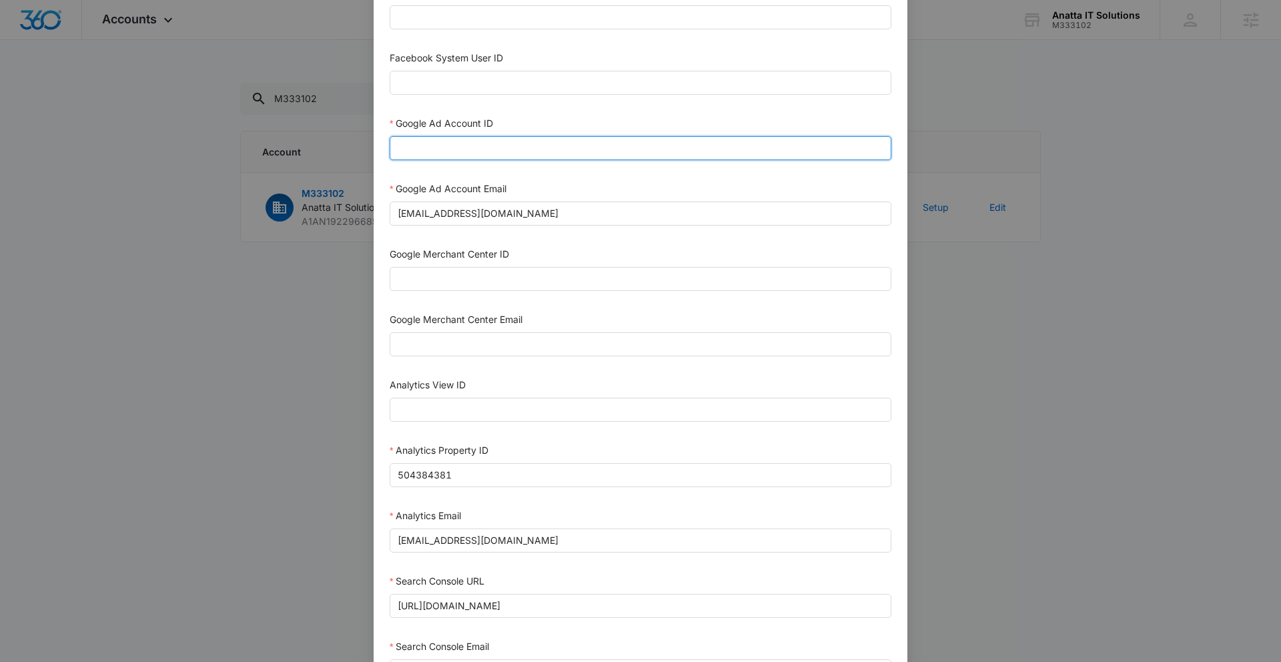
click at [518, 149] on input "Google Ad Account ID" at bounding box center [641, 148] width 502 height 24
paste input "[PHONE_NUMBER]"
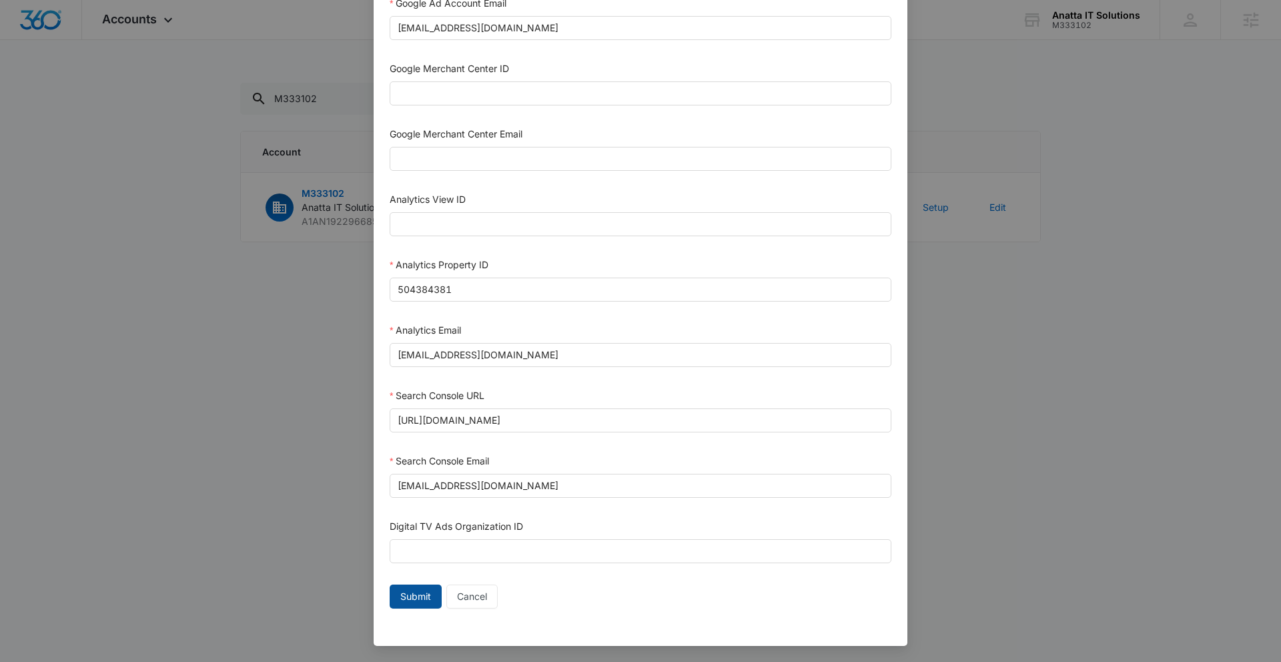
click at [424, 602] on span "Submit" at bounding box center [415, 596] width 31 height 15
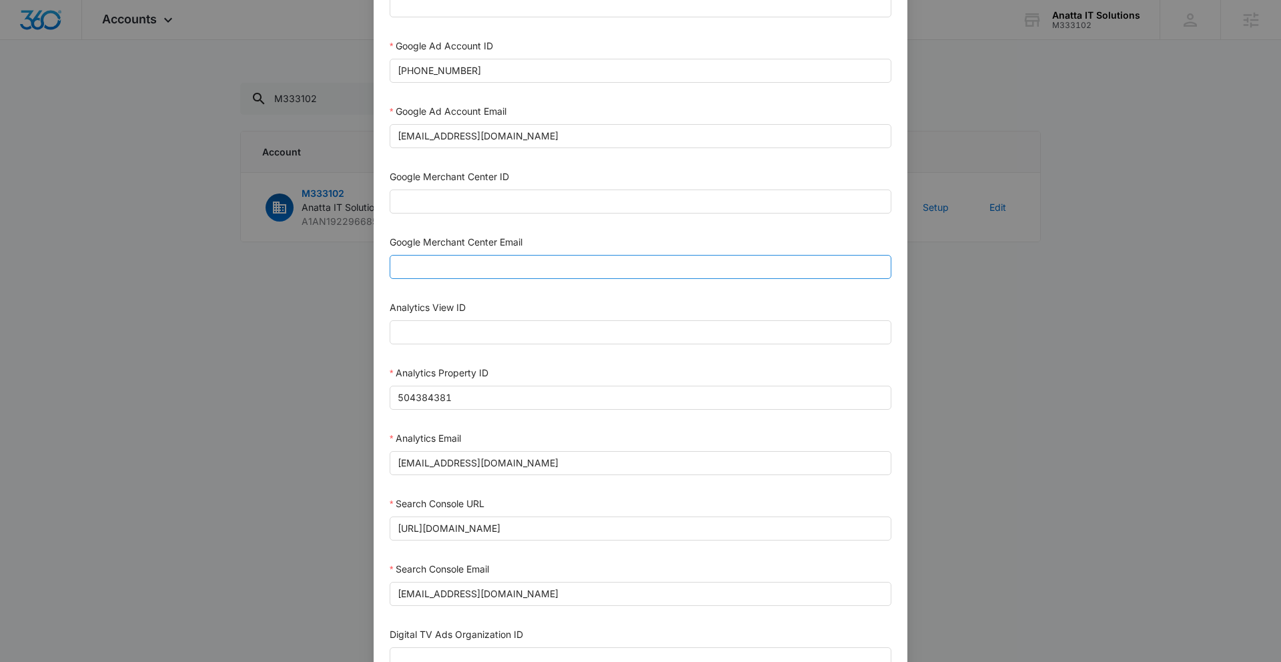
scroll to position [418, 0]
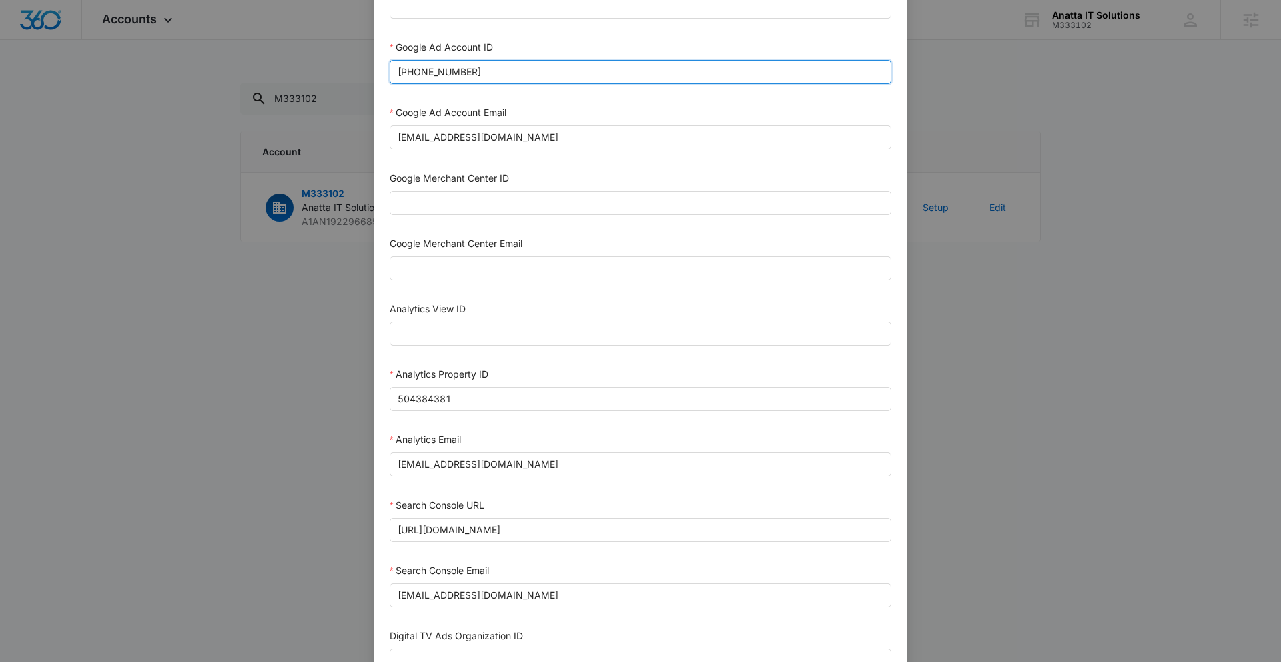
click at [420, 73] on input "[PHONE_NUMBER]" at bounding box center [641, 72] width 502 height 24
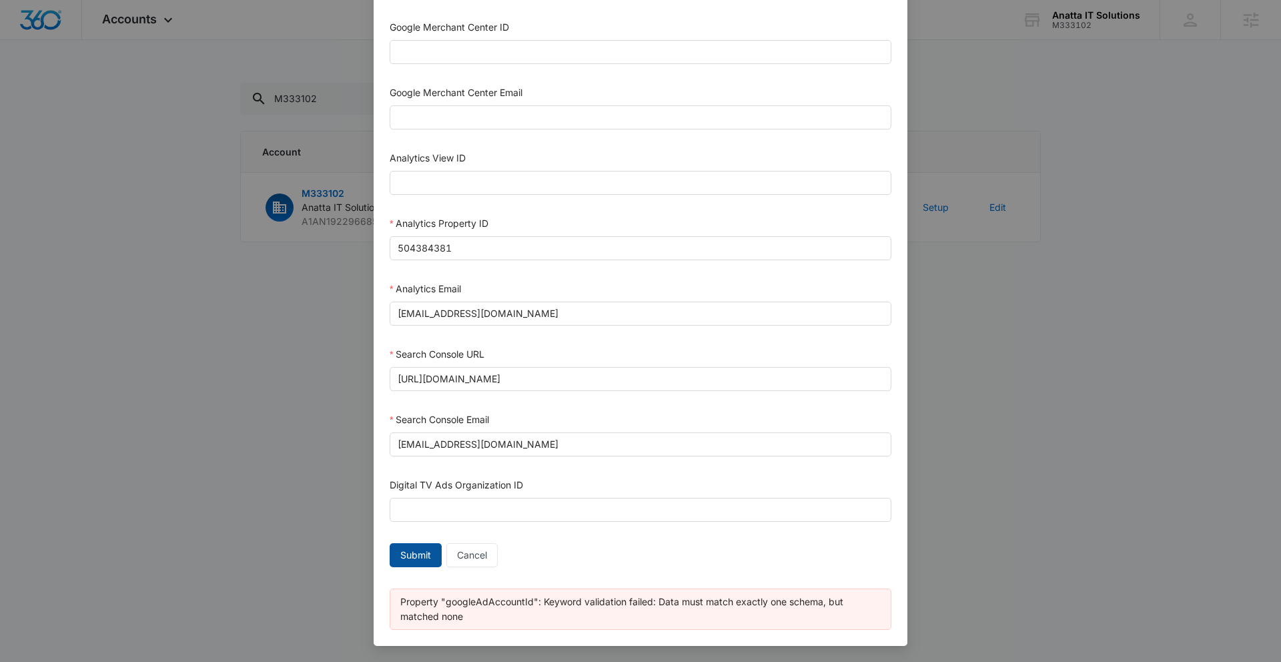
type input "[PHONE_NUMBER]"
click at [422, 560] on span "Submit" at bounding box center [415, 555] width 31 height 15
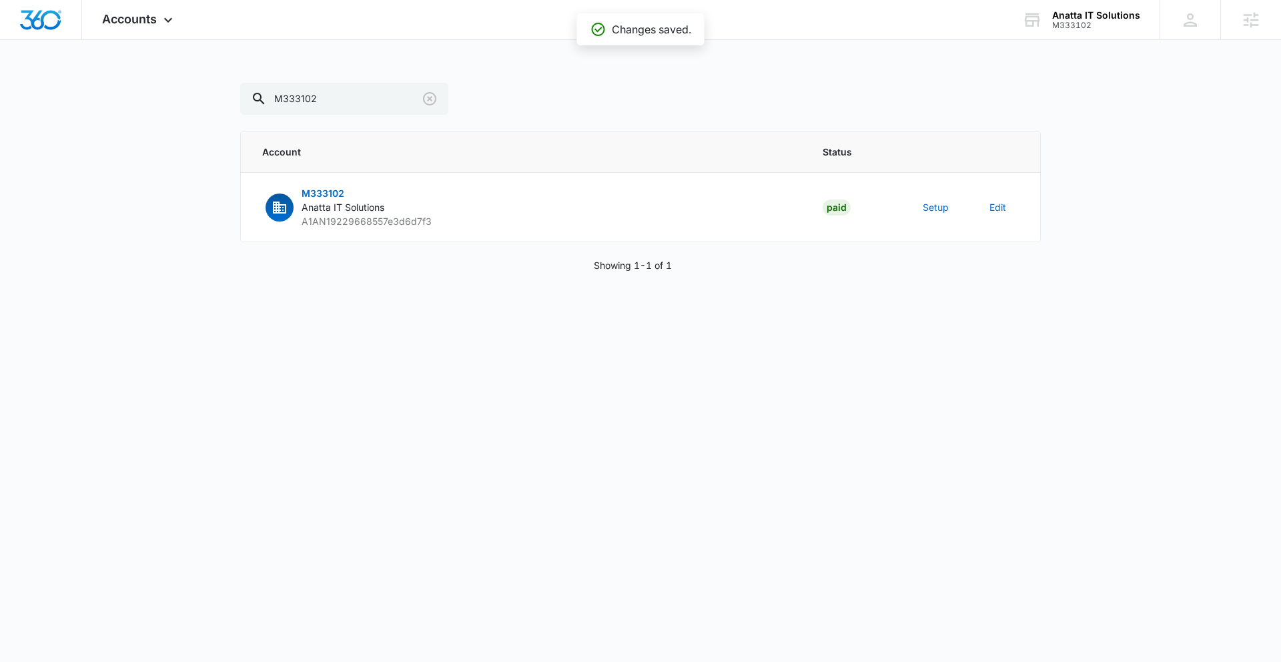
scroll to position [556, 0]
